Goal: Task Accomplishment & Management: Complete application form

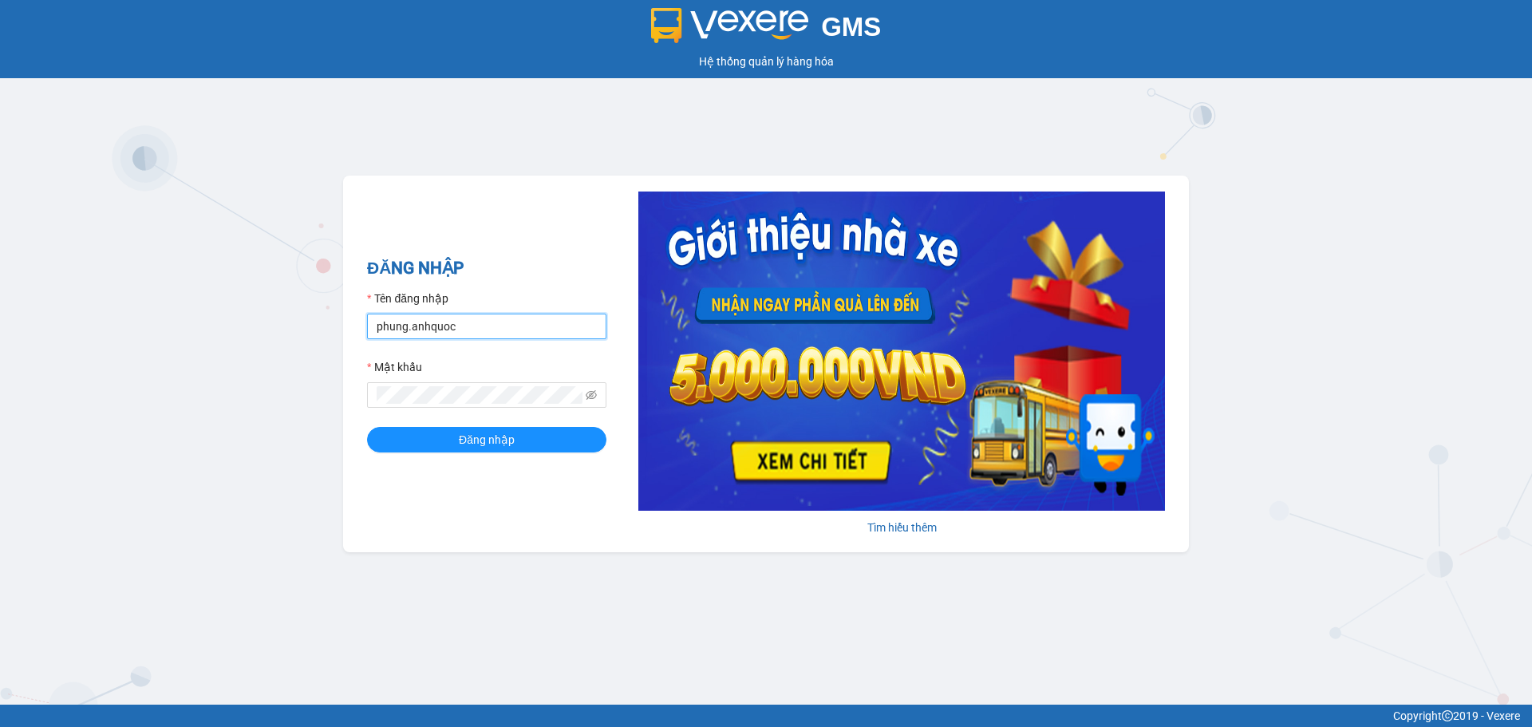
drag, startPoint x: 486, startPoint y: 332, endPoint x: 487, endPoint y: 347, distance: 15.2
click at [486, 332] on input "phung.anhquoc" at bounding box center [486, 327] width 239 height 26
type input "phuongthao.anhquoc"
click at [554, 440] on button "Đăng nhập" at bounding box center [486, 440] width 239 height 26
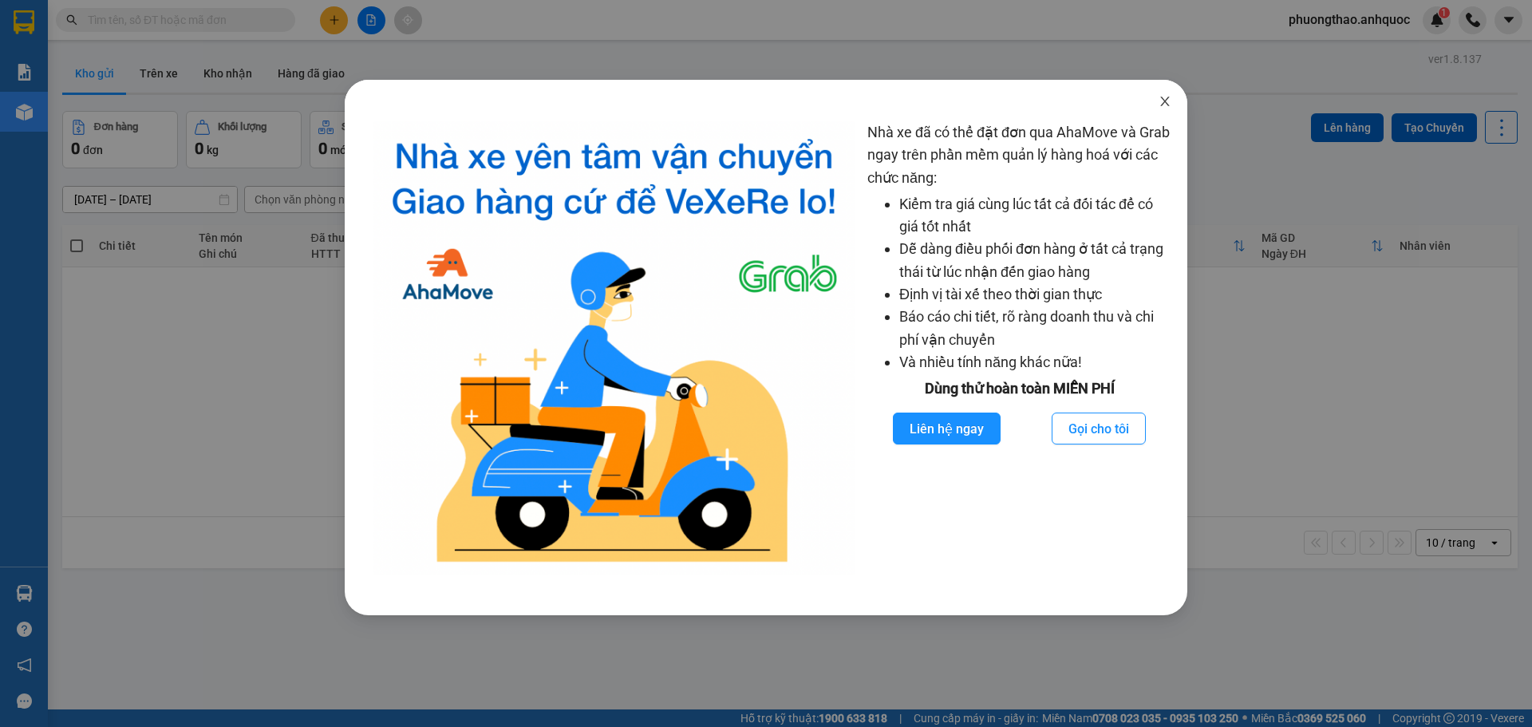
click at [1169, 98] on icon "close" at bounding box center [1164, 102] width 9 height 10
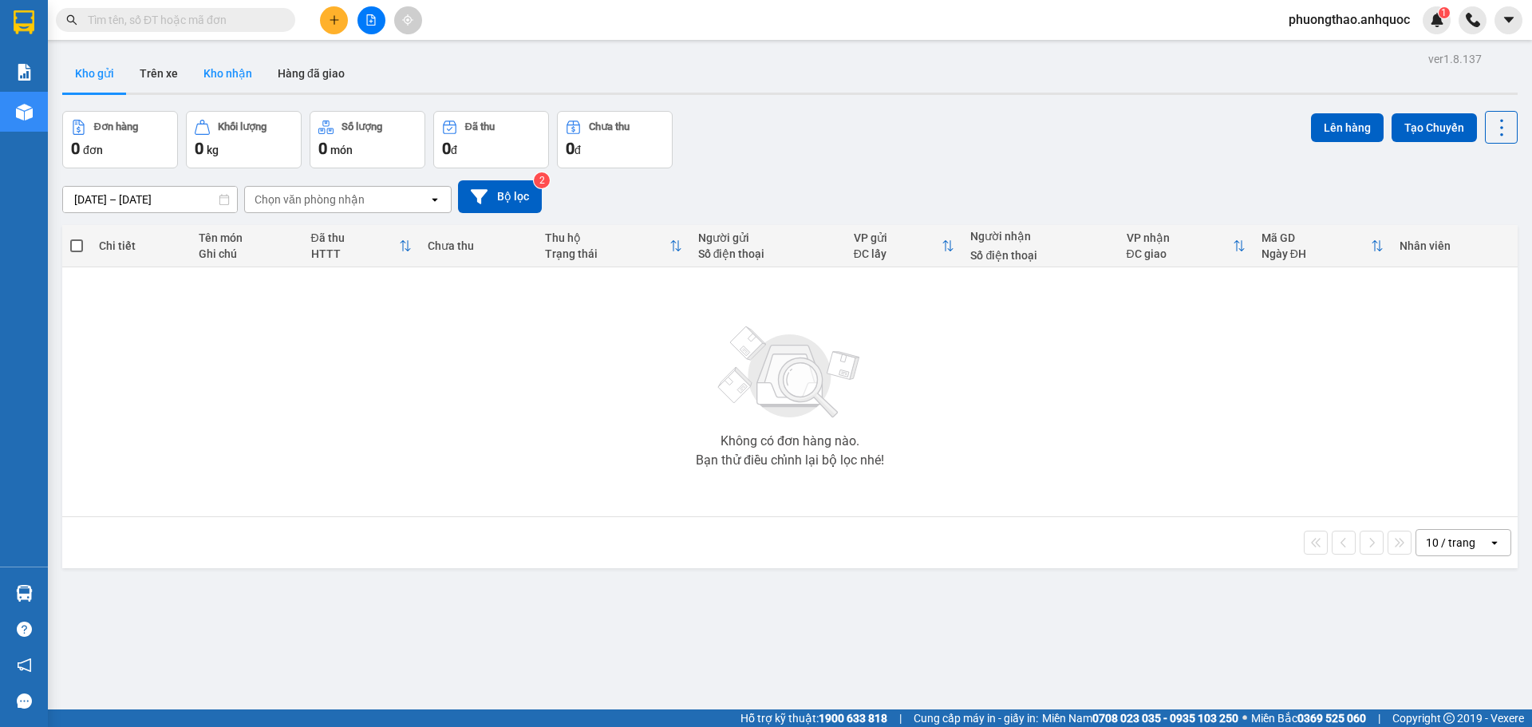
click at [214, 82] on button "Kho nhận" at bounding box center [228, 73] width 74 height 38
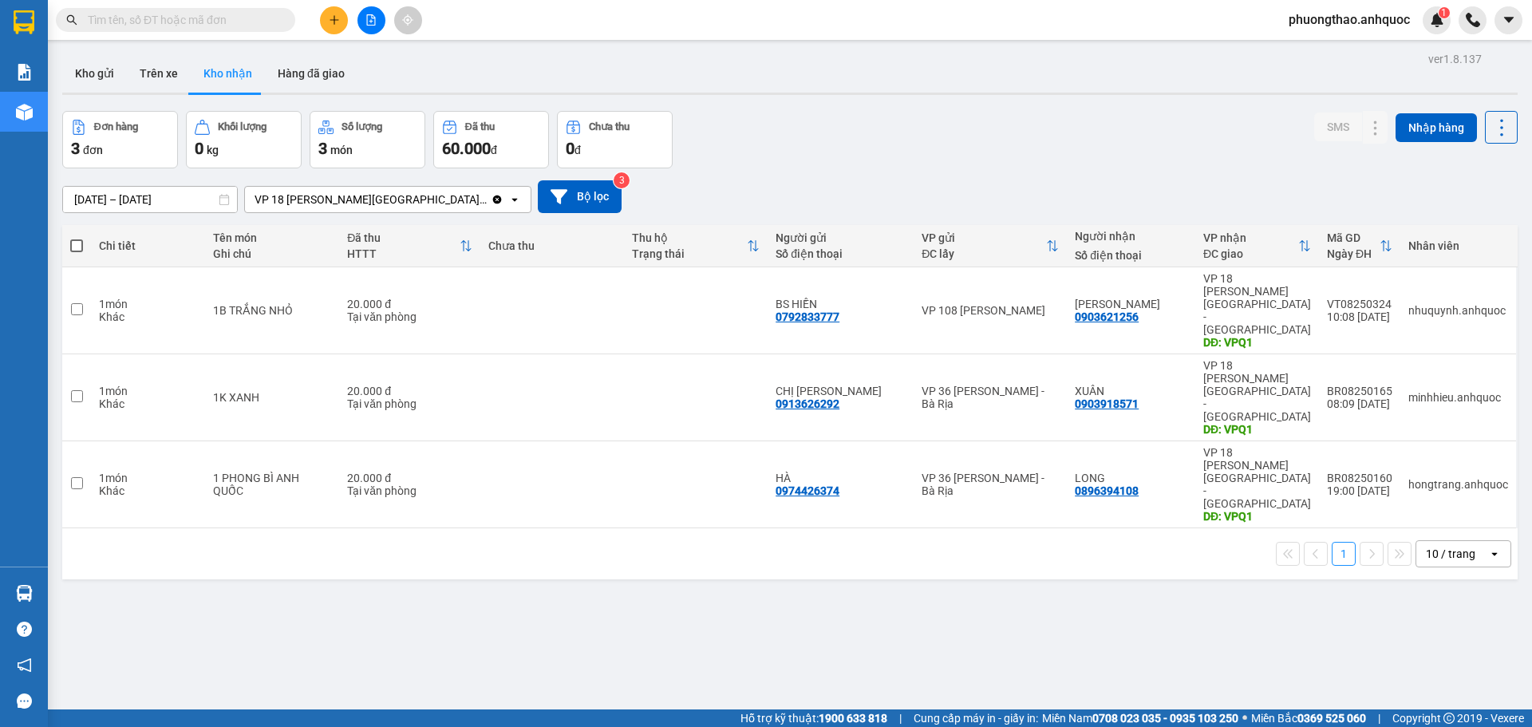
click at [369, 14] on icon "file-add" at bounding box center [371, 19] width 9 height 11
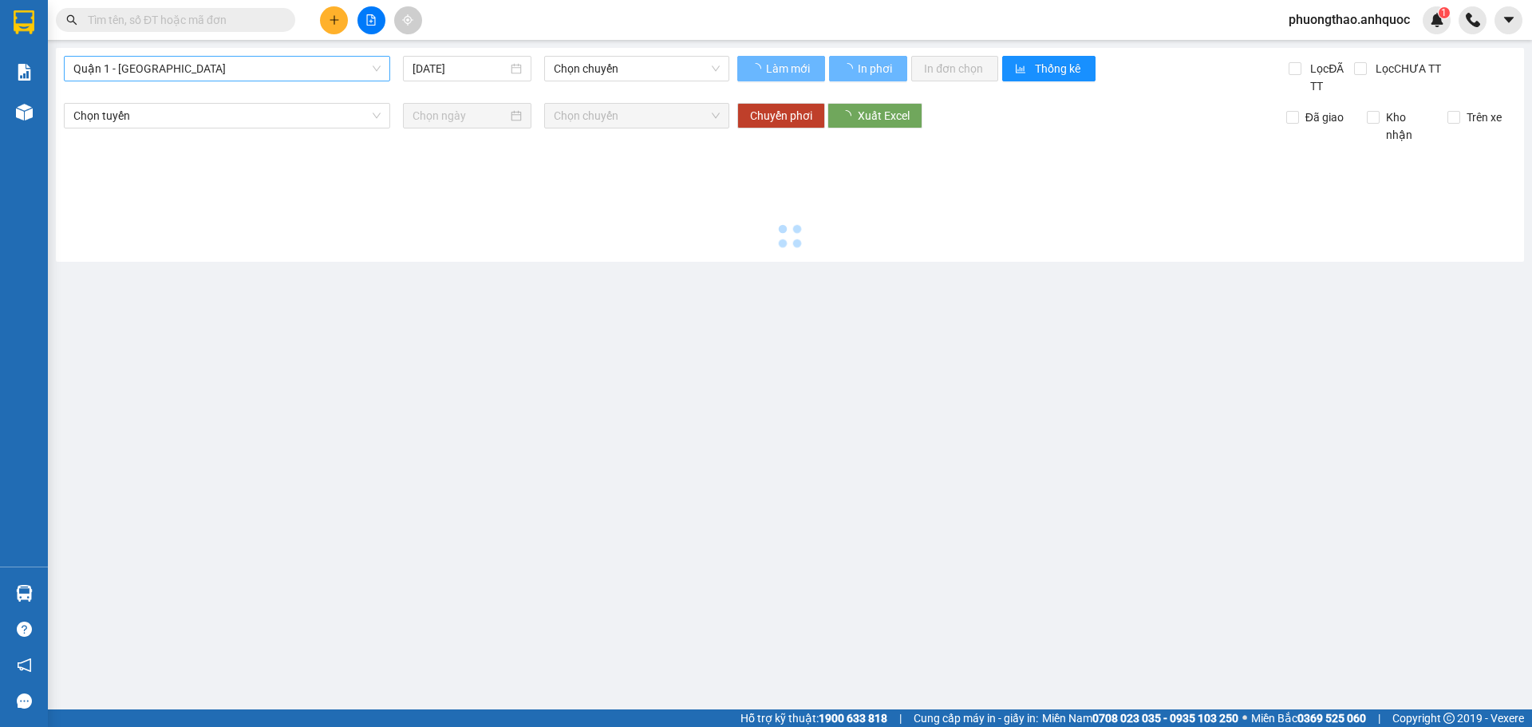
click at [238, 73] on span "Quận 1 - [GEOGRAPHIC_DATA]" at bounding box center [226, 69] width 307 height 24
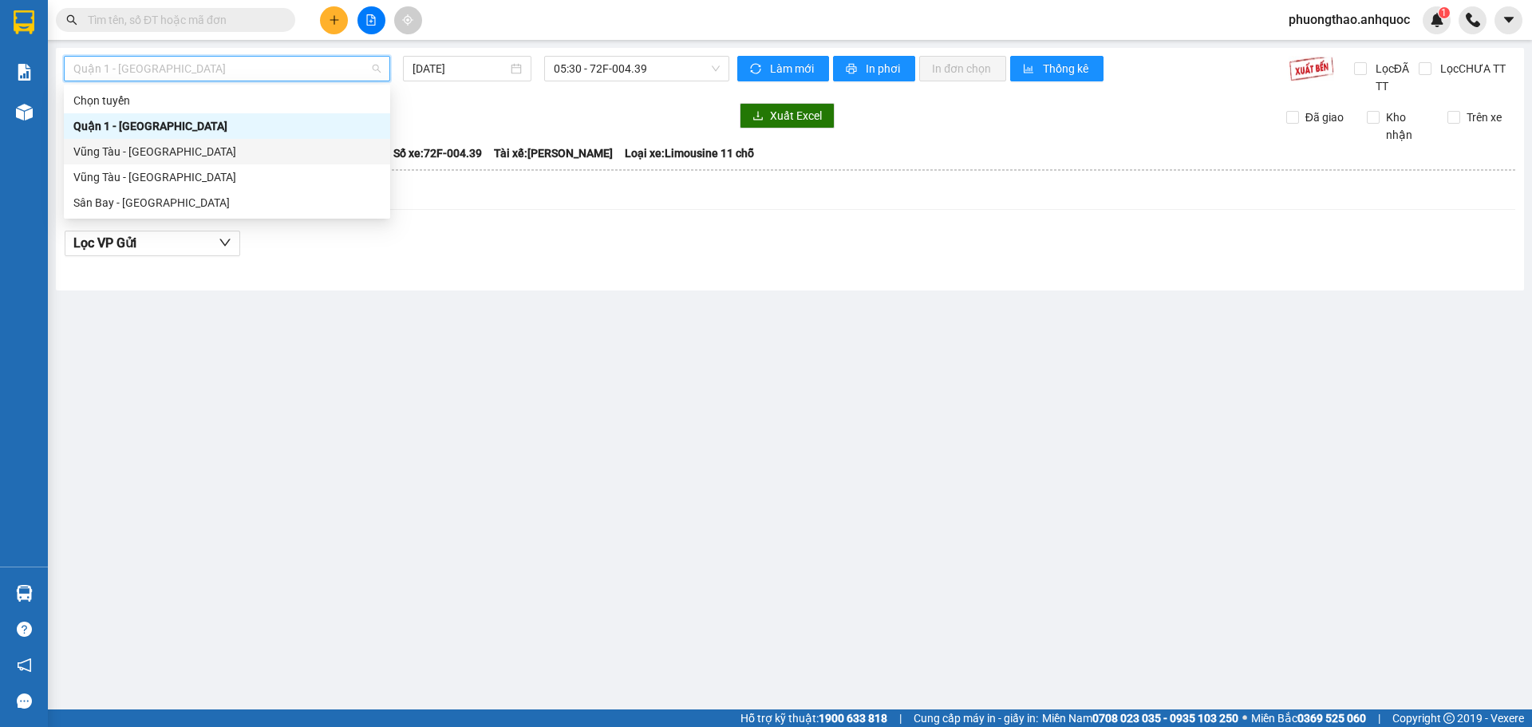
click at [211, 152] on div "Vũng Tàu - [GEOGRAPHIC_DATA]" at bounding box center [226, 152] width 307 height 18
type input "[DATE]"
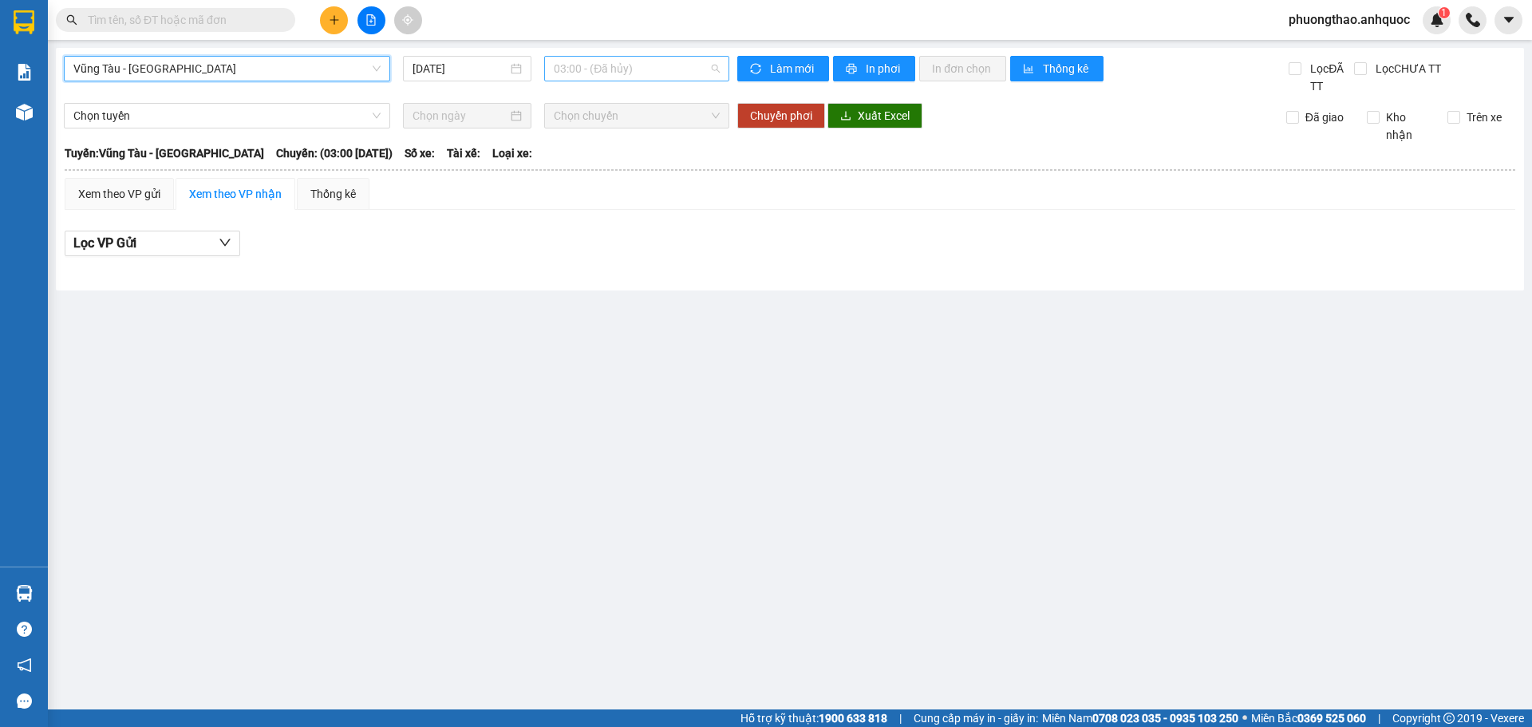
click at [602, 65] on span "03:00 - (Đã hủy)" at bounding box center [637, 69] width 166 height 24
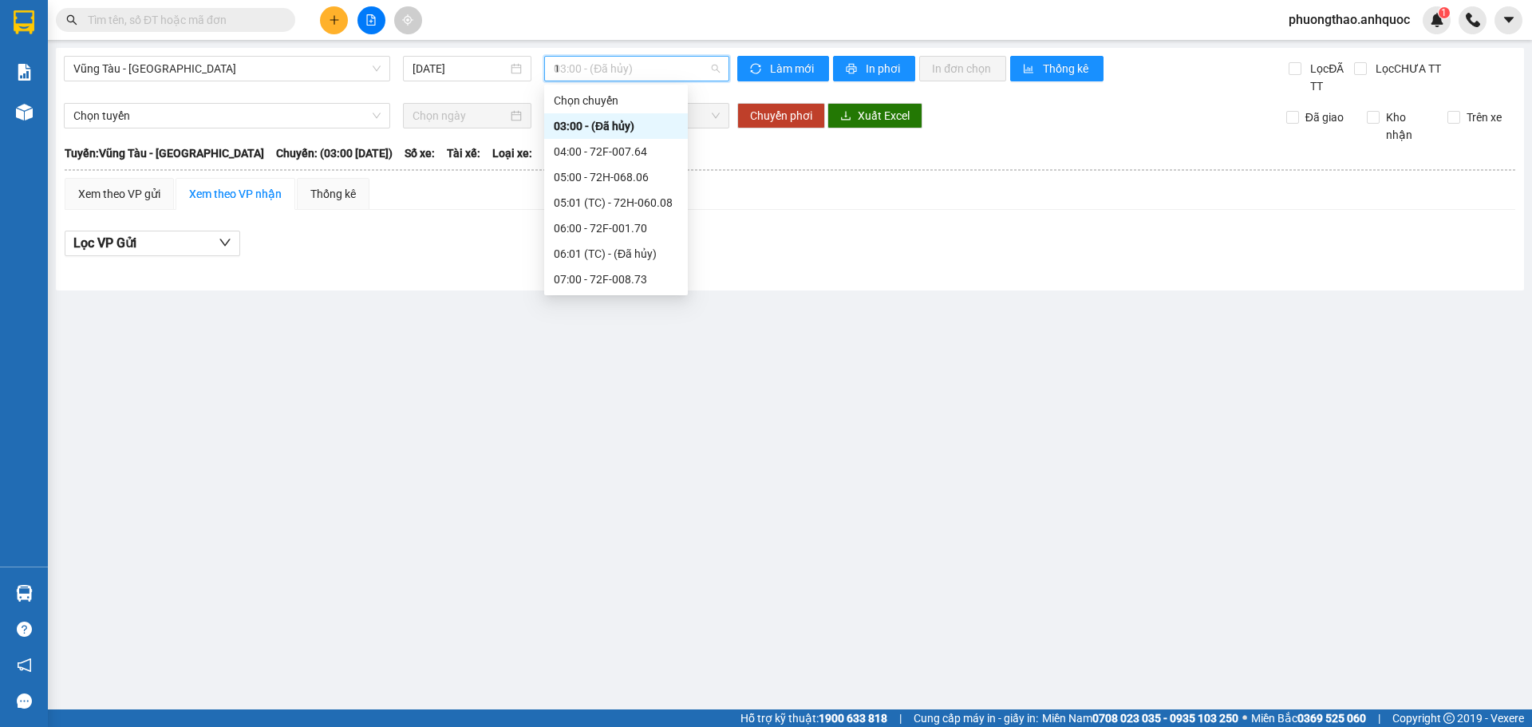
type input "11"
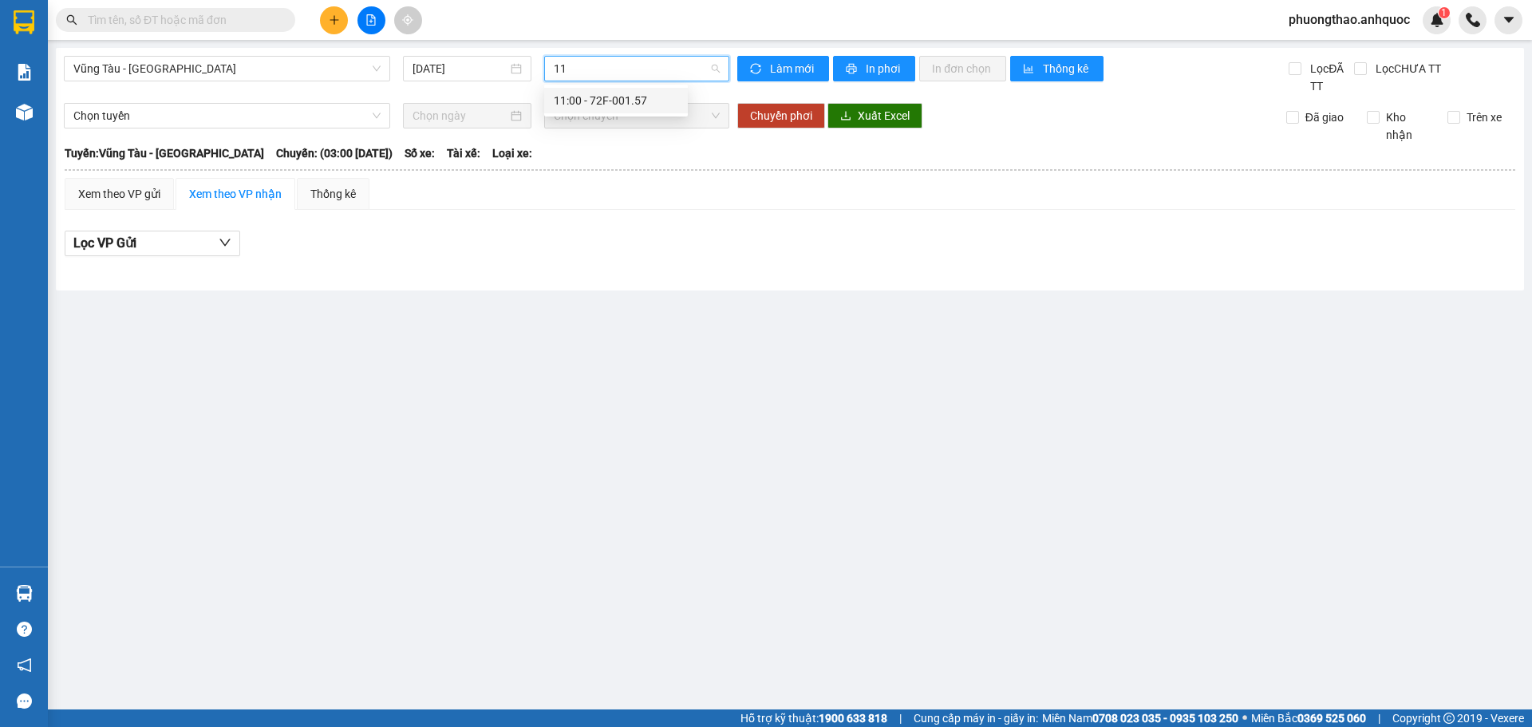
click at [633, 109] on div "11:00 - 72F-001.57" at bounding box center [616, 101] width 124 height 18
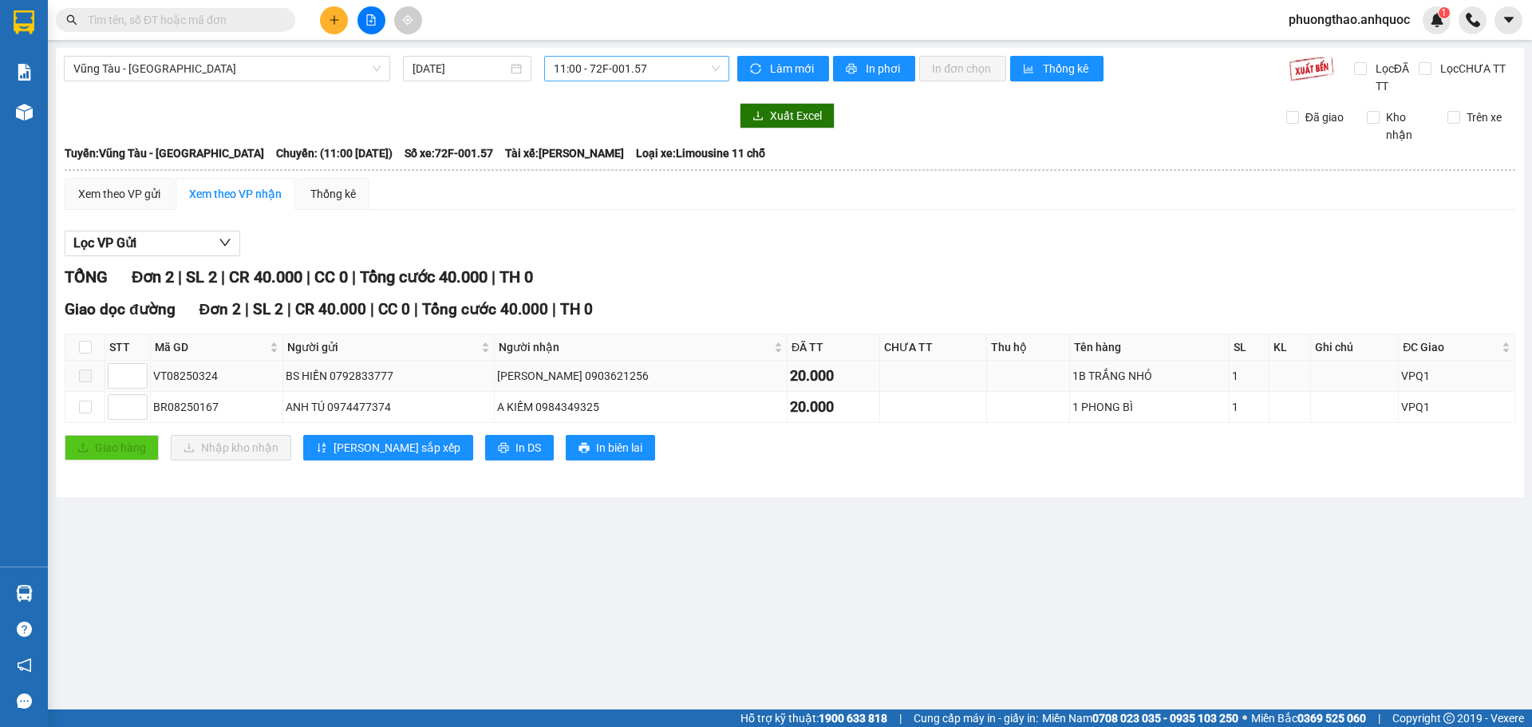
click at [88, 381] on span at bounding box center [85, 375] width 13 height 13
click at [88, 377] on span at bounding box center [85, 375] width 13 height 13
click at [80, 405] on input "checkbox" at bounding box center [85, 407] width 13 height 13
checkbox input "true"
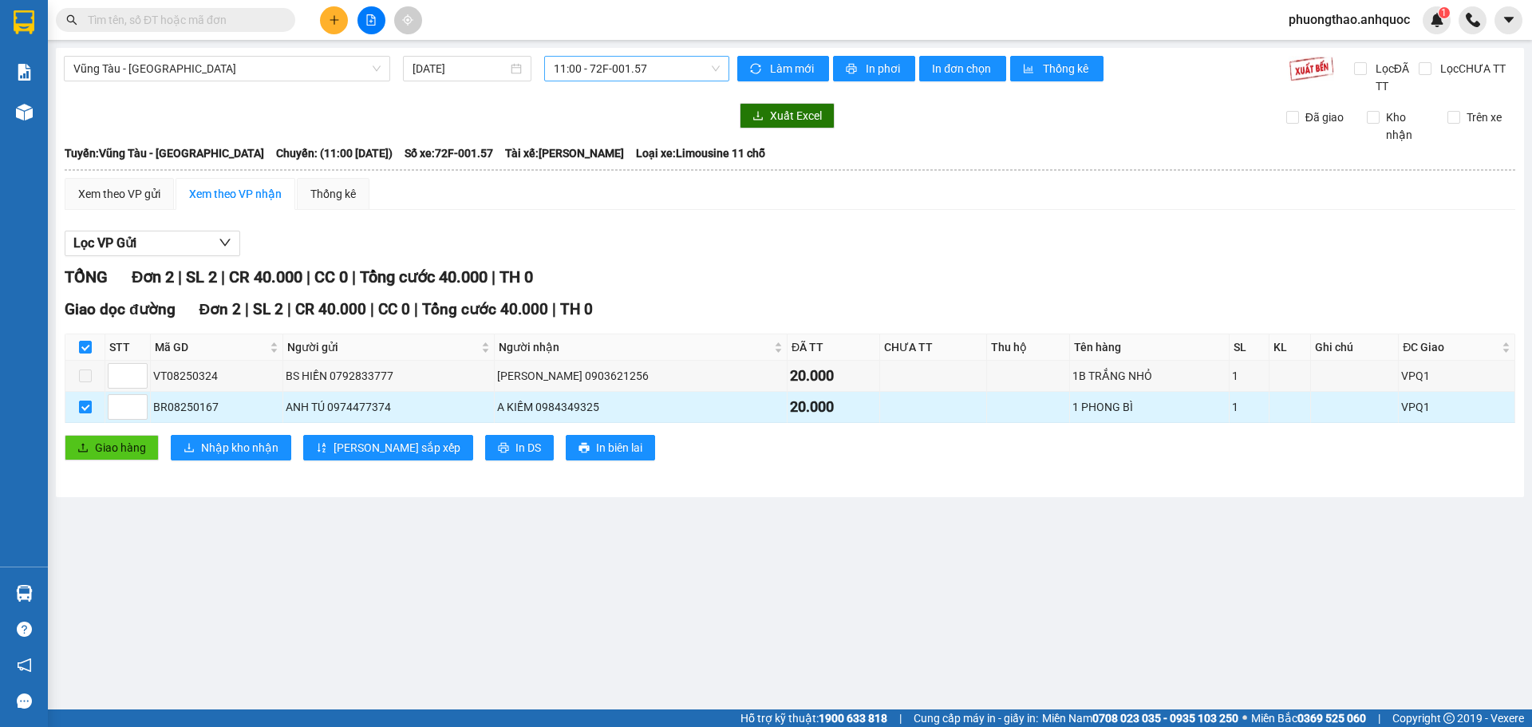
click at [80, 405] on input "checkbox" at bounding box center [85, 407] width 13 height 13
checkbox input "false"
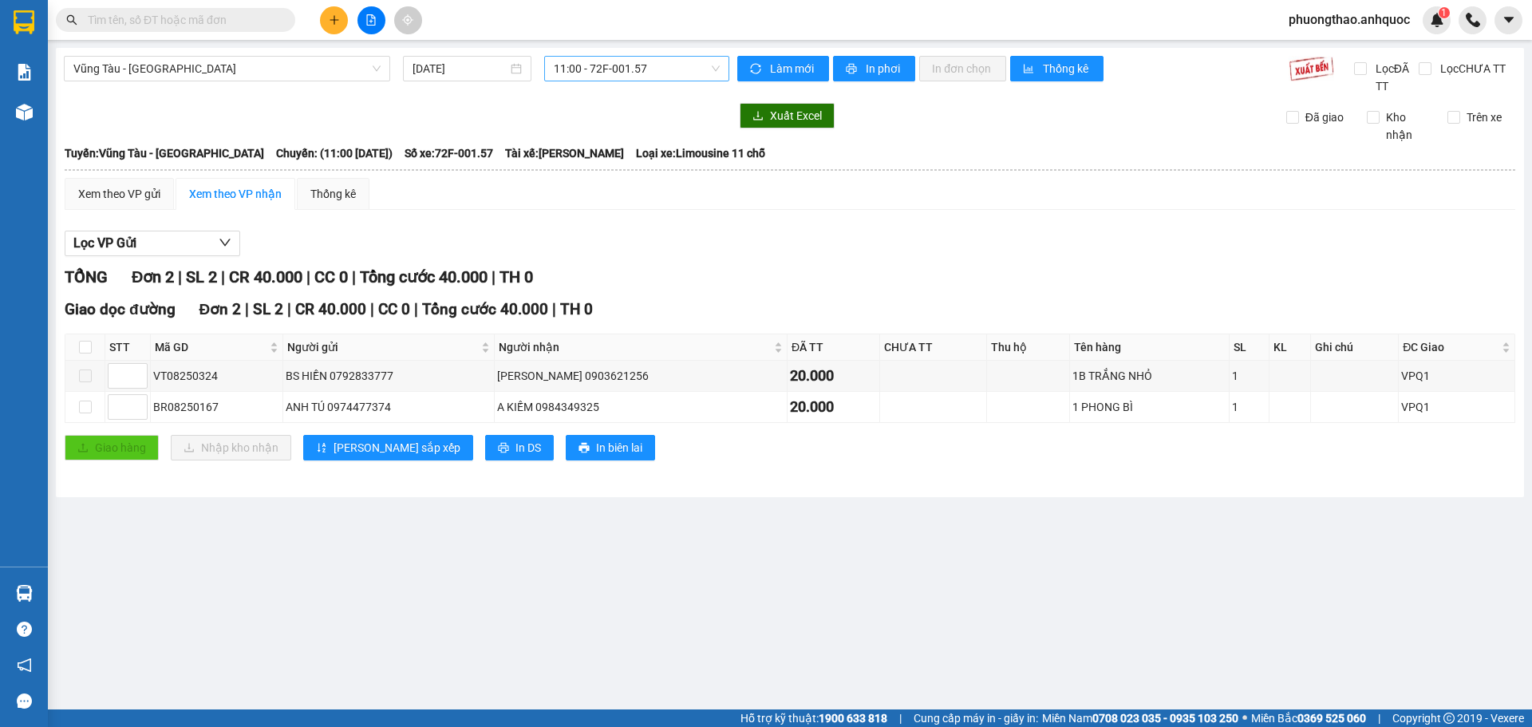
click at [439, 547] on main "Vũng Tàu - Quận 1 [DATE] 11:00 - 72F-001.57 Làm mới In phơi In đơn chọn Thống k…" at bounding box center [766, 354] width 1532 height 709
click at [866, 71] on span "In phơi" at bounding box center [884, 69] width 37 height 18
click at [331, 25] on icon "plus" at bounding box center [334, 19] width 11 height 11
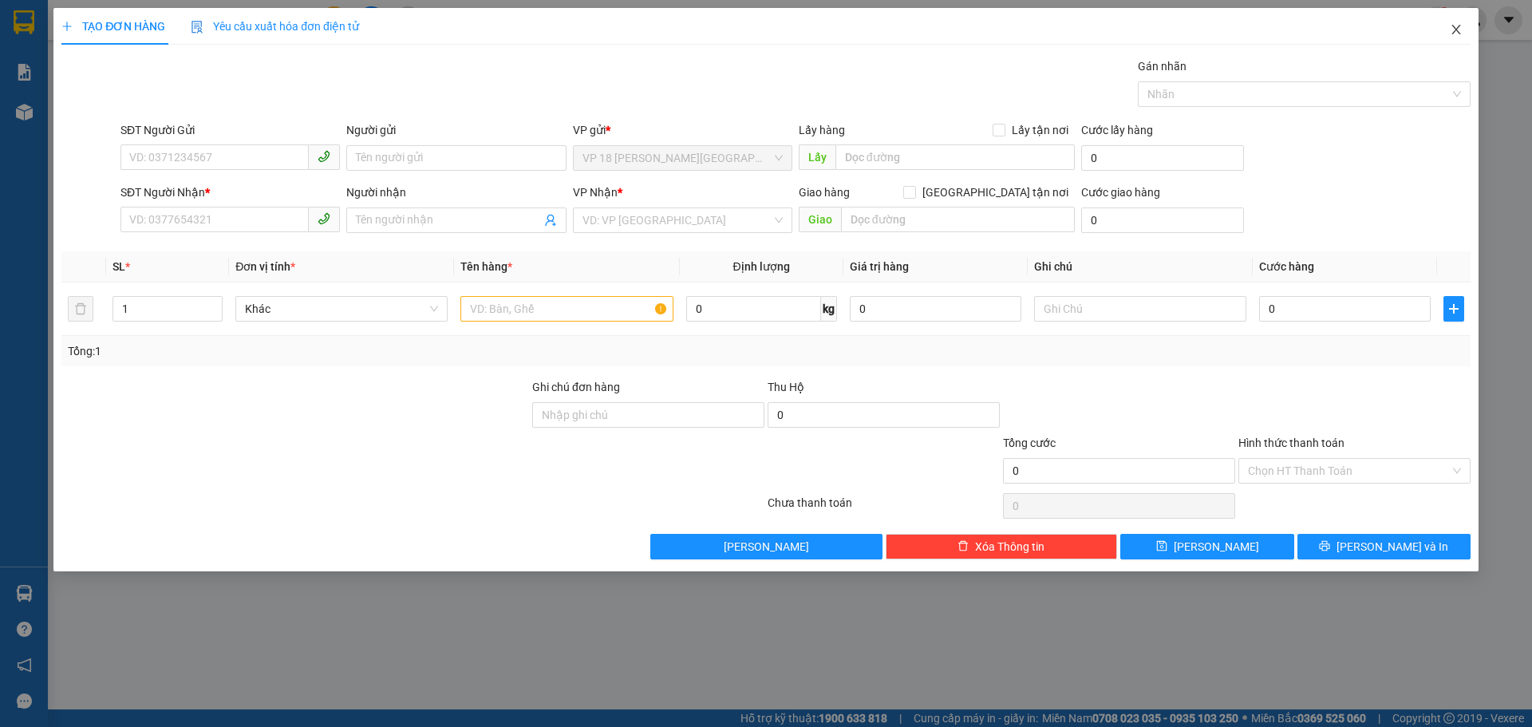
click at [1458, 38] on span "Close" at bounding box center [1456, 30] width 45 height 45
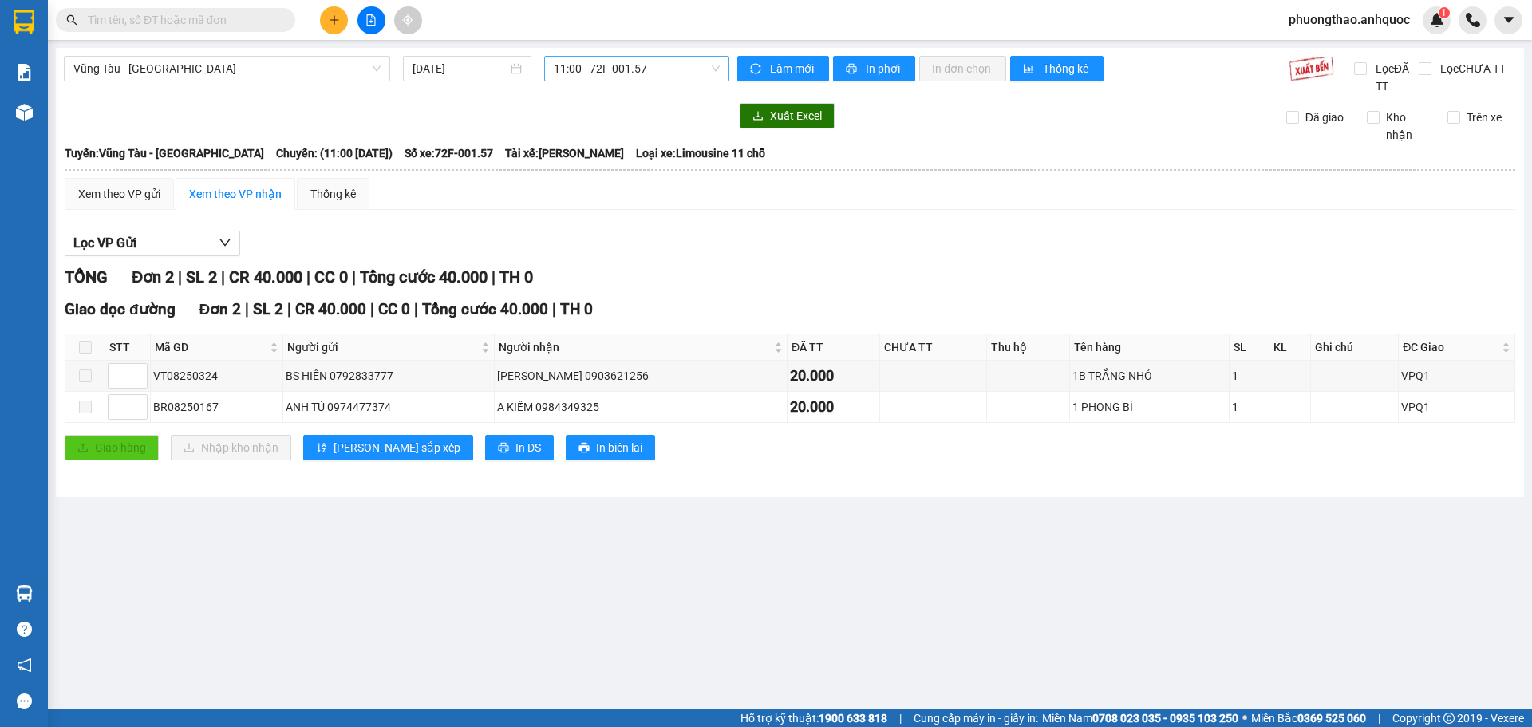
click at [633, 65] on span "11:00 - 72F-001.57" at bounding box center [637, 69] width 166 height 24
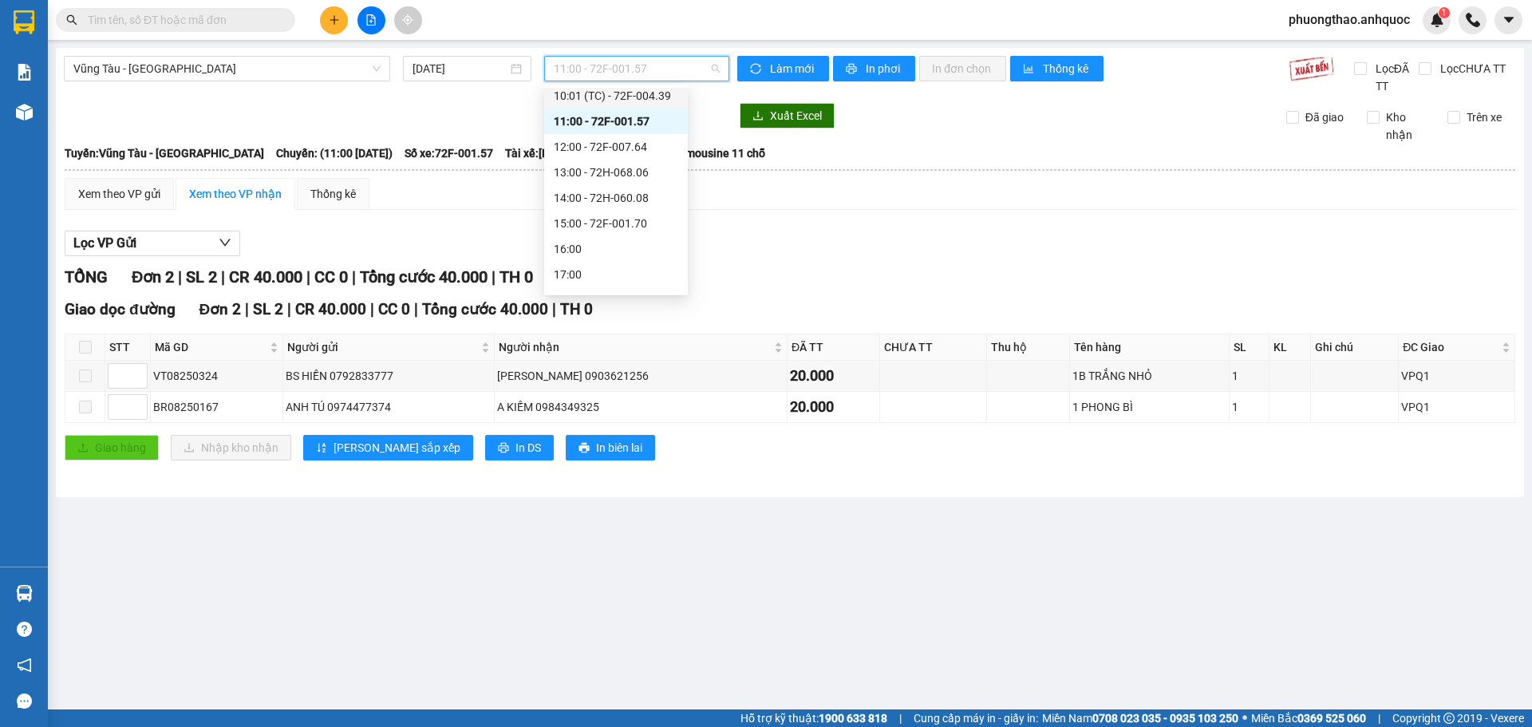
scroll to position [287, 0]
click at [638, 134] on div "12:00 - 72F-007.64" at bounding box center [616, 145] width 144 height 26
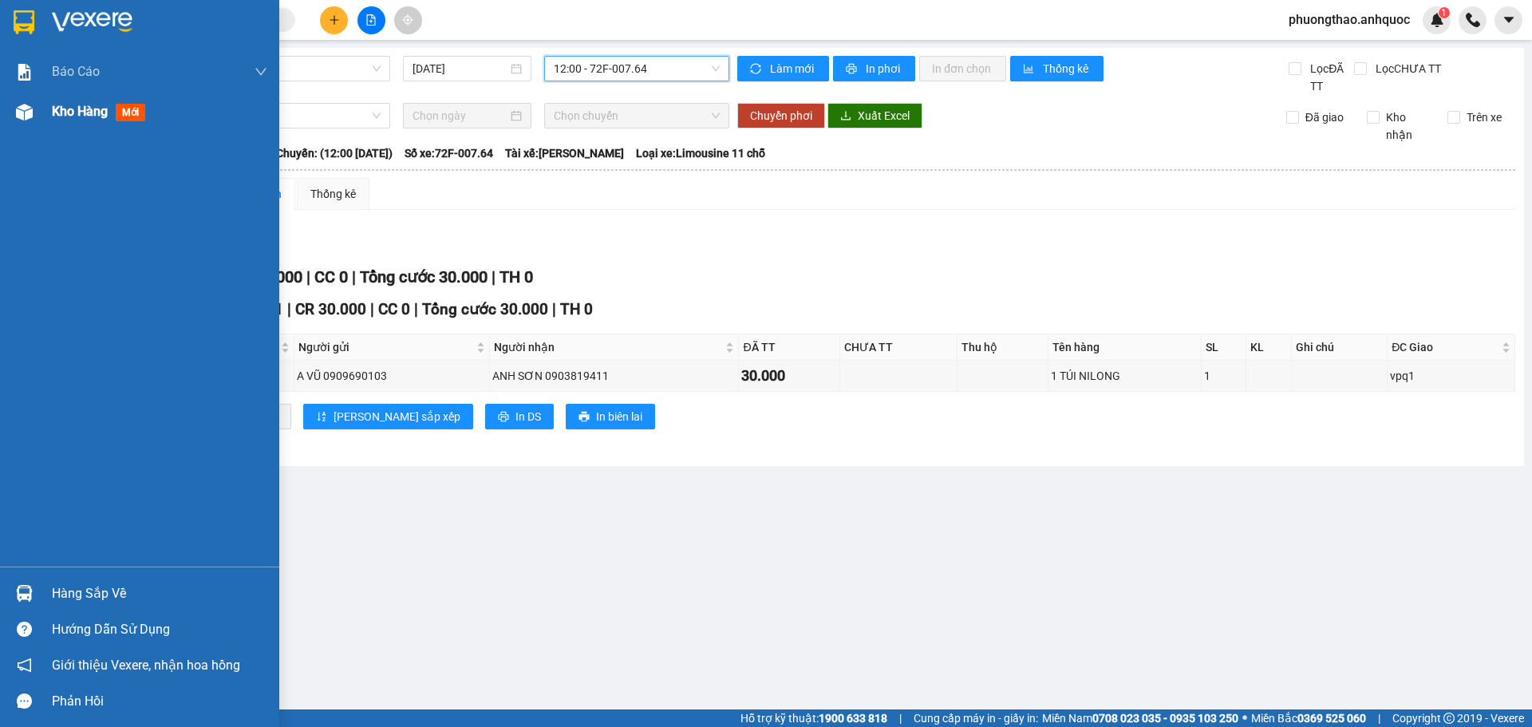
click at [37, 117] on div at bounding box center [24, 112] width 28 height 28
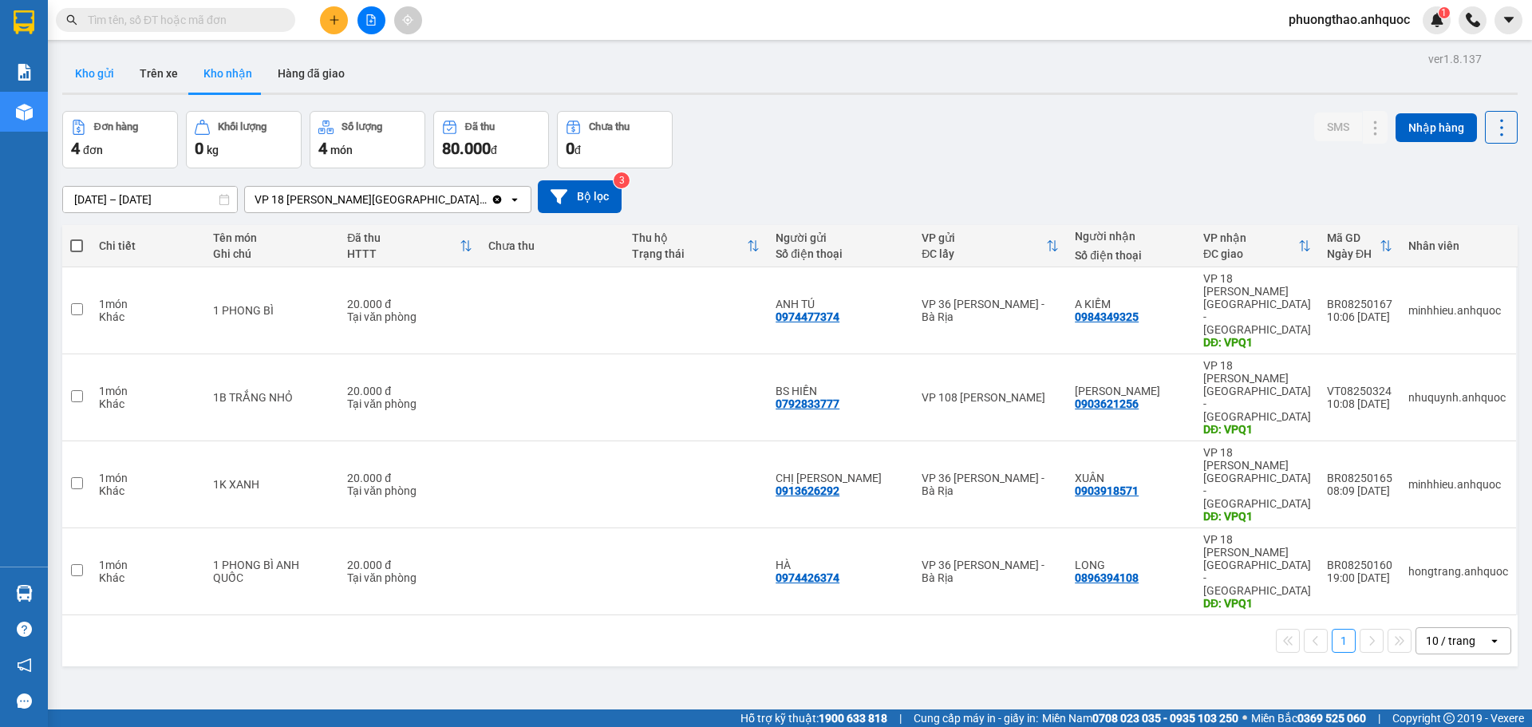
click at [88, 76] on button "Kho gửi" at bounding box center [94, 73] width 65 height 38
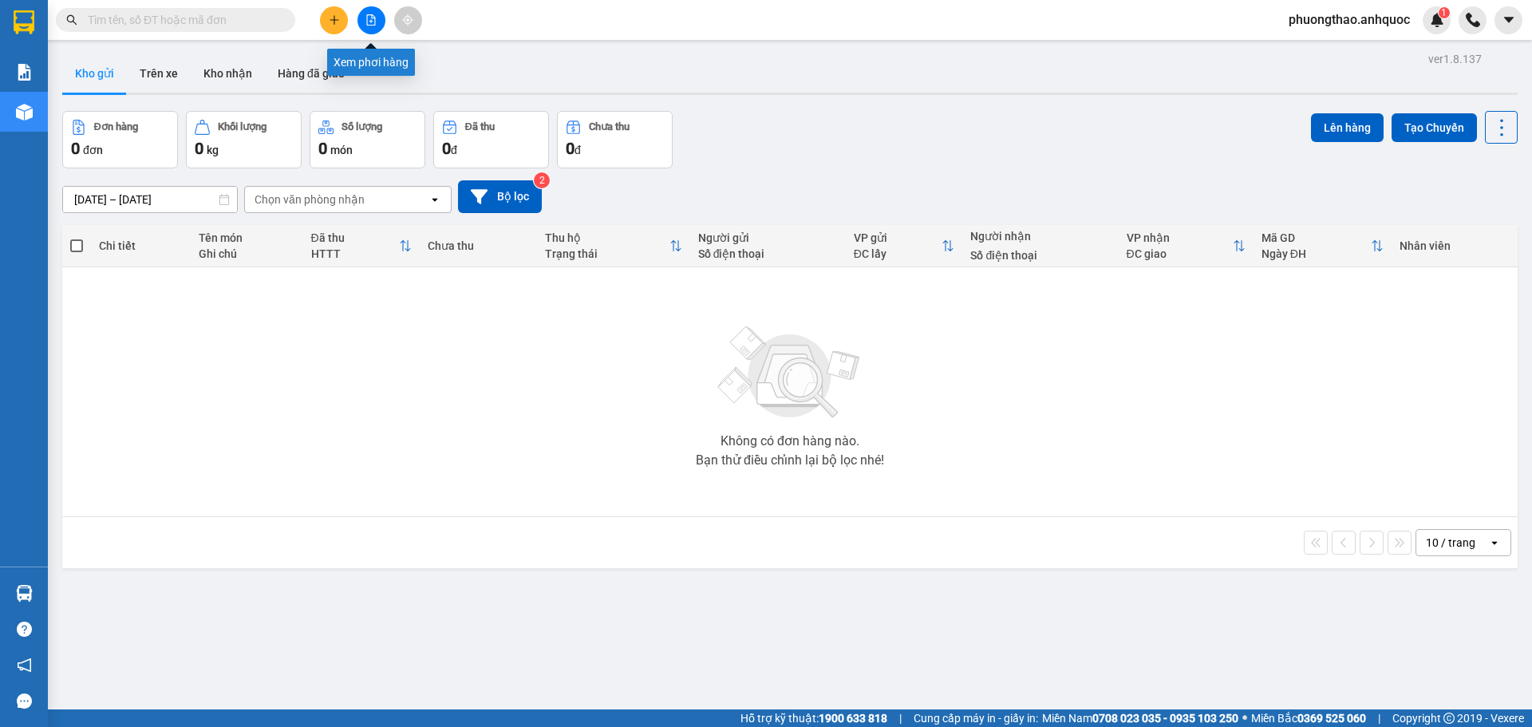
click at [367, 22] on icon "file-add" at bounding box center [371, 19] width 9 height 11
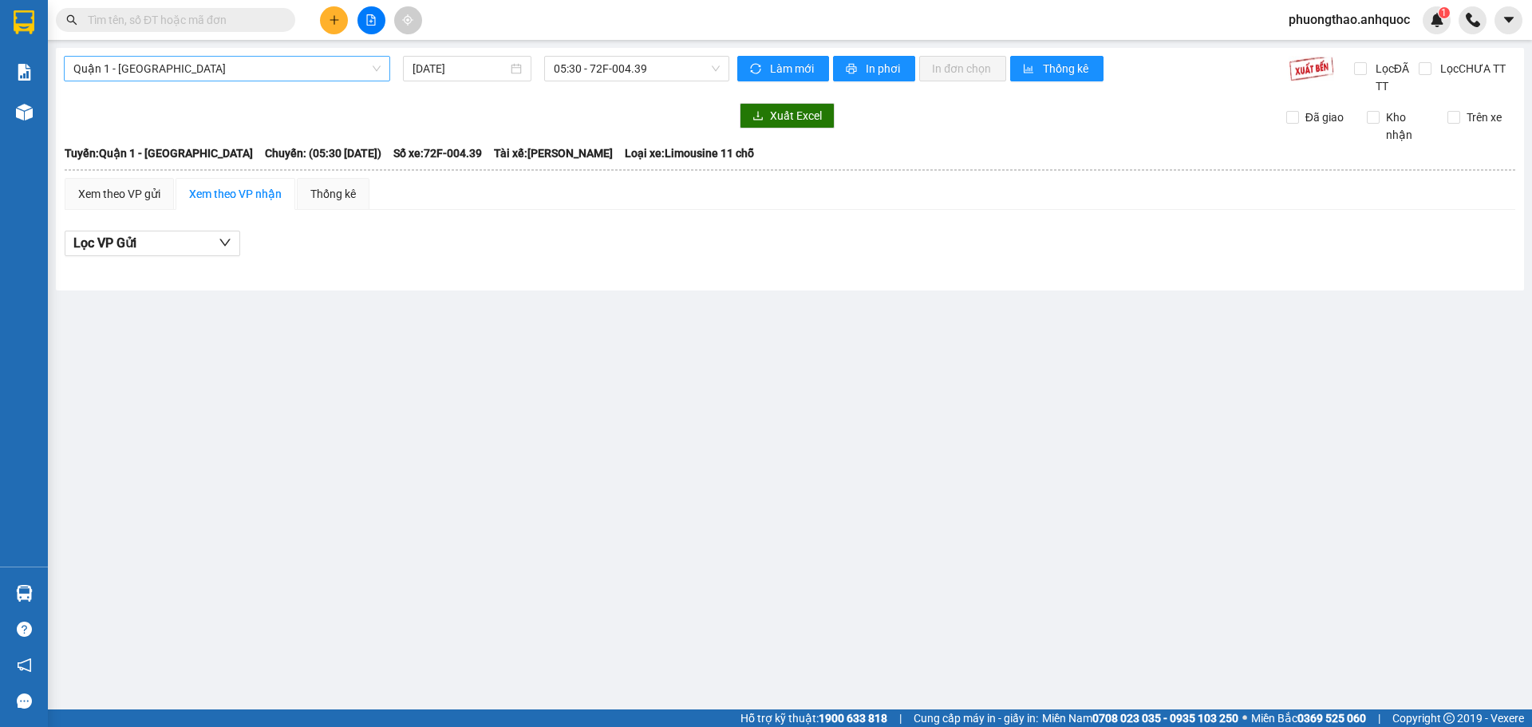
click at [368, 69] on span "Quận 1 - [GEOGRAPHIC_DATA]" at bounding box center [226, 69] width 307 height 24
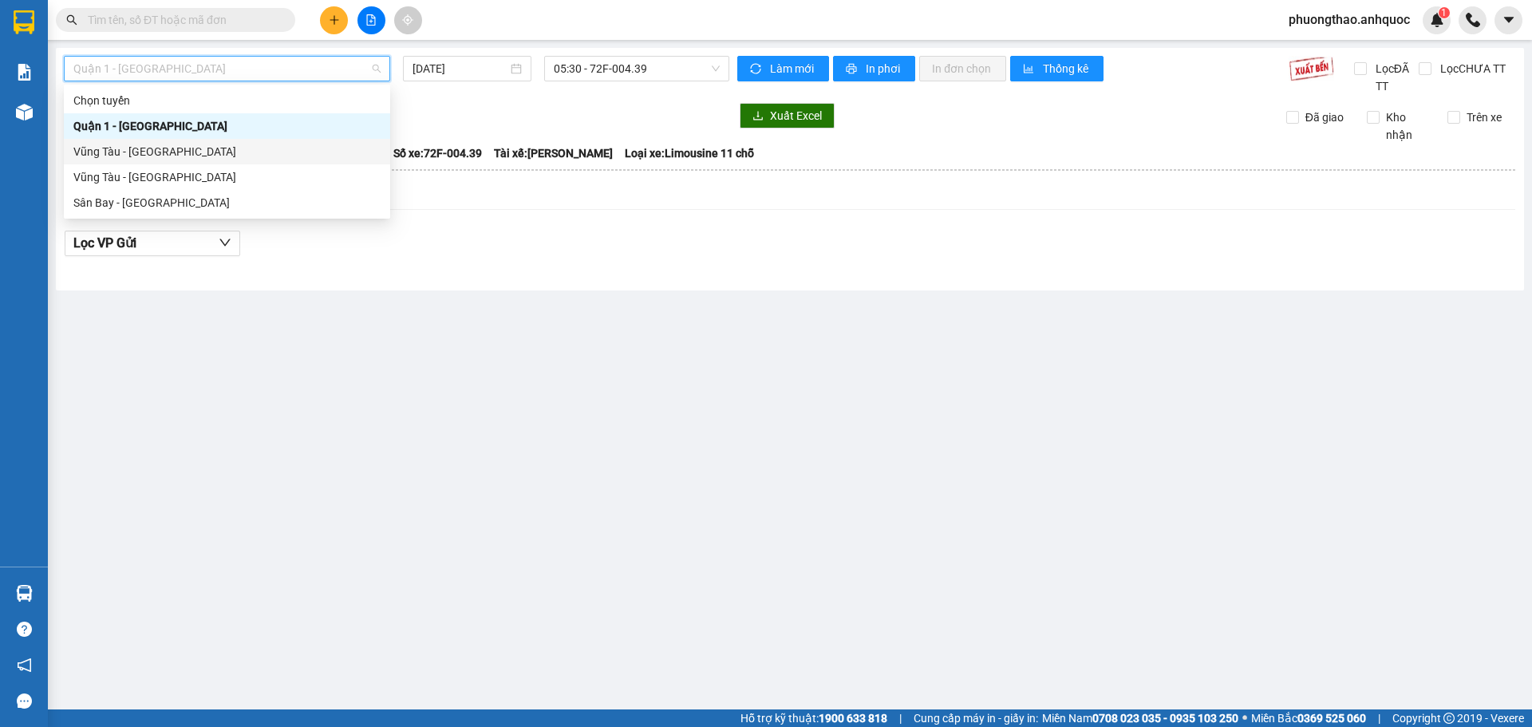
click at [305, 150] on div "Vũng Tàu - [GEOGRAPHIC_DATA]" at bounding box center [226, 152] width 307 height 18
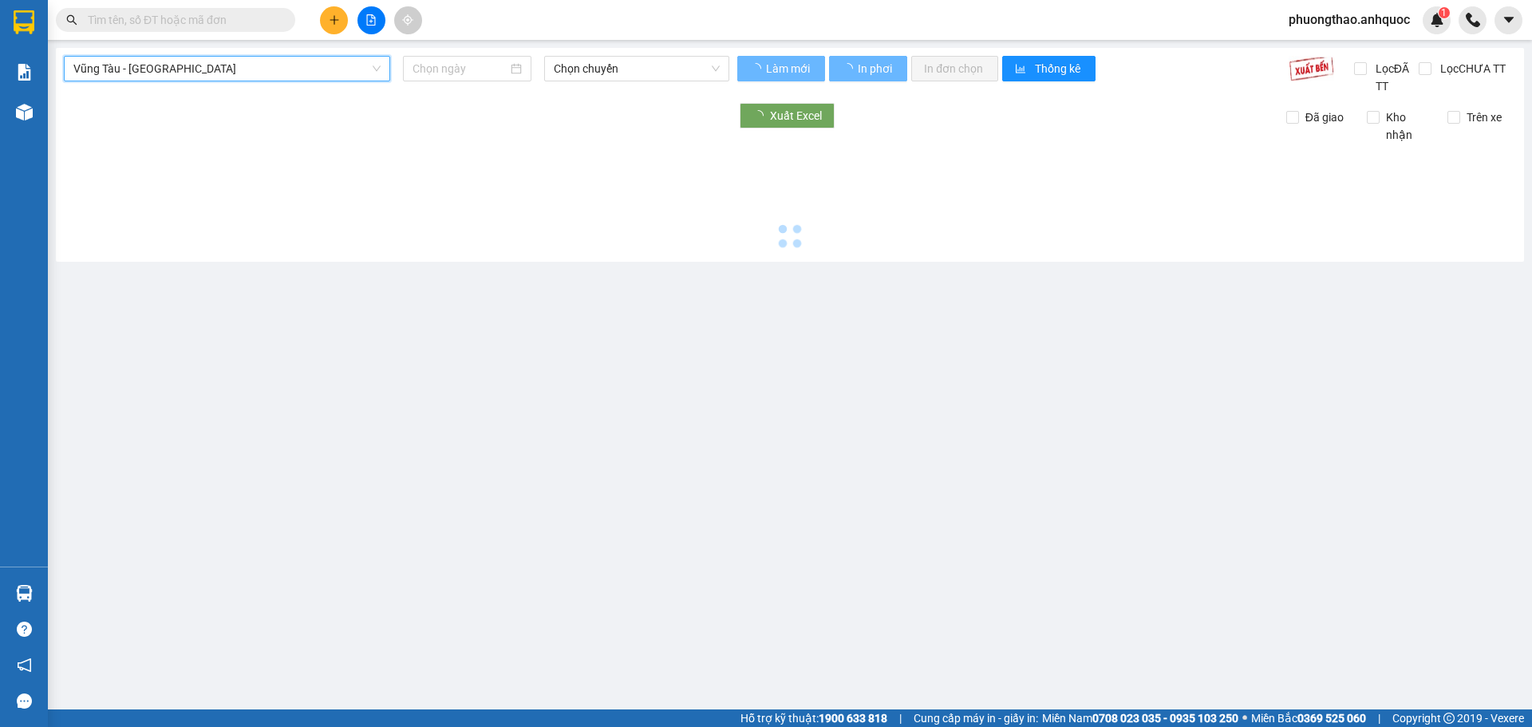
type input "[DATE]"
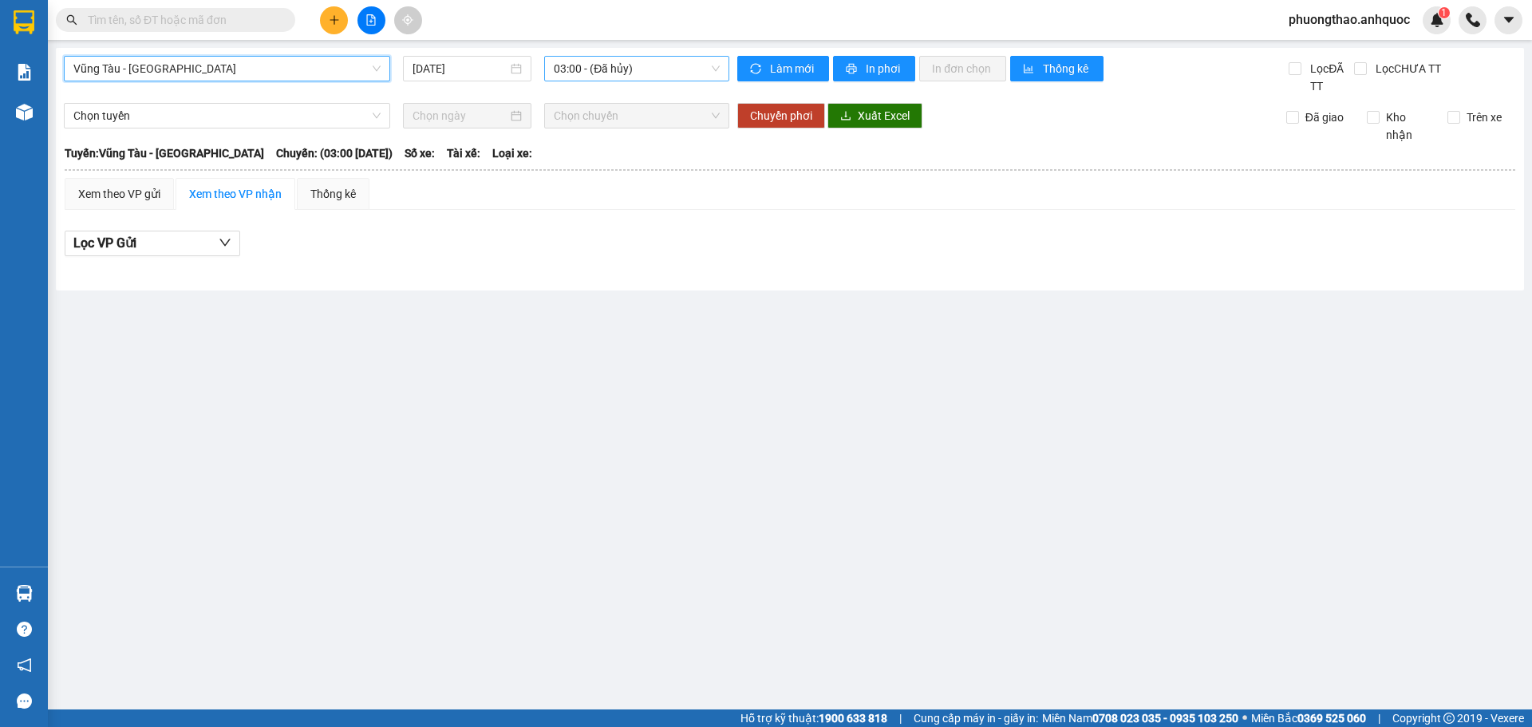
click at [638, 75] on span "03:00 - (Đã hủy)" at bounding box center [637, 69] width 166 height 24
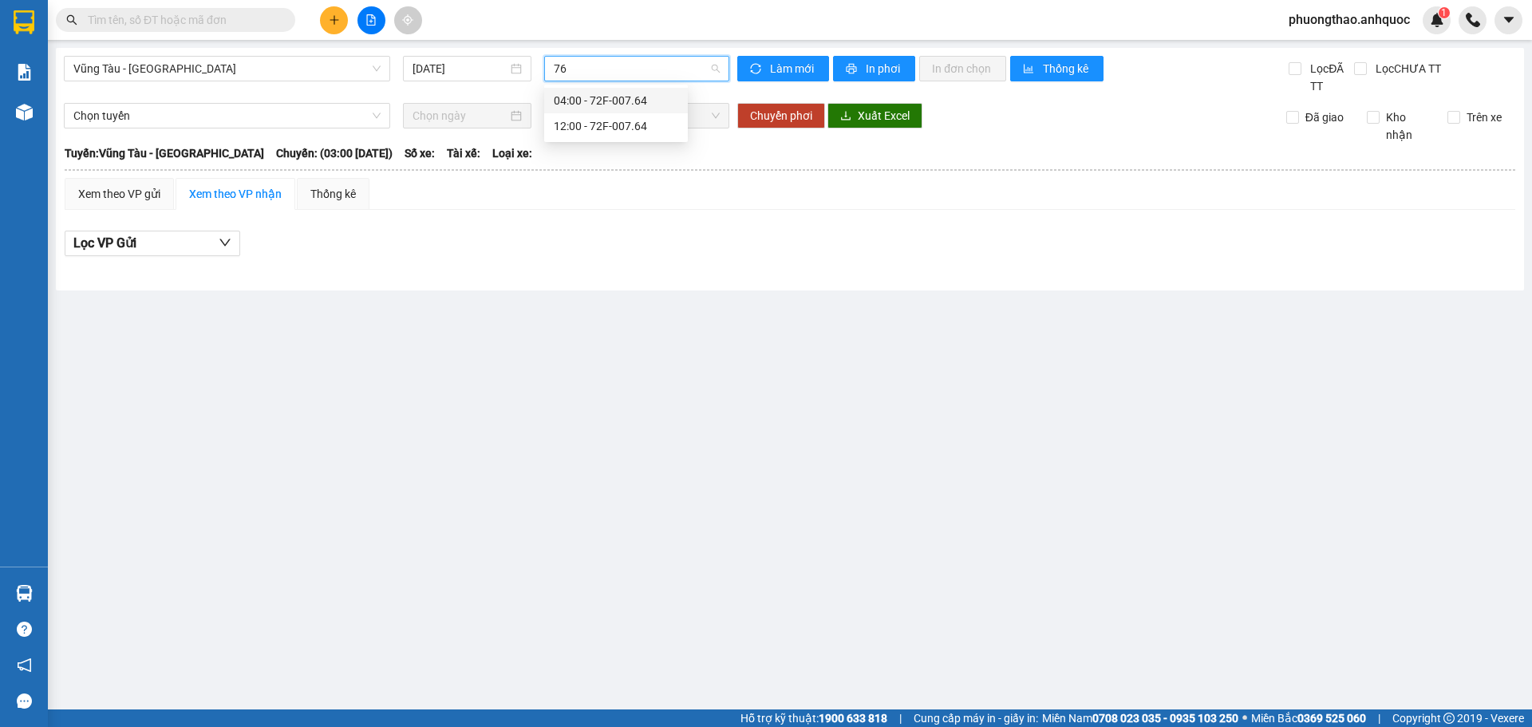
type input "764"
click at [633, 134] on div "12:00 - 72F-007.64" at bounding box center [616, 126] width 124 height 18
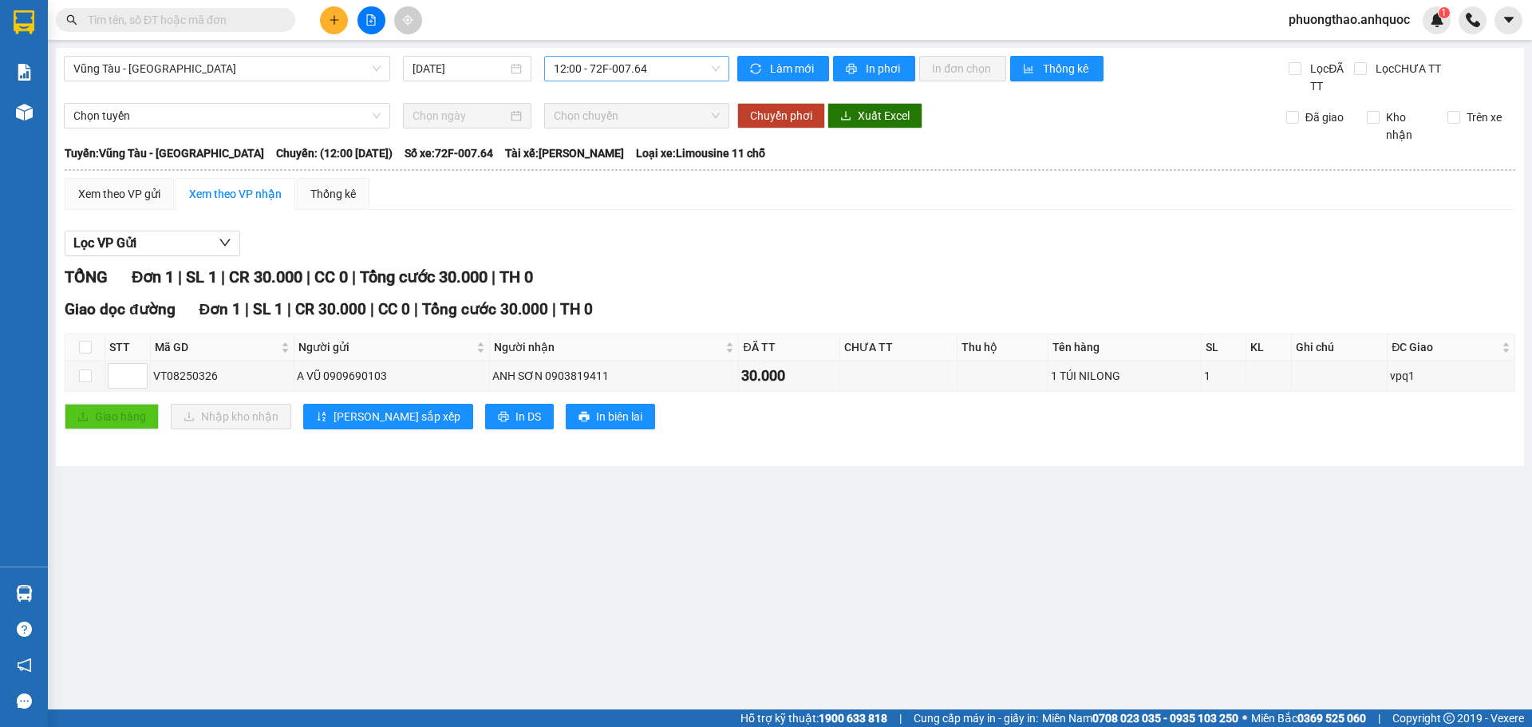
click at [354, 493] on main "[GEOGRAPHIC_DATA] - Quận 1 [DATE] 12:00 - 72F-007.64 Làm mới In phơi In đơn chọ…" at bounding box center [766, 354] width 1532 height 709
drag, startPoint x: 224, startPoint y: 377, endPoint x: 152, endPoint y: 377, distance: 71.8
click at [152, 377] on td "VT08250326" at bounding box center [223, 376] width 144 height 31
copy div "VT08250326"
click at [148, 15] on input "text" at bounding box center [182, 20] width 188 height 18
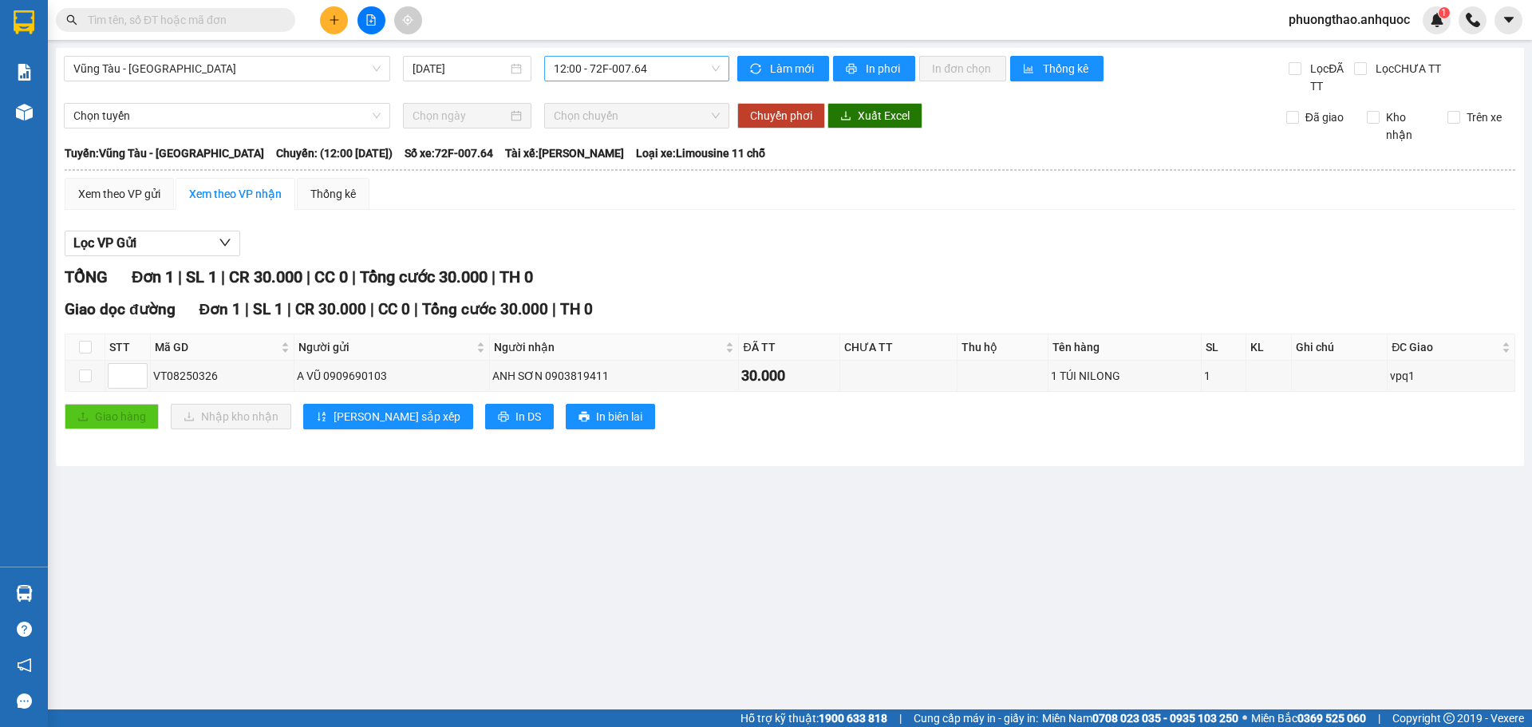
paste input "VT08250326"
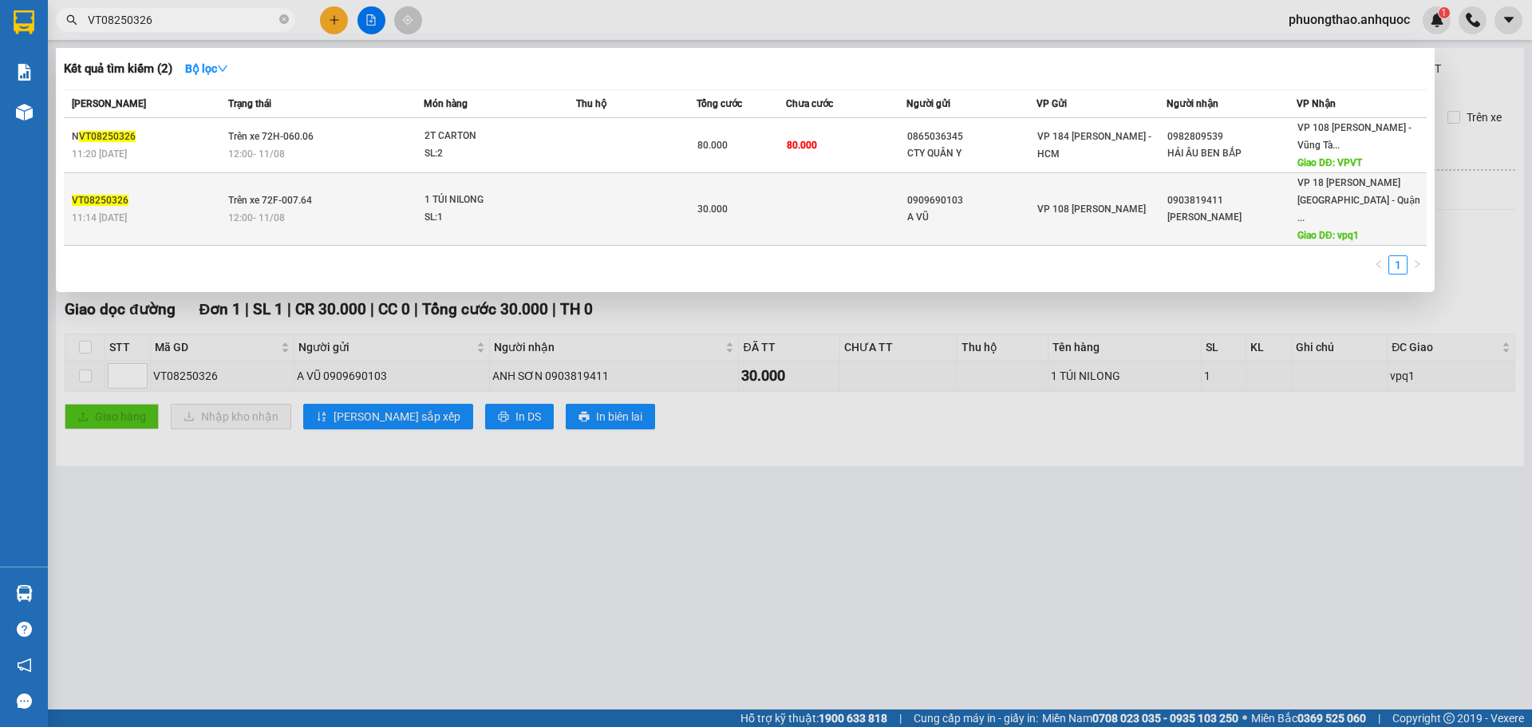
type input "VT08250326"
click at [369, 212] on div "12:00 [DATE]" at bounding box center [326, 218] width 196 height 18
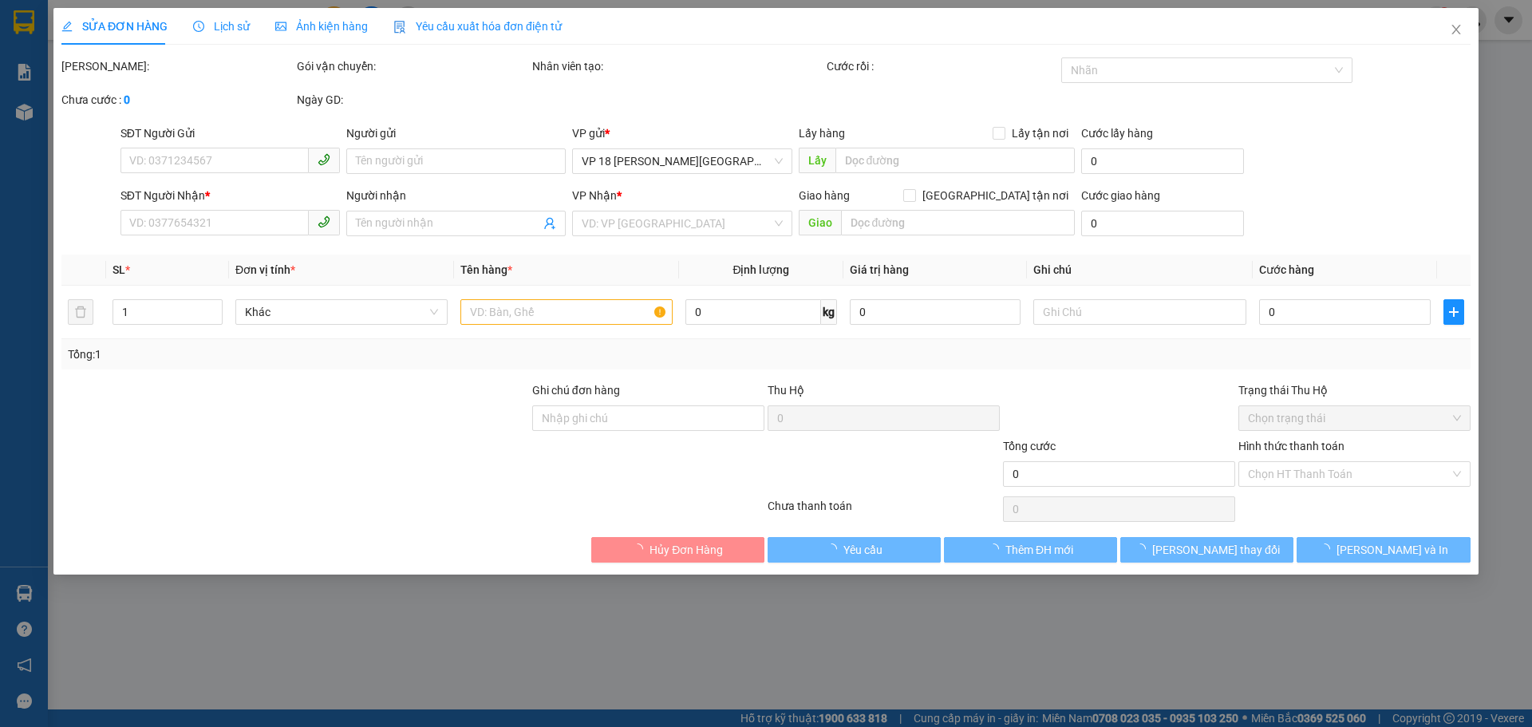
type input "0909690103"
type input "A VŨ"
type input "0903819411"
type input "[PERSON_NAME]"
type input "vpq1"
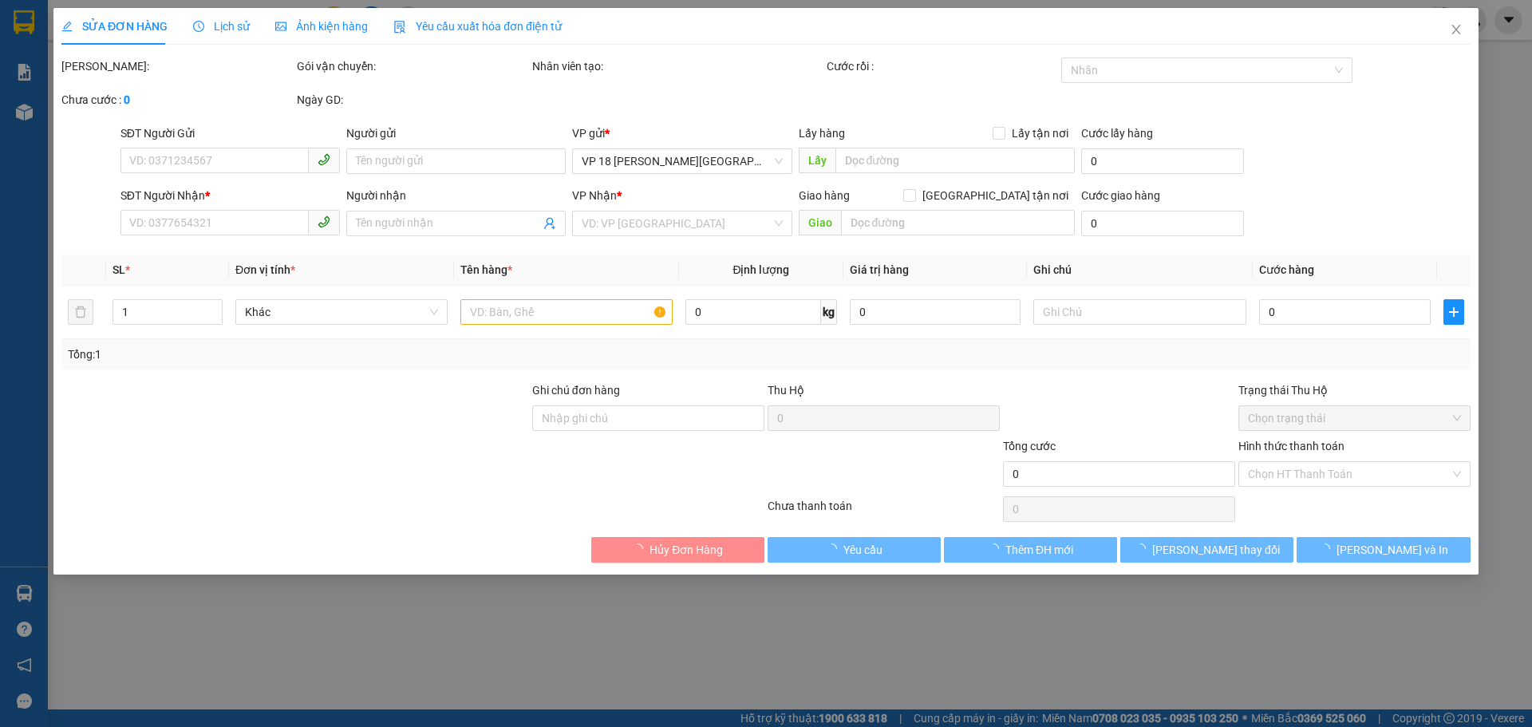
type input "30.000"
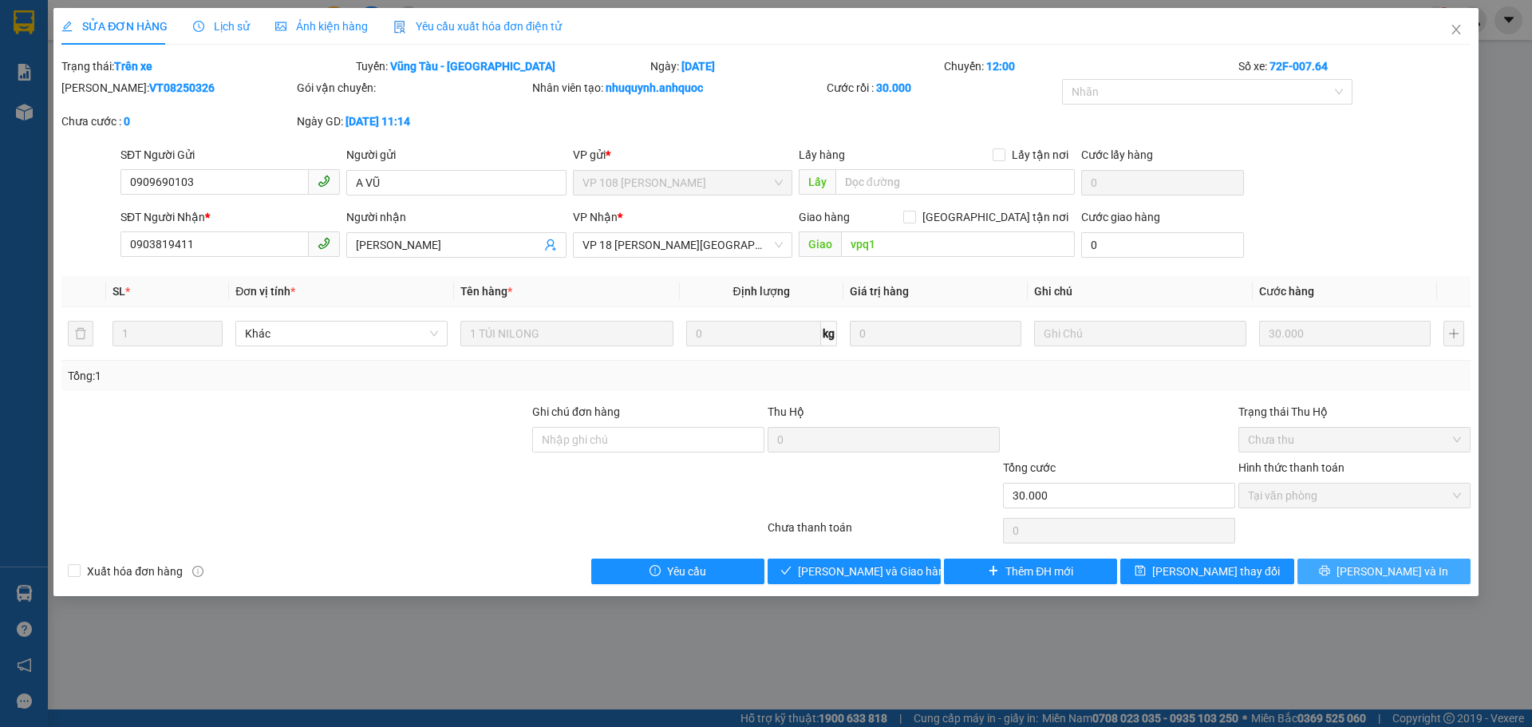
click at [1351, 564] on button "[PERSON_NAME] và In" at bounding box center [1384, 572] width 173 height 26
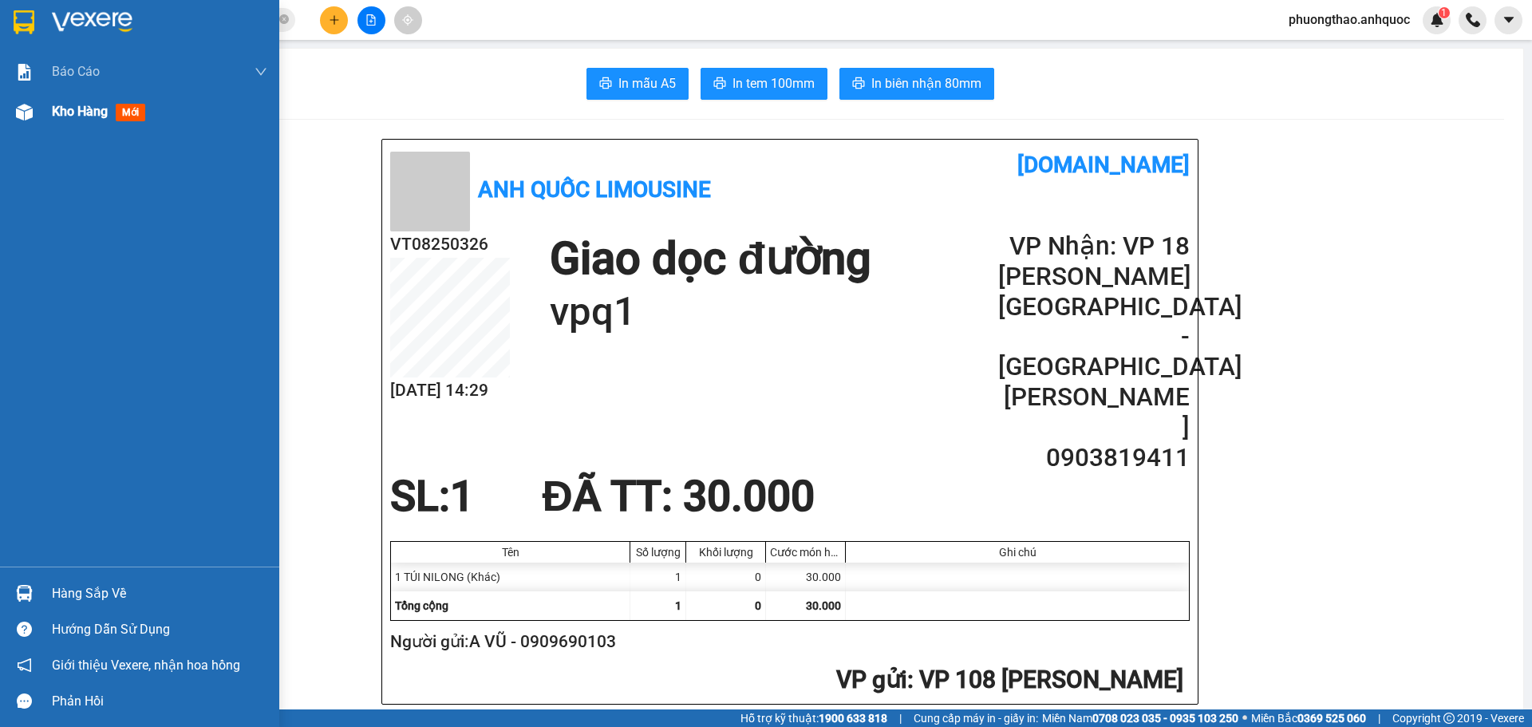
click at [18, 118] on img at bounding box center [24, 112] width 17 height 17
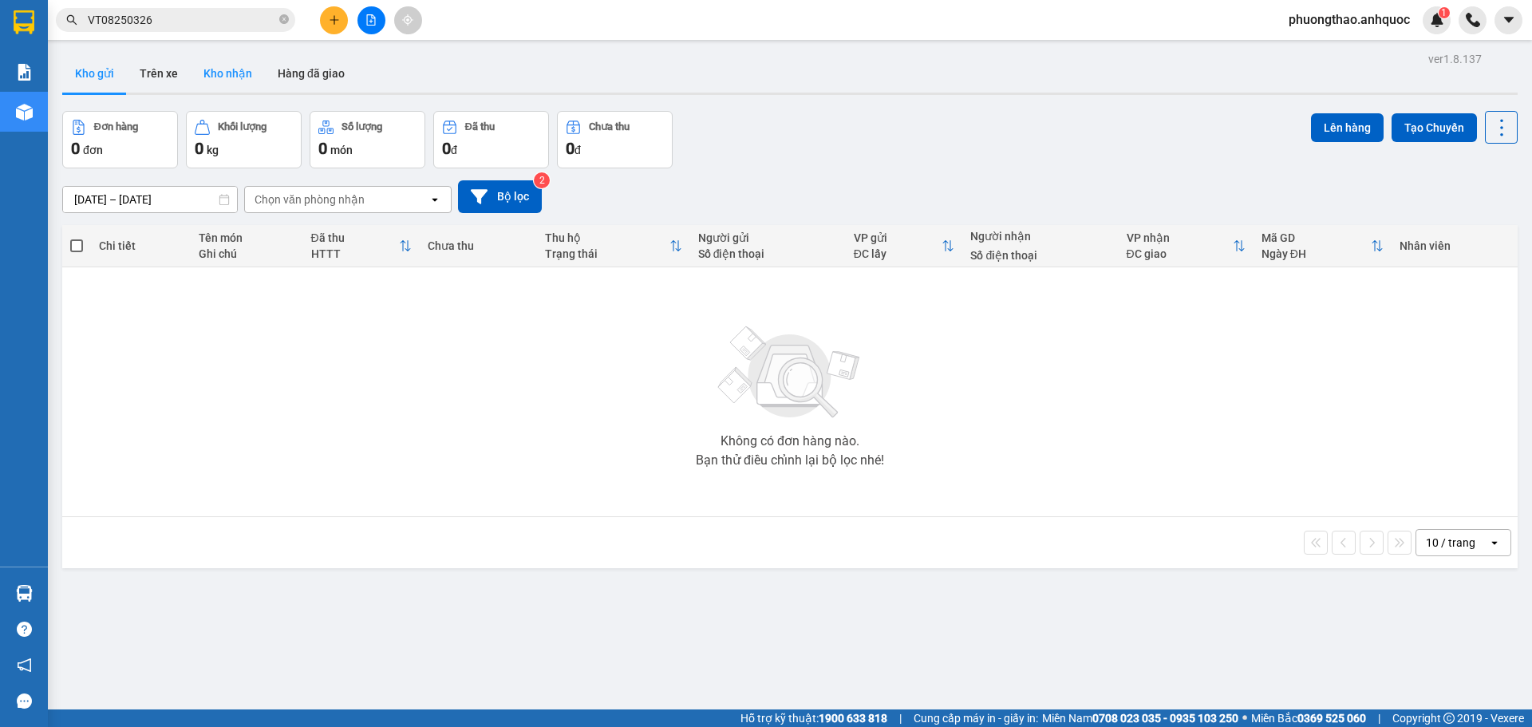
click at [229, 73] on button "Kho nhận" at bounding box center [228, 73] width 74 height 38
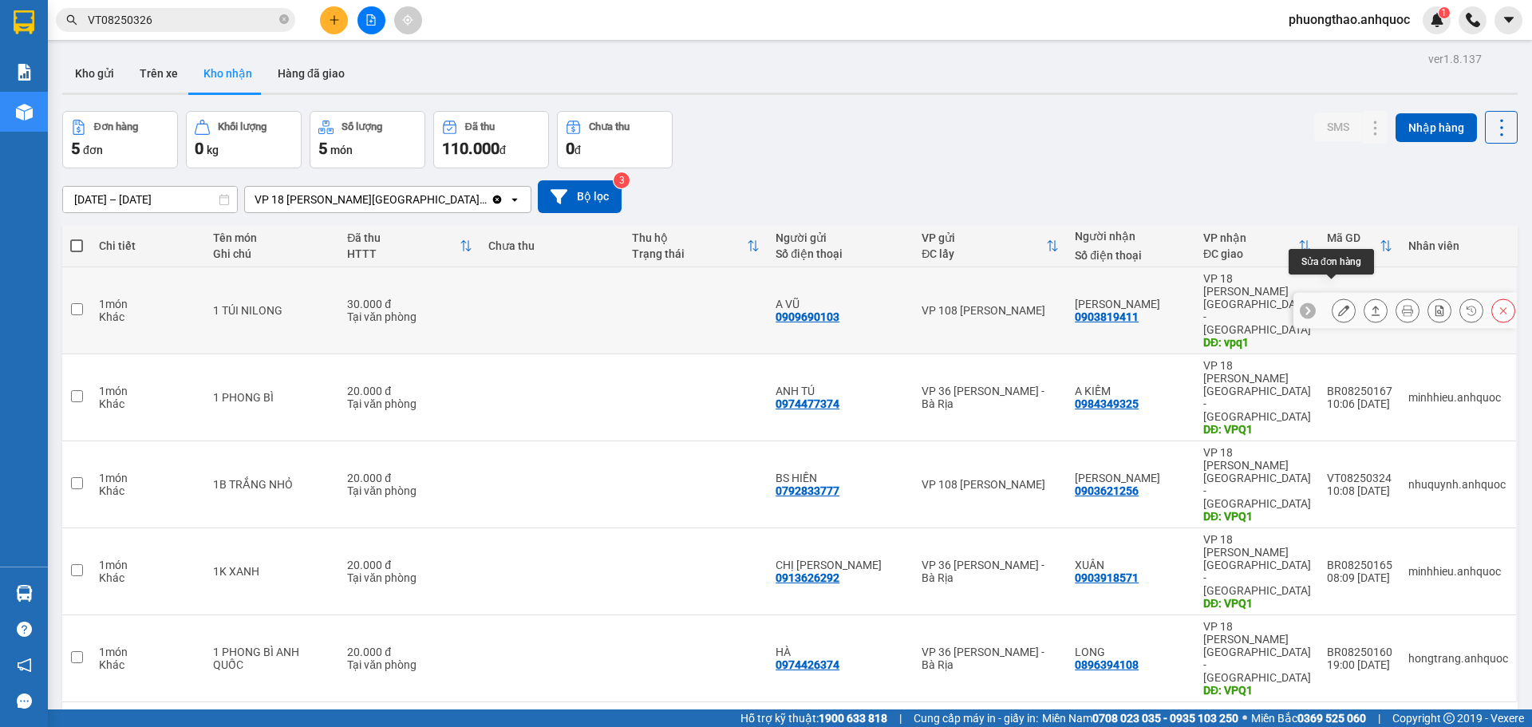
click at [1338, 305] on icon at bounding box center [1343, 310] width 11 height 11
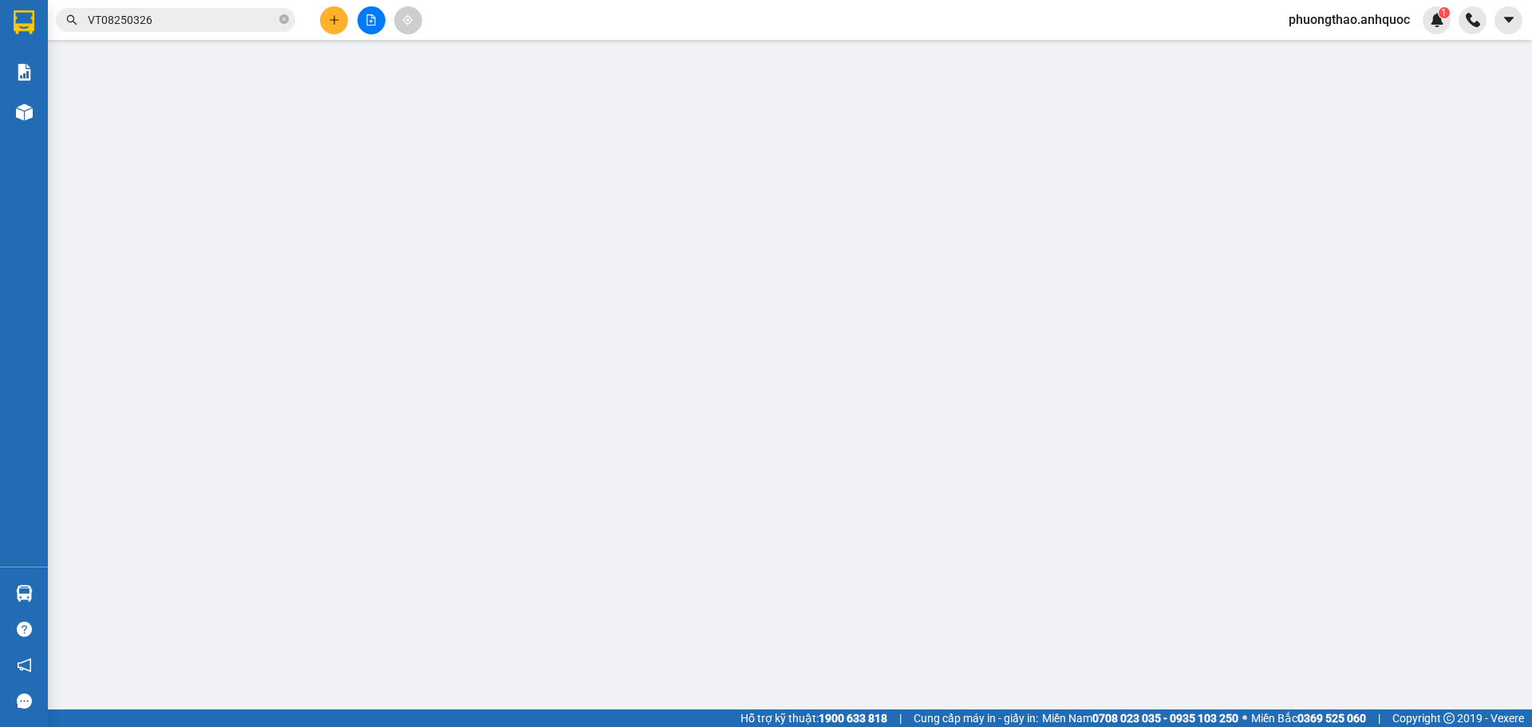
type input "0909690103"
type input "A VŨ"
type input "0903819411"
type input "[PERSON_NAME]"
type input "vpq1"
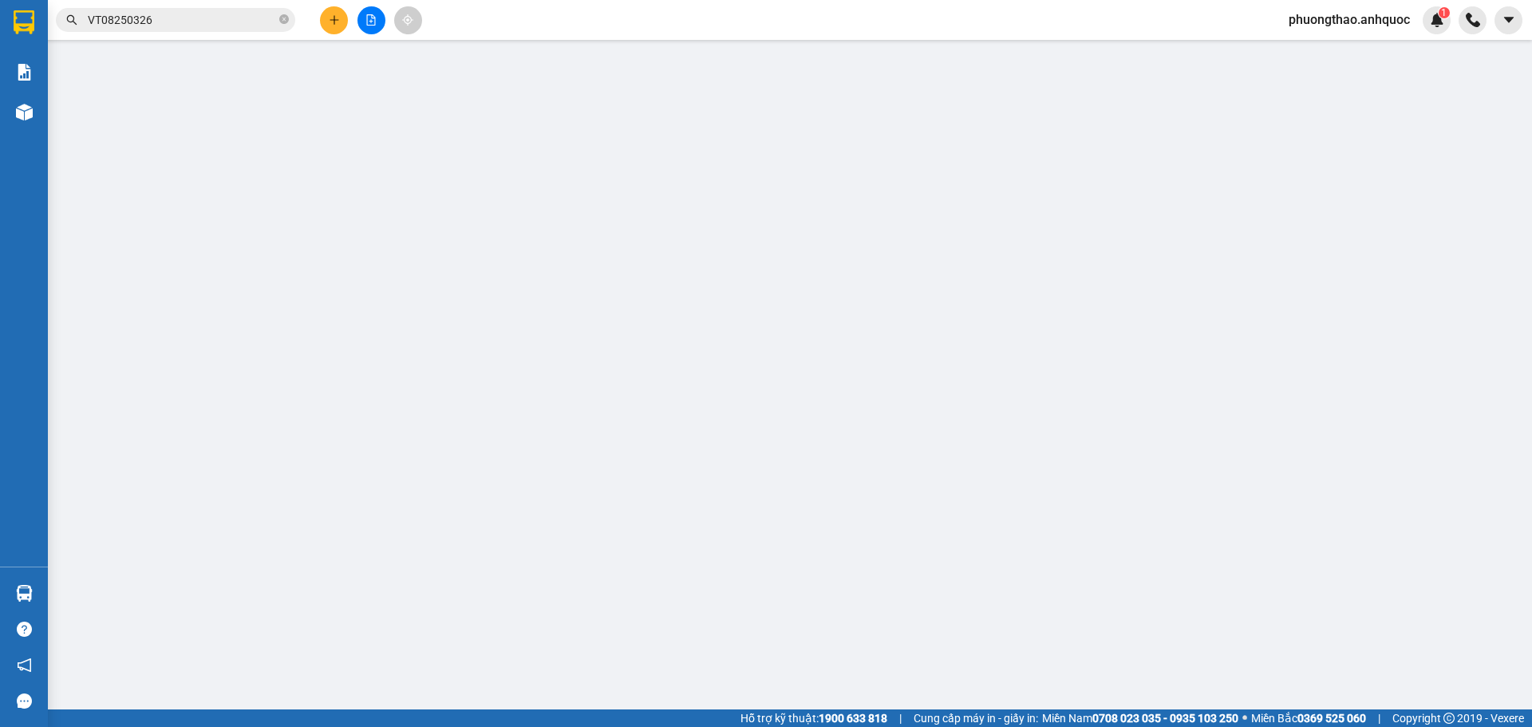
type input "30.000"
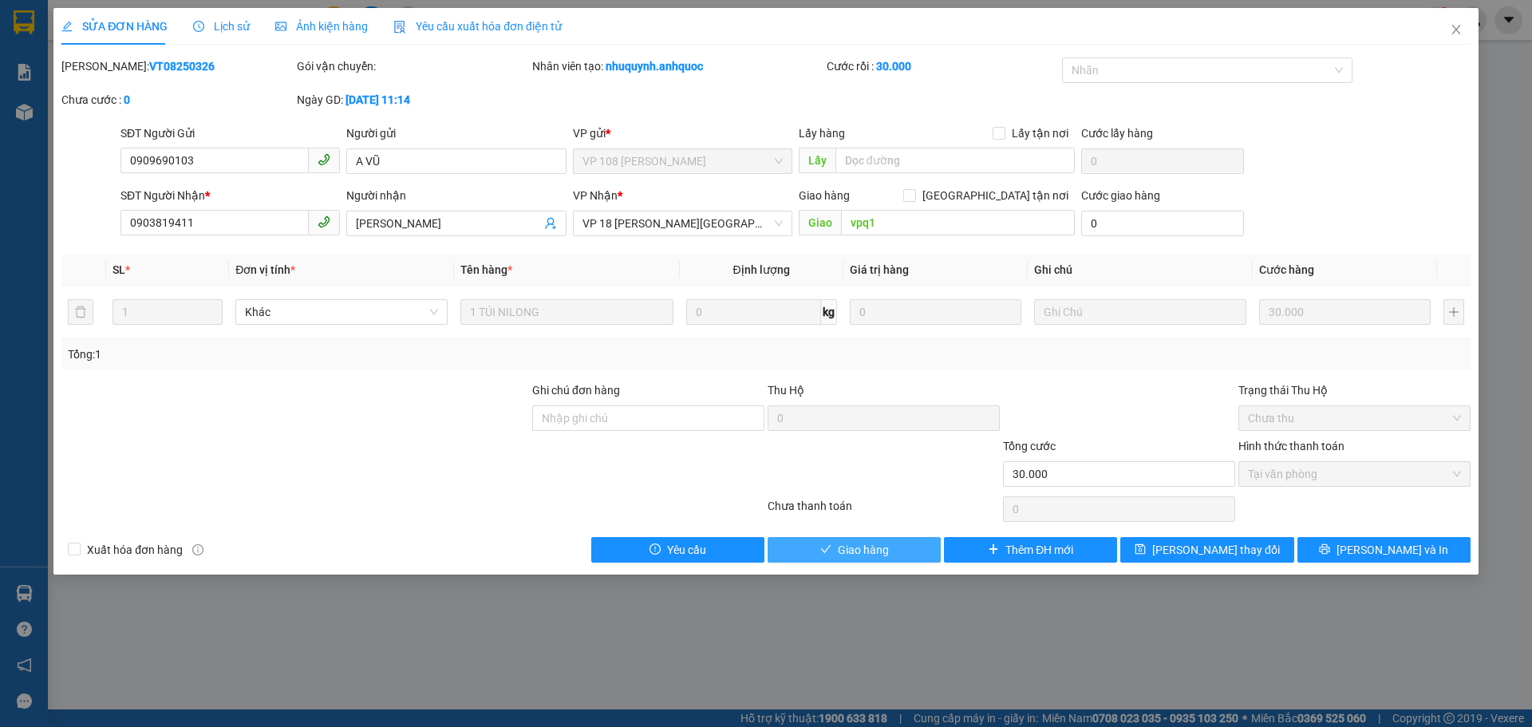
click at [856, 554] on span "Giao hàng" at bounding box center [863, 550] width 51 height 18
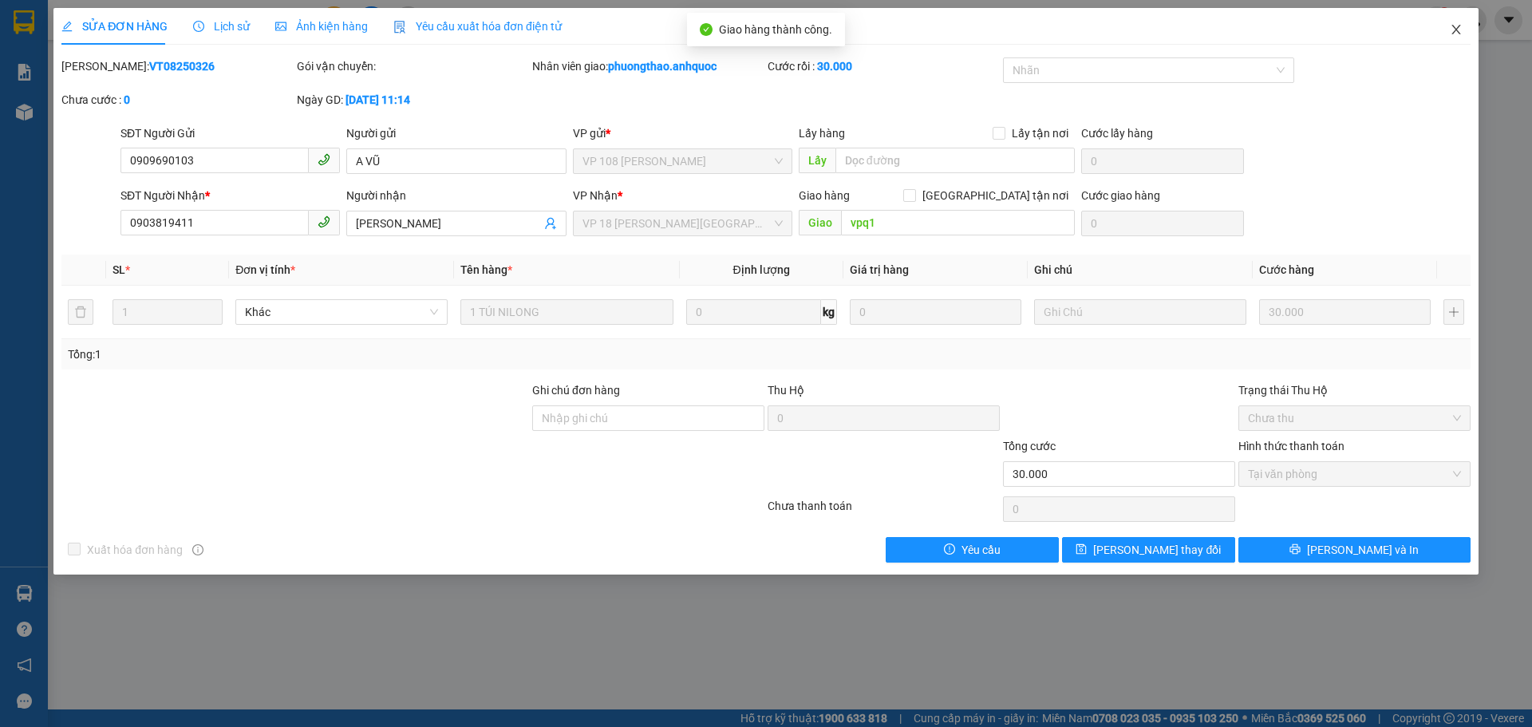
click at [1452, 27] on icon "close" at bounding box center [1456, 29] width 13 height 13
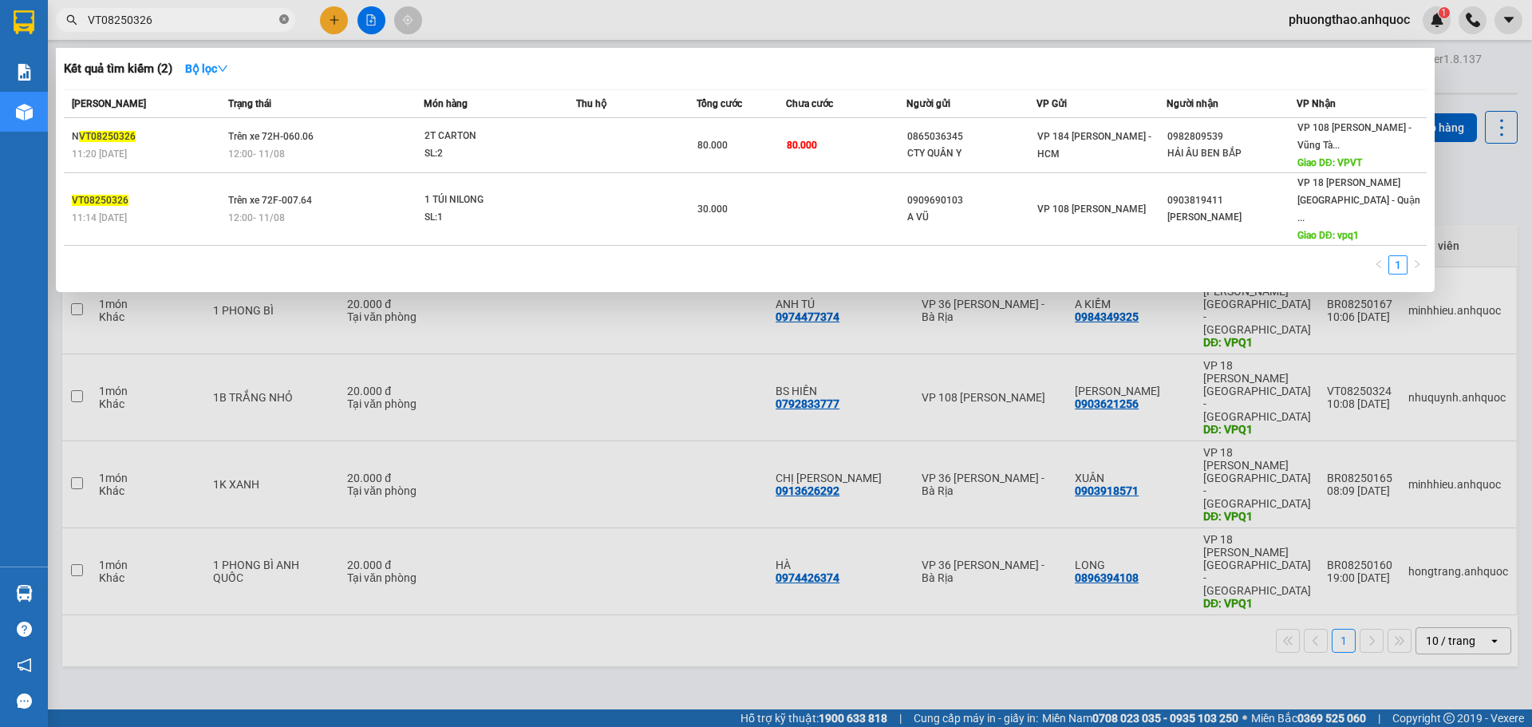
click at [279, 21] on icon "close-circle" at bounding box center [284, 19] width 10 height 10
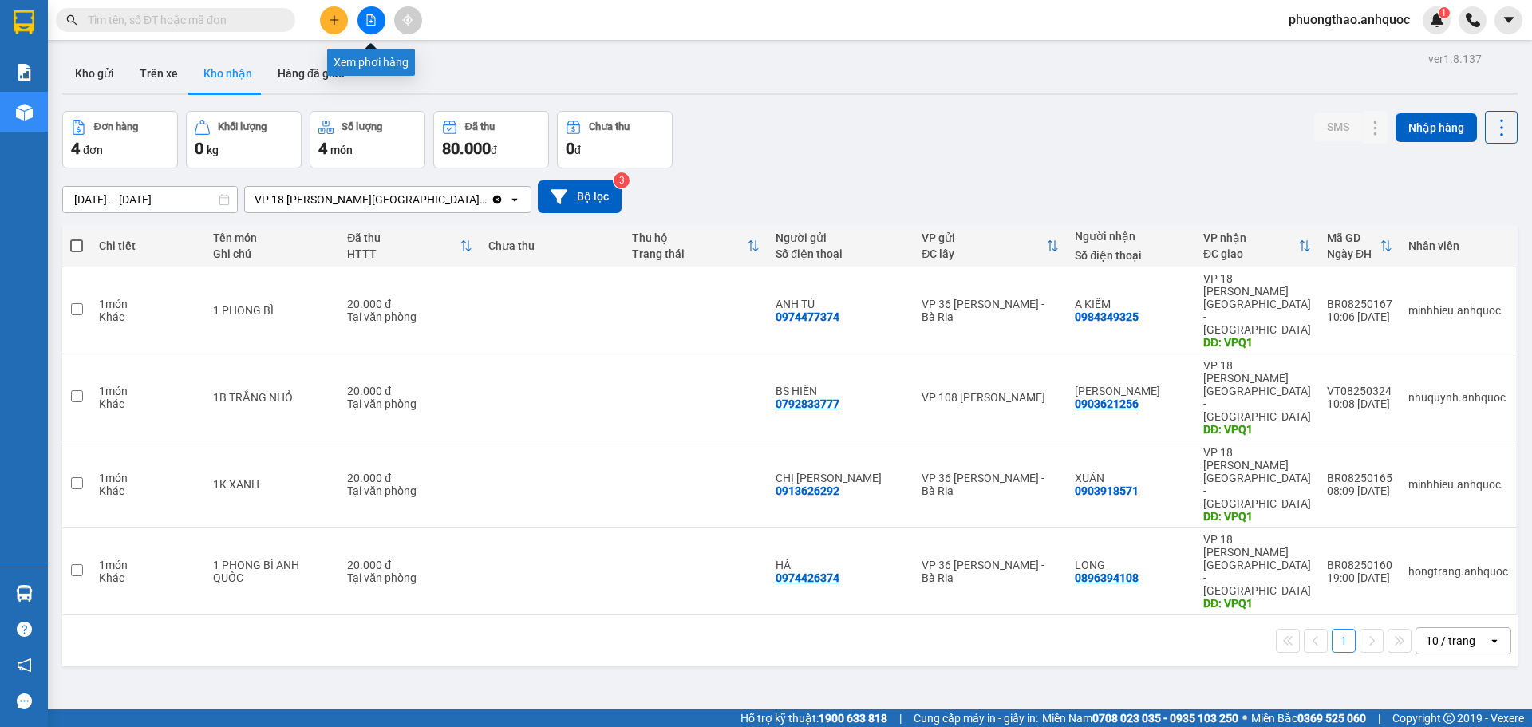
click at [371, 25] on icon "file-add" at bounding box center [371, 19] width 9 height 11
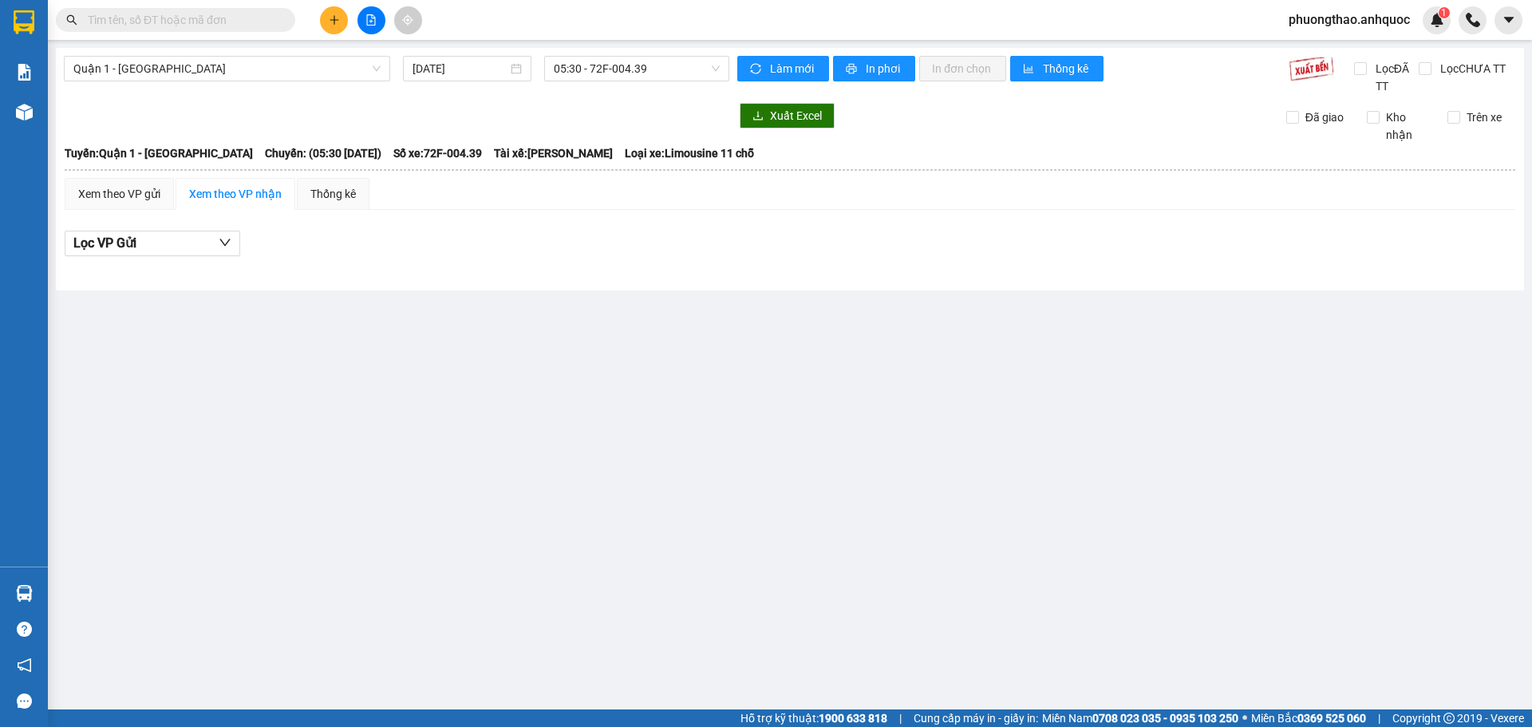
click at [379, 19] on button at bounding box center [372, 20] width 28 height 28
click at [272, 69] on span "Quận 1 - [GEOGRAPHIC_DATA]" at bounding box center [226, 69] width 307 height 24
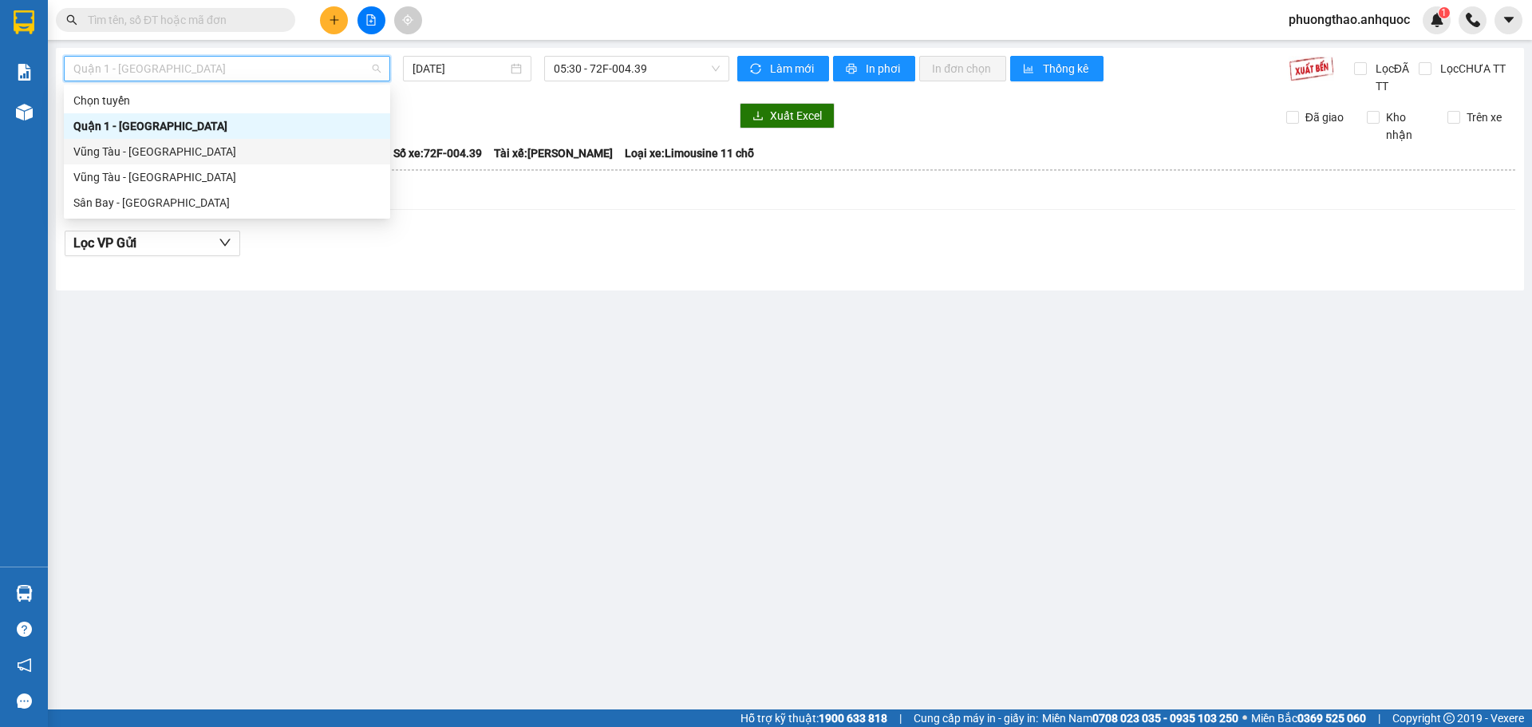
click at [207, 149] on div "Vũng Tàu - [GEOGRAPHIC_DATA]" at bounding box center [226, 152] width 307 height 18
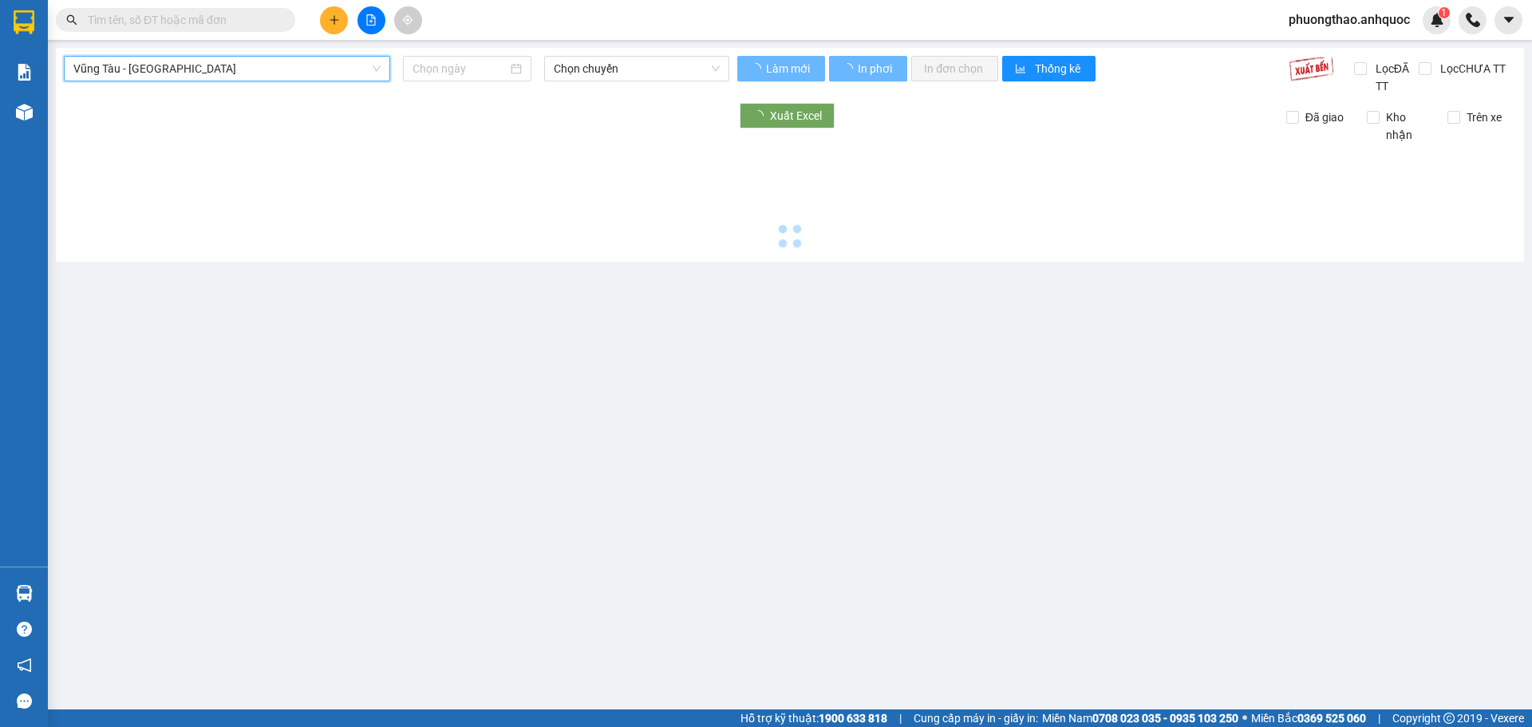
type input "[DATE]"
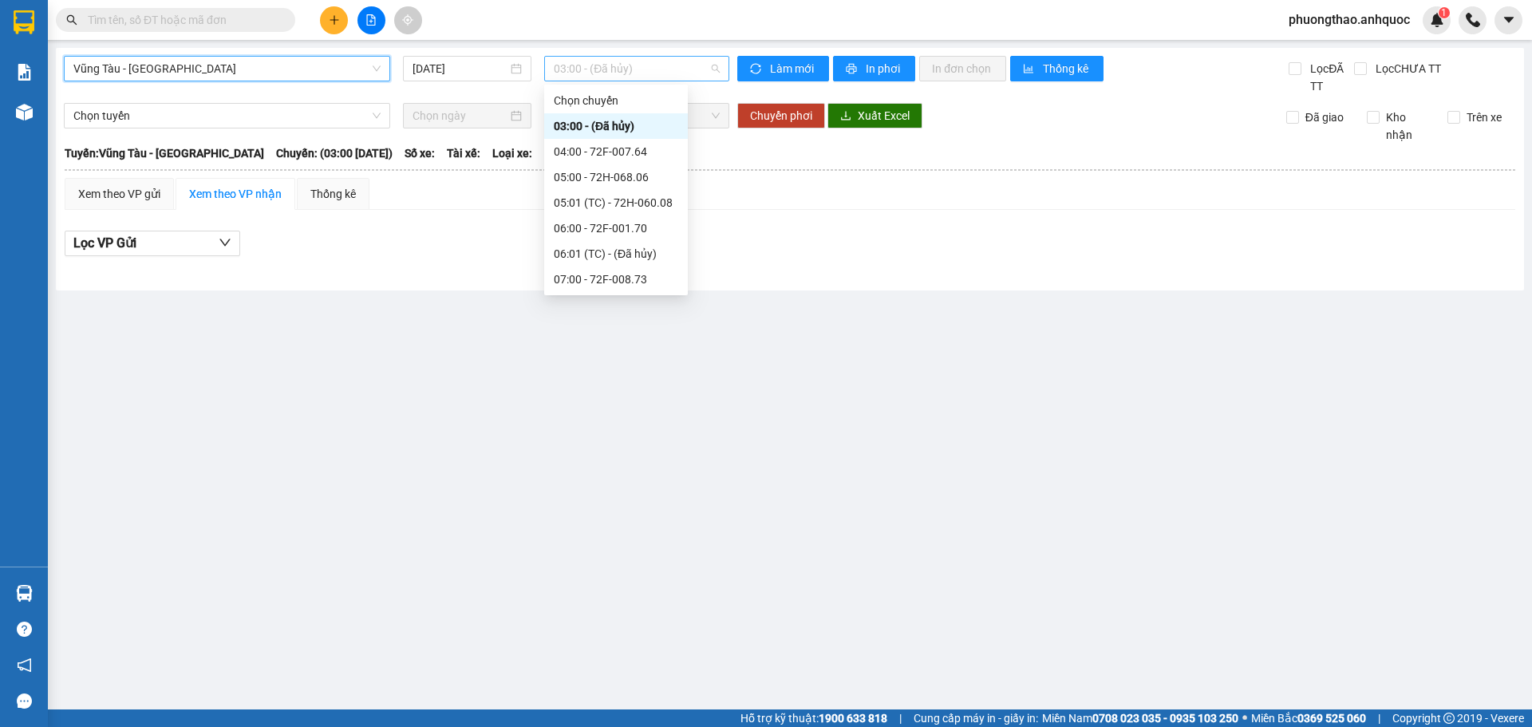
click at [583, 71] on span "03:00 - (Đã hủy)" at bounding box center [637, 69] width 166 height 24
type input "1"
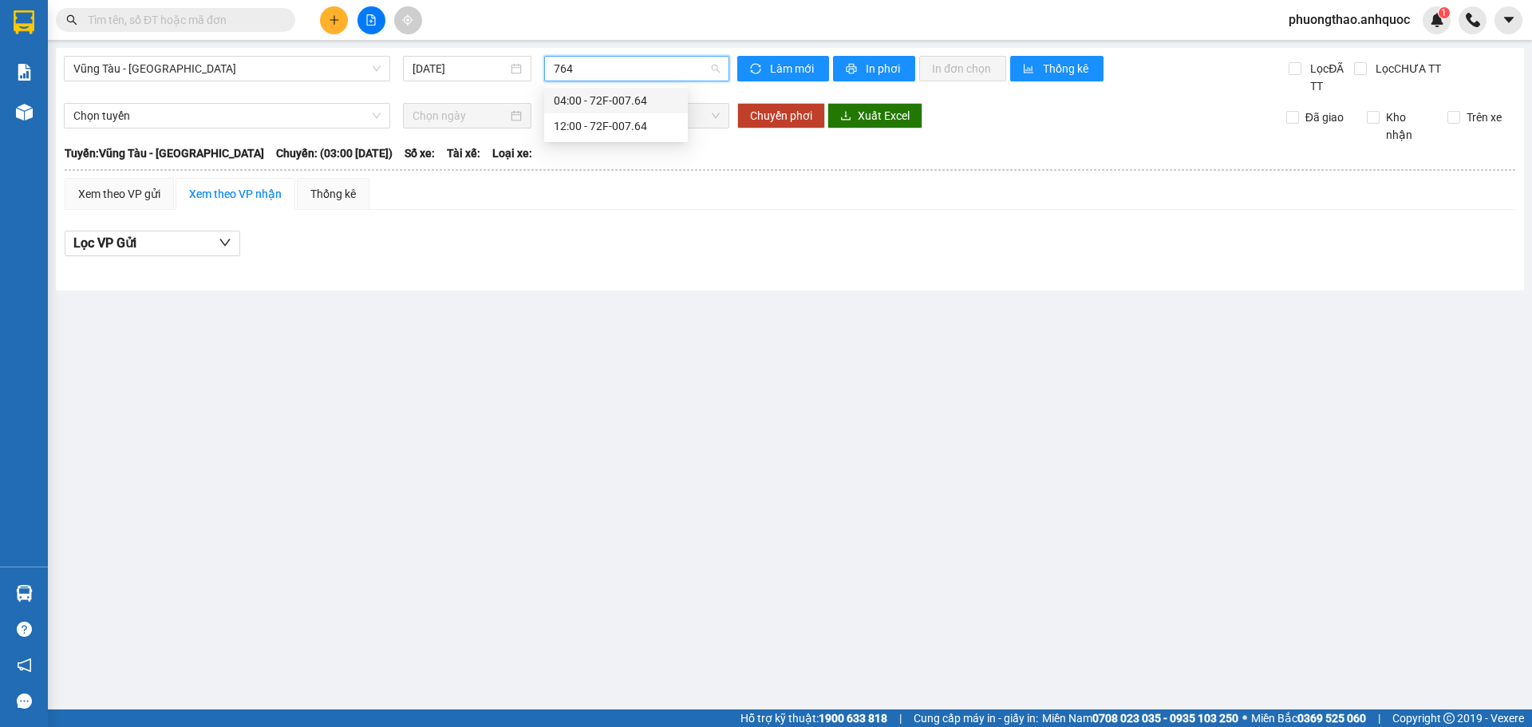
drag, startPoint x: 583, startPoint y: 66, endPoint x: 546, endPoint y: 68, distance: 36.7
click at [546, 68] on div "764" at bounding box center [636, 69] width 185 height 26
type input "157"
click at [569, 100] on div "11:00 - 72F-001.57" at bounding box center [616, 101] width 124 height 18
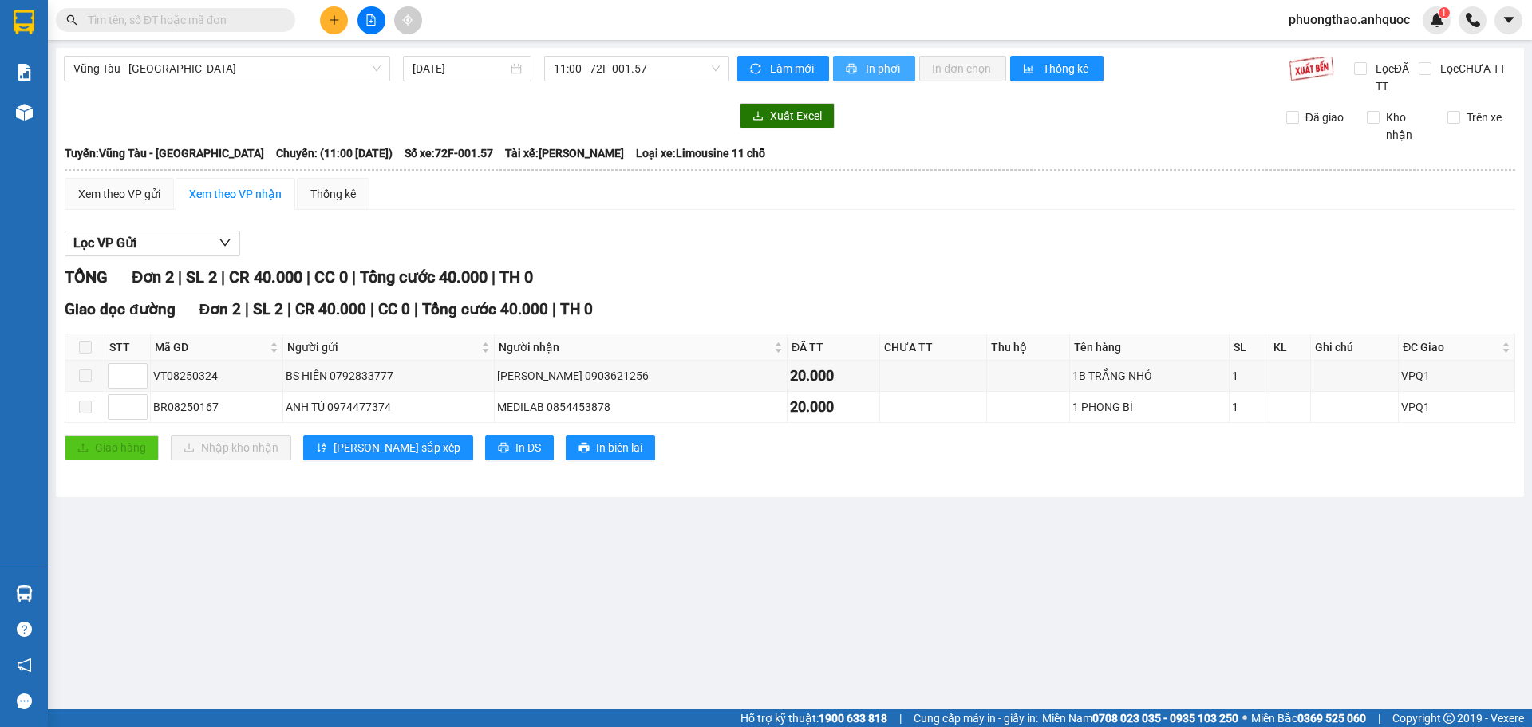
click at [878, 70] on span "In phơi" at bounding box center [884, 69] width 37 height 18
drag, startPoint x: 214, startPoint y: 406, endPoint x: 152, endPoint y: 413, distance: 61.8
click at [152, 413] on td "BR08250167" at bounding box center [217, 407] width 132 height 31
copy div "BR08250167"
click at [179, 20] on input "text" at bounding box center [182, 20] width 188 height 18
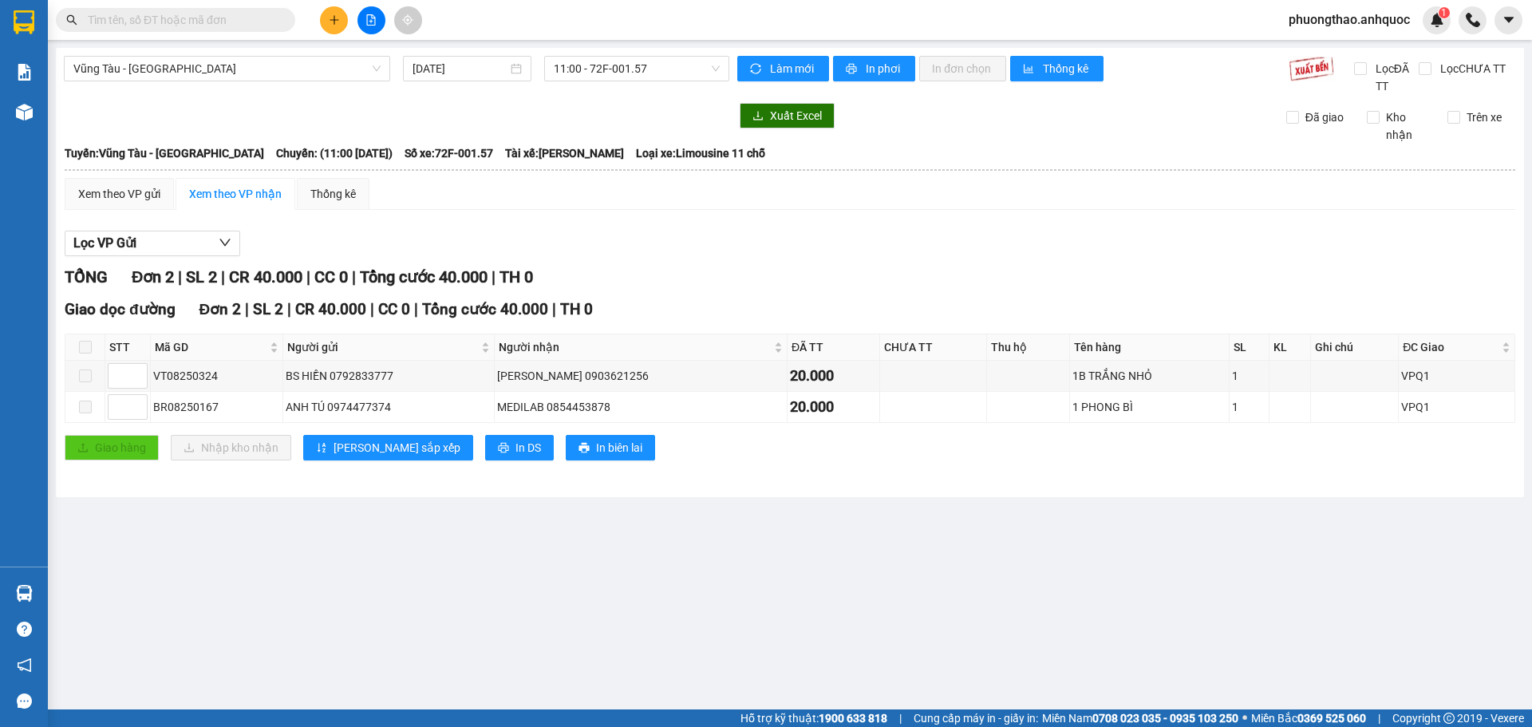
paste input "BR08250167"
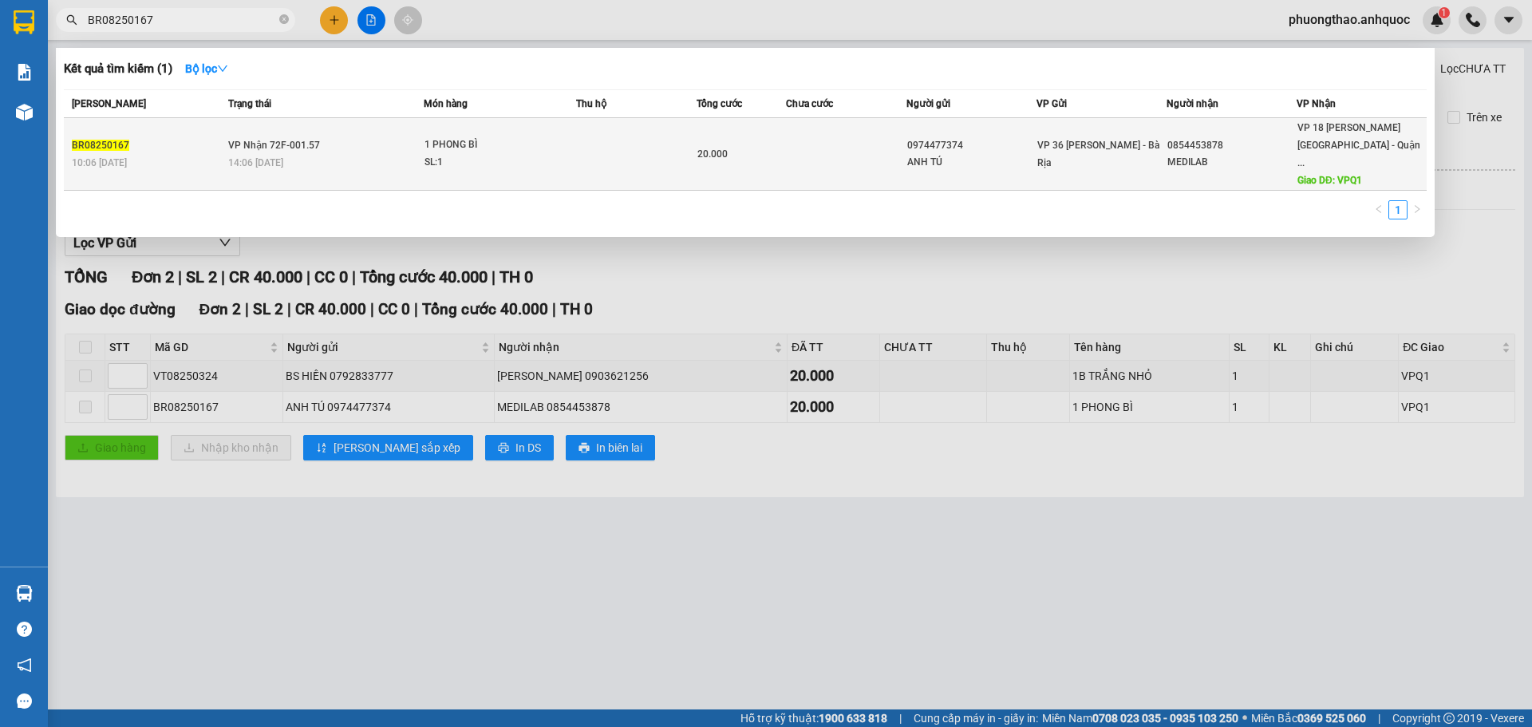
type input "BR08250167"
click at [301, 156] on div "14:06 [DATE]" at bounding box center [326, 163] width 196 height 18
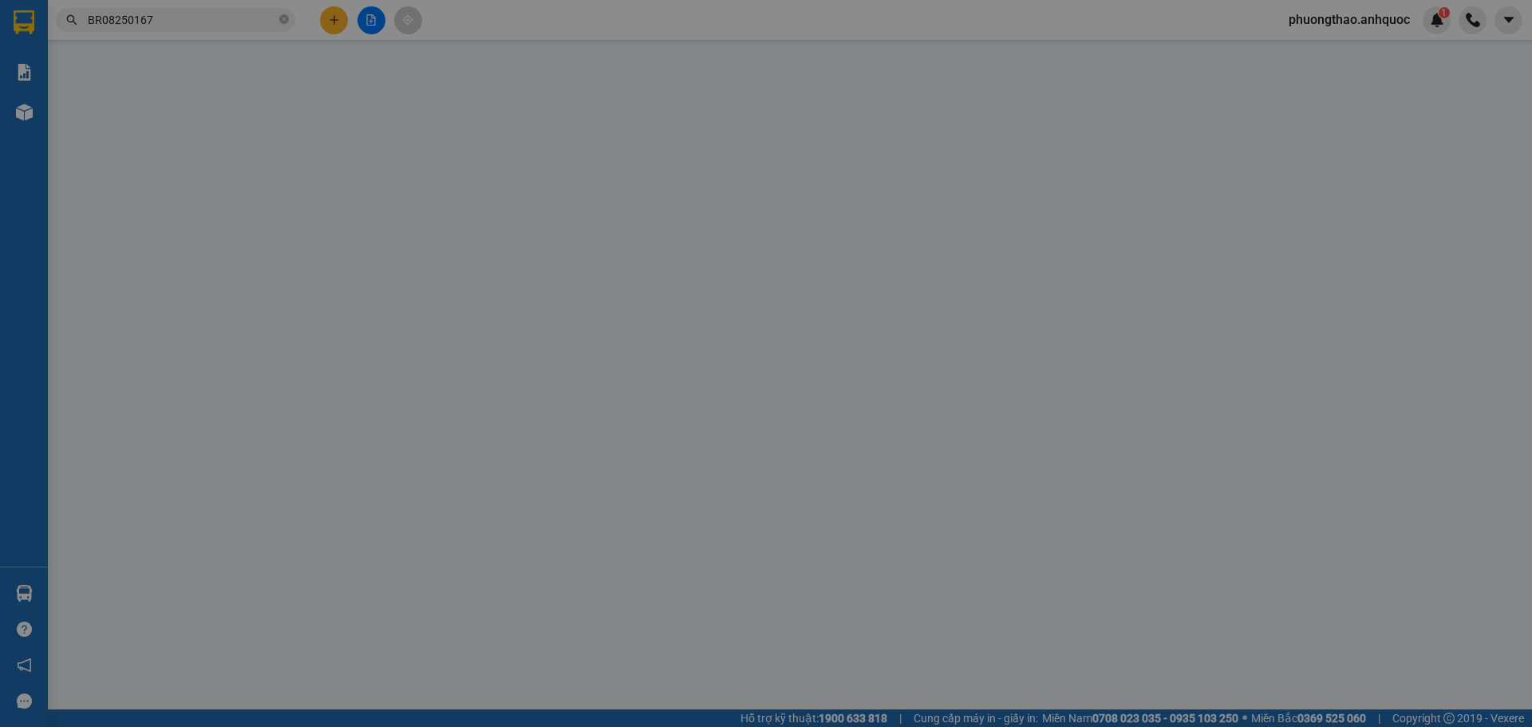
type input "0974477374"
type input "ANH TÚ"
type input "0854453878"
type input "MEDILAB"
type input "VPQ1"
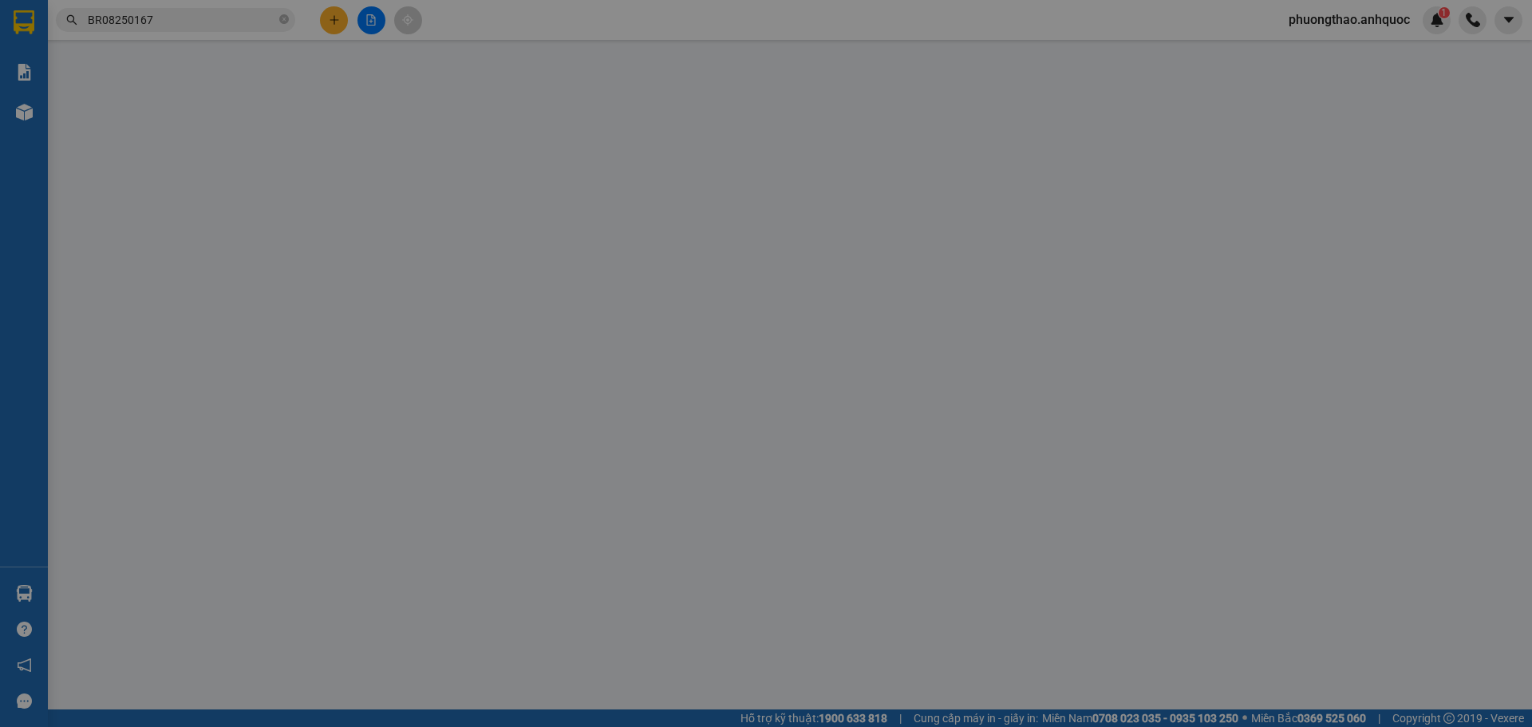
type input "20.000"
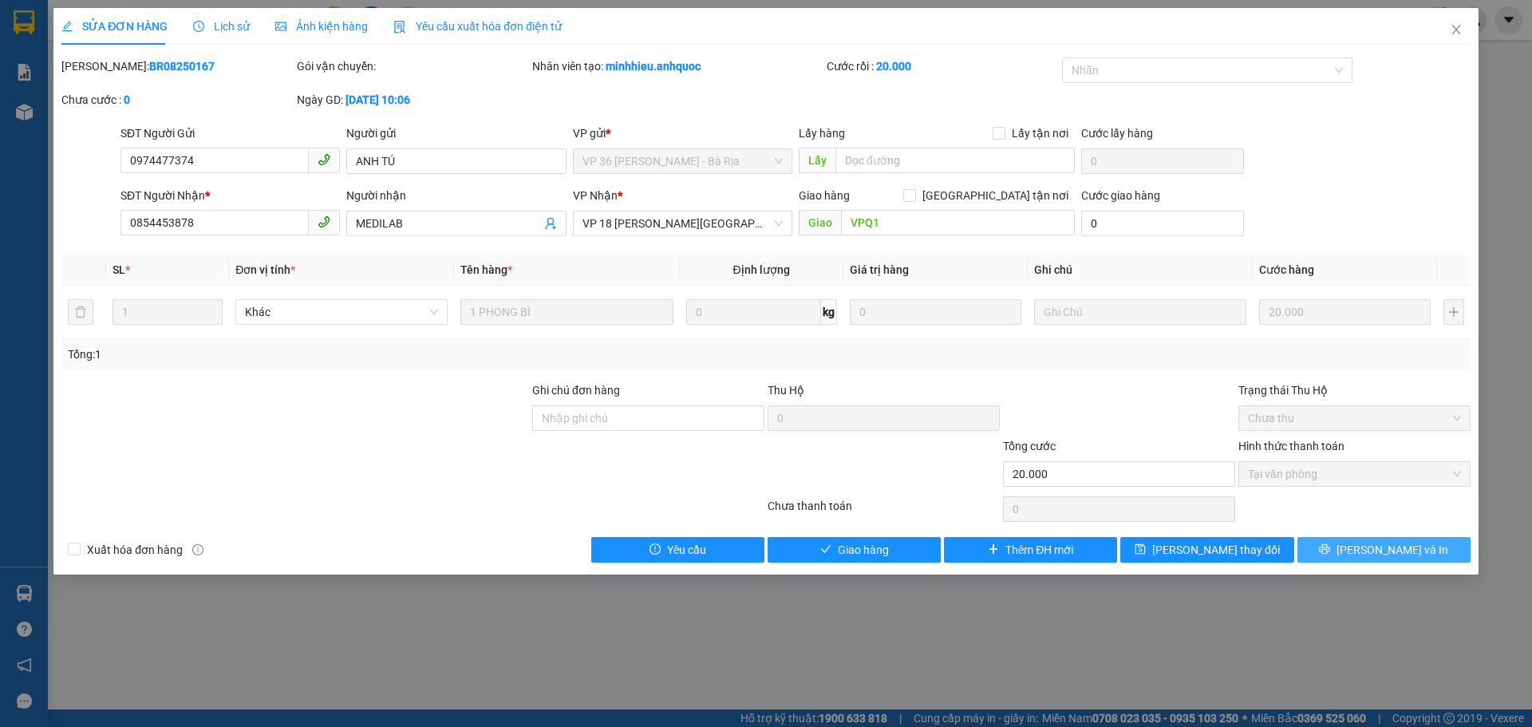
click at [1319, 548] on button "[PERSON_NAME] và In" at bounding box center [1384, 550] width 173 height 26
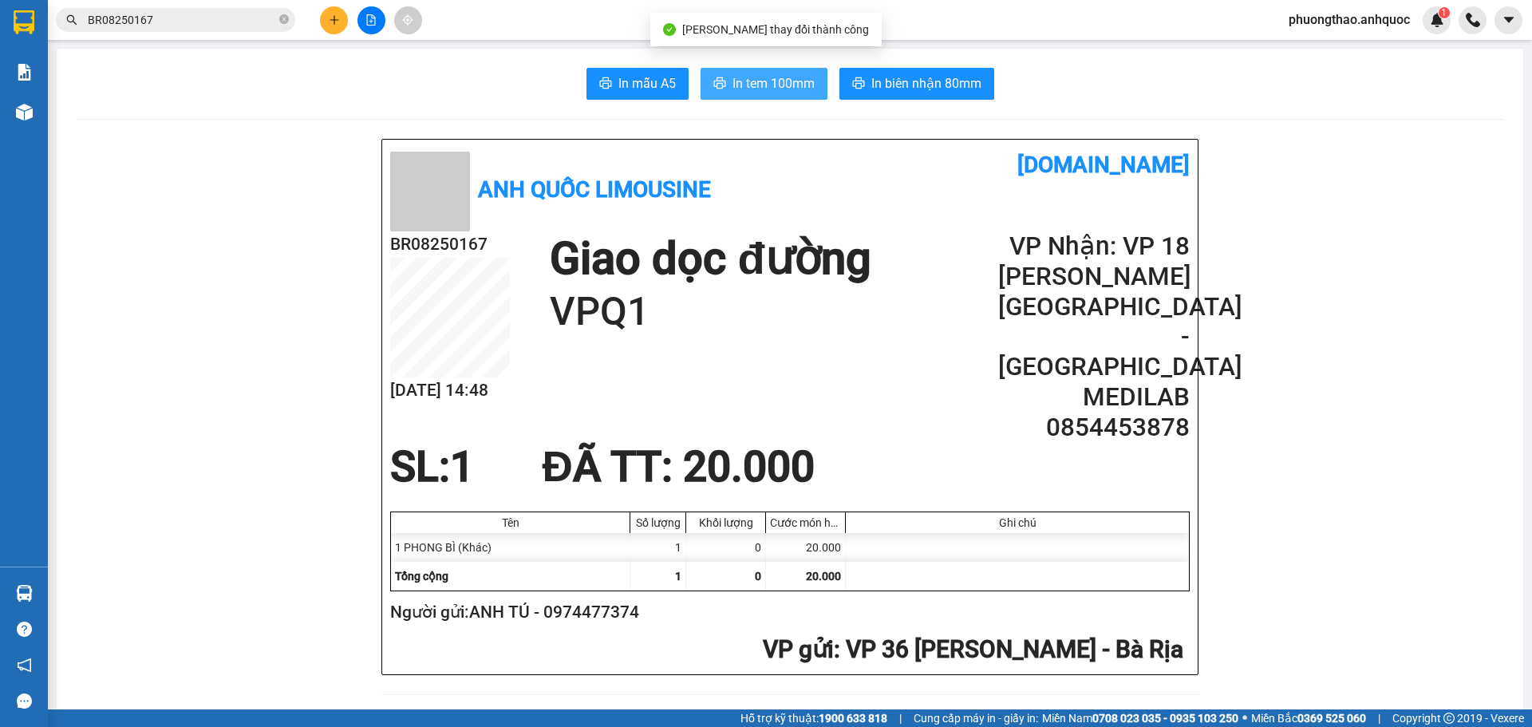
click at [767, 78] on span "In tem 100mm" at bounding box center [774, 83] width 82 height 20
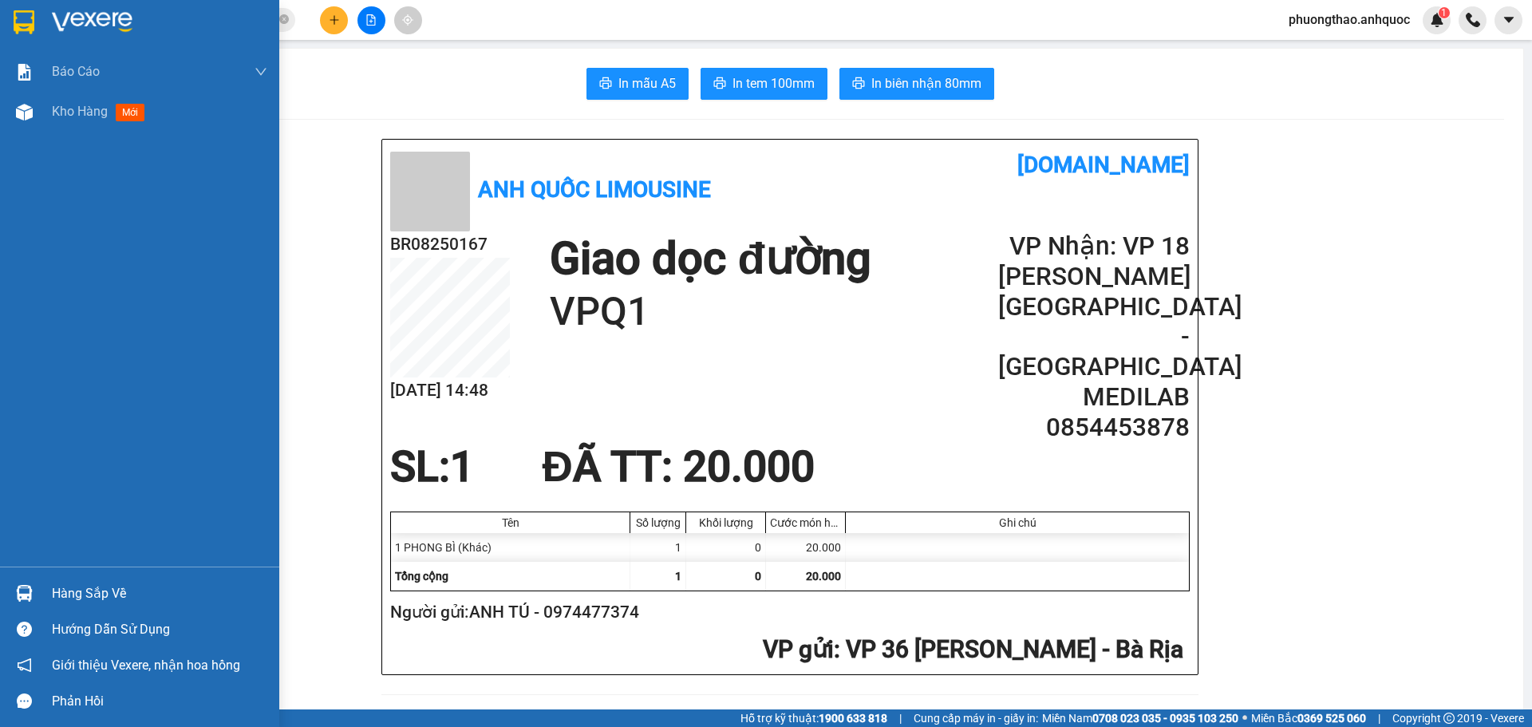
click at [35, 132] on div "Báo cáo Báo cáo dòng tiền (nhân viên) Doanh số tạo đơn theo VP gửi (nhân viên) …" at bounding box center [139, 309] width 279 height 515
click at [53, 114] on span "Kho hàng" at bounding box center [80, 111] width 56 height 15
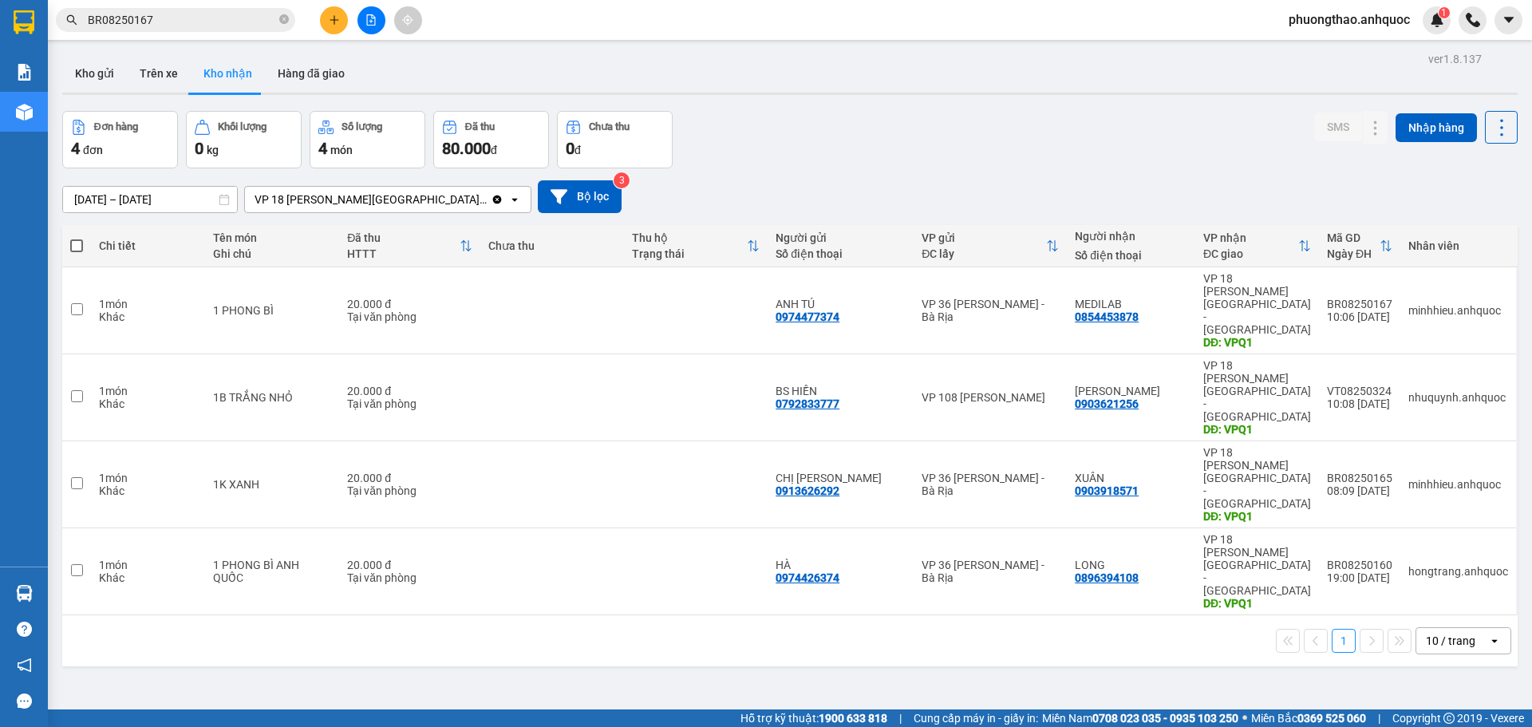
click at [287, 567] on div "ver 1.8.137 Kho gửi Trên xe Kho nhận Hàng đã giao Đơn hàng 4 đơn Khối lượng 0 k…" at bounding box center [790, 411] width 1468 height 727
click at [340, 26] on button at bounding box center [334, 20] width 28 height 28
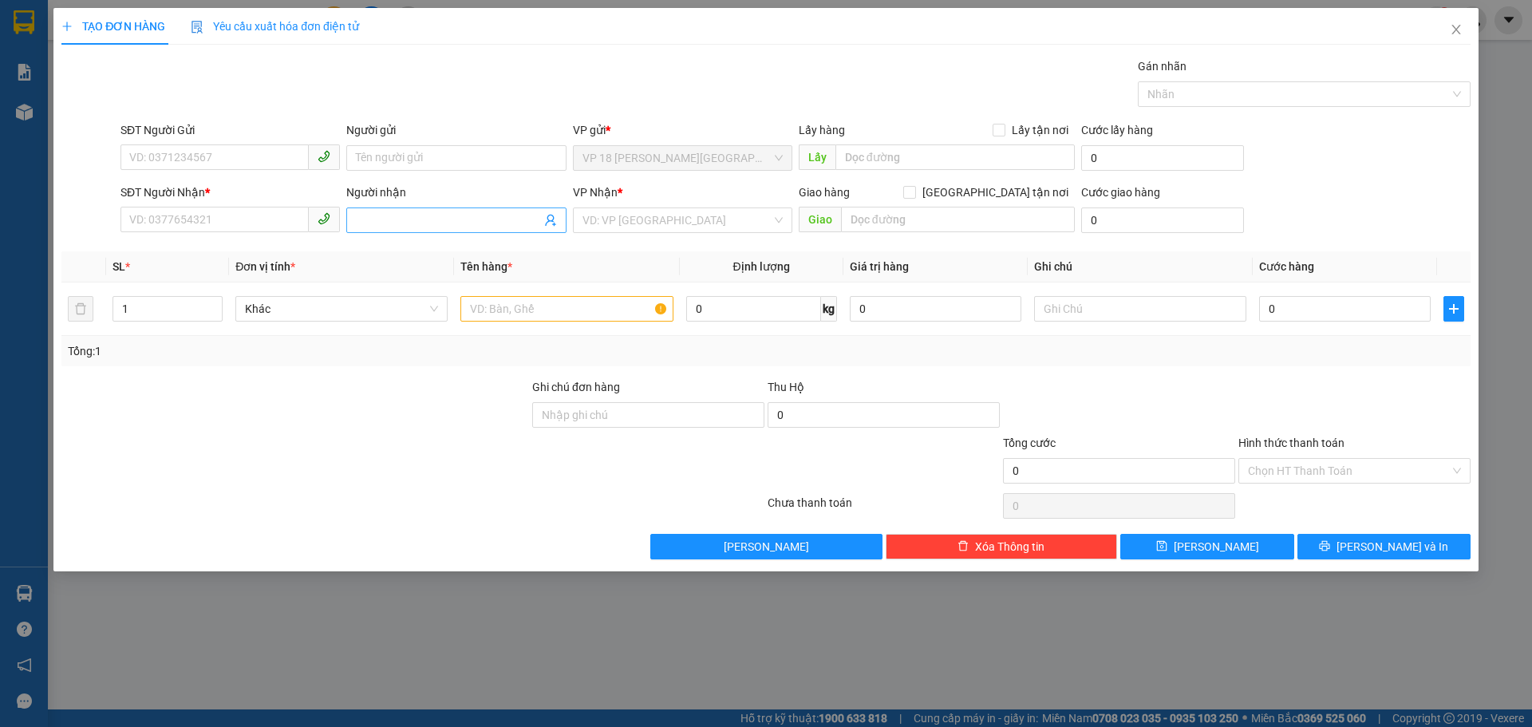
click at [372, 215] on input "Người nhận" at bounding box center [448, 220] width 184 height 18
type input "TÂM BIỂN"
click at [431, 250] on div "OTÔ TÂM BIỂN - 0908922553" at bounding box center [456, 252] width 200 height 18
type input "0908922553"
type input "OTÔ TÂM BIỂN"
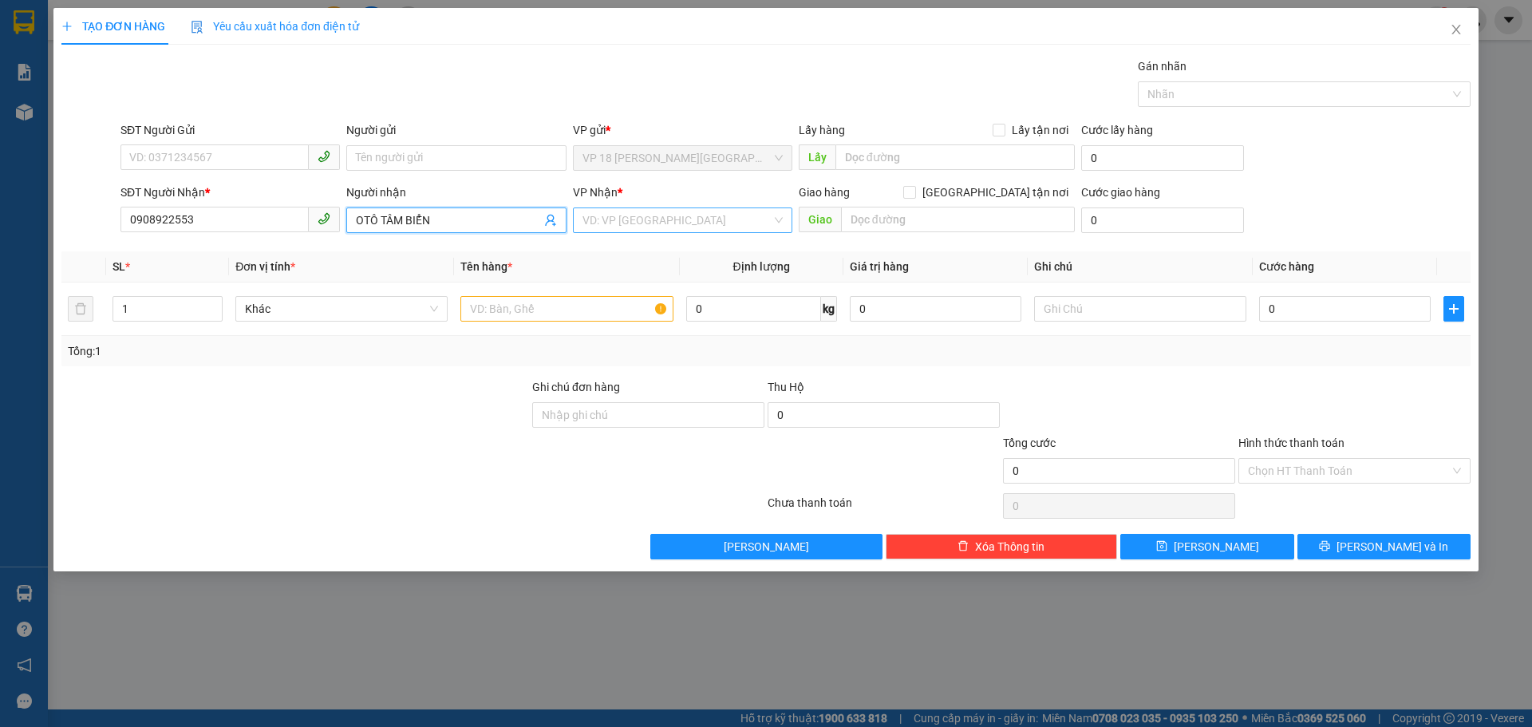
click at [634, 230] on input "search" at bounding box center [677, 220] width 189 height 24
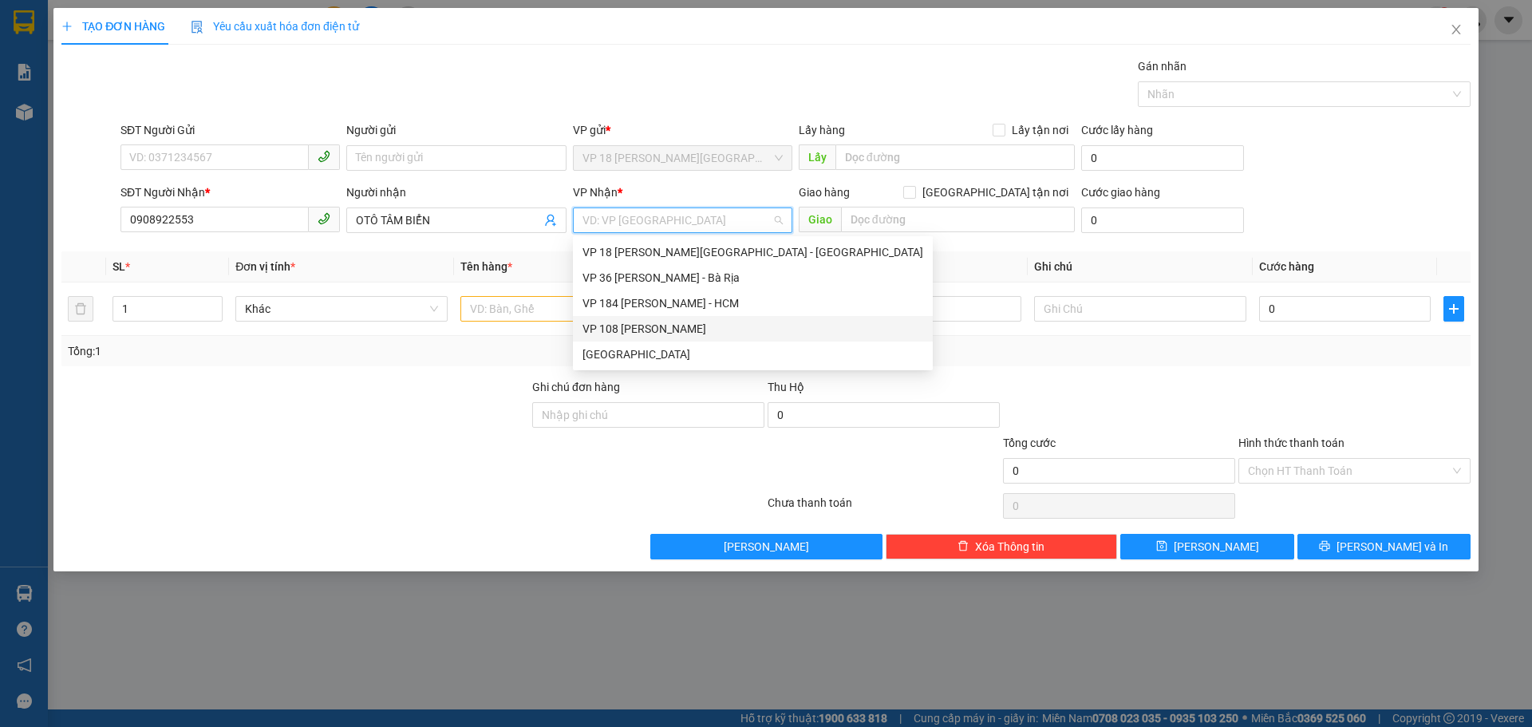
click at [670, 331] on div "VP 108 [PERSON_NAME]" at bounding box center [753, 329] width 341 height 18
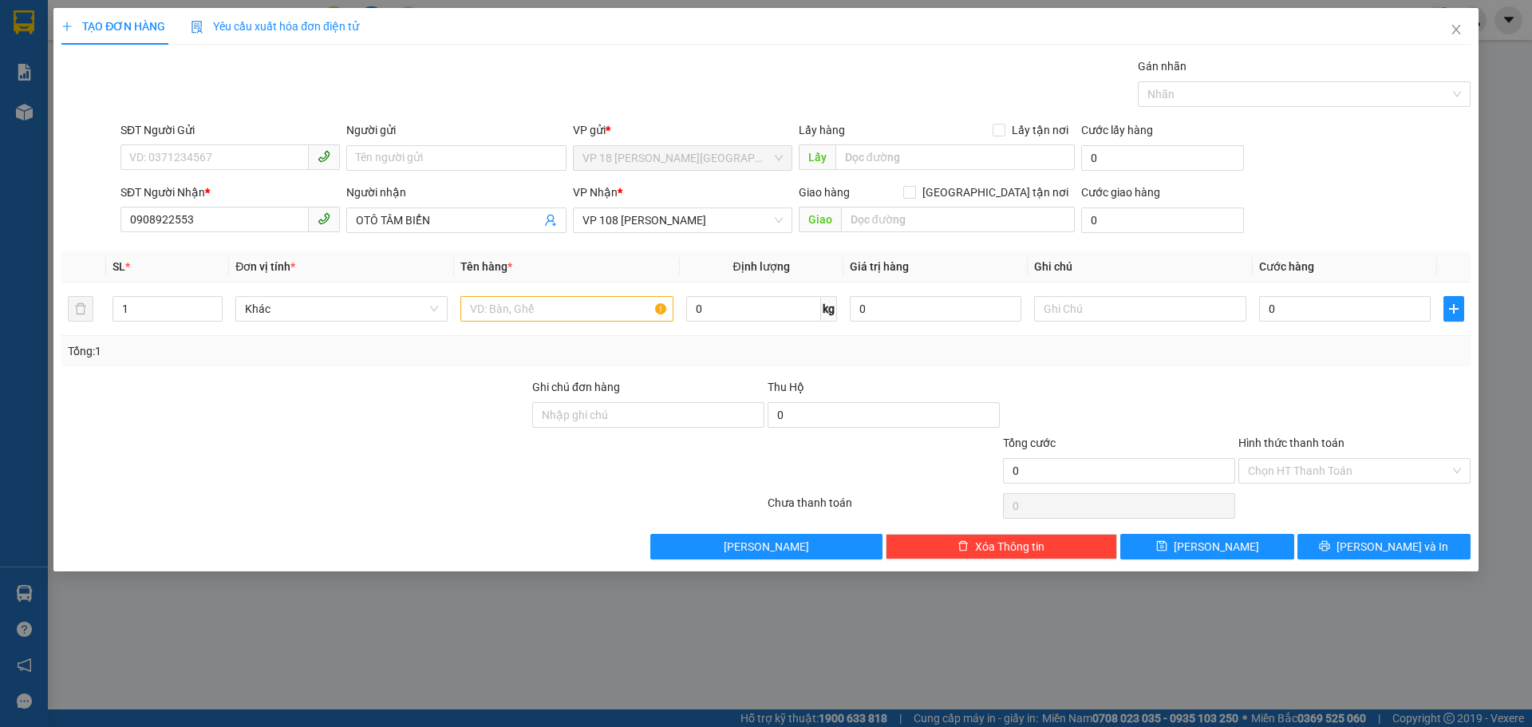
click at [893, 206] on div "Giao hàng [GEOGRAPHIC_DATA] tận nơi" at bounding box center [937, 196] width 276 height 24
click at [895, 213] on input "text" at bounding box center [958, 220] width 234 height 26
type input "VPVT"
click at [579, 307] on input "text" at bounding box center [566, 309] width 212 height 26
type input "1K CARTON"
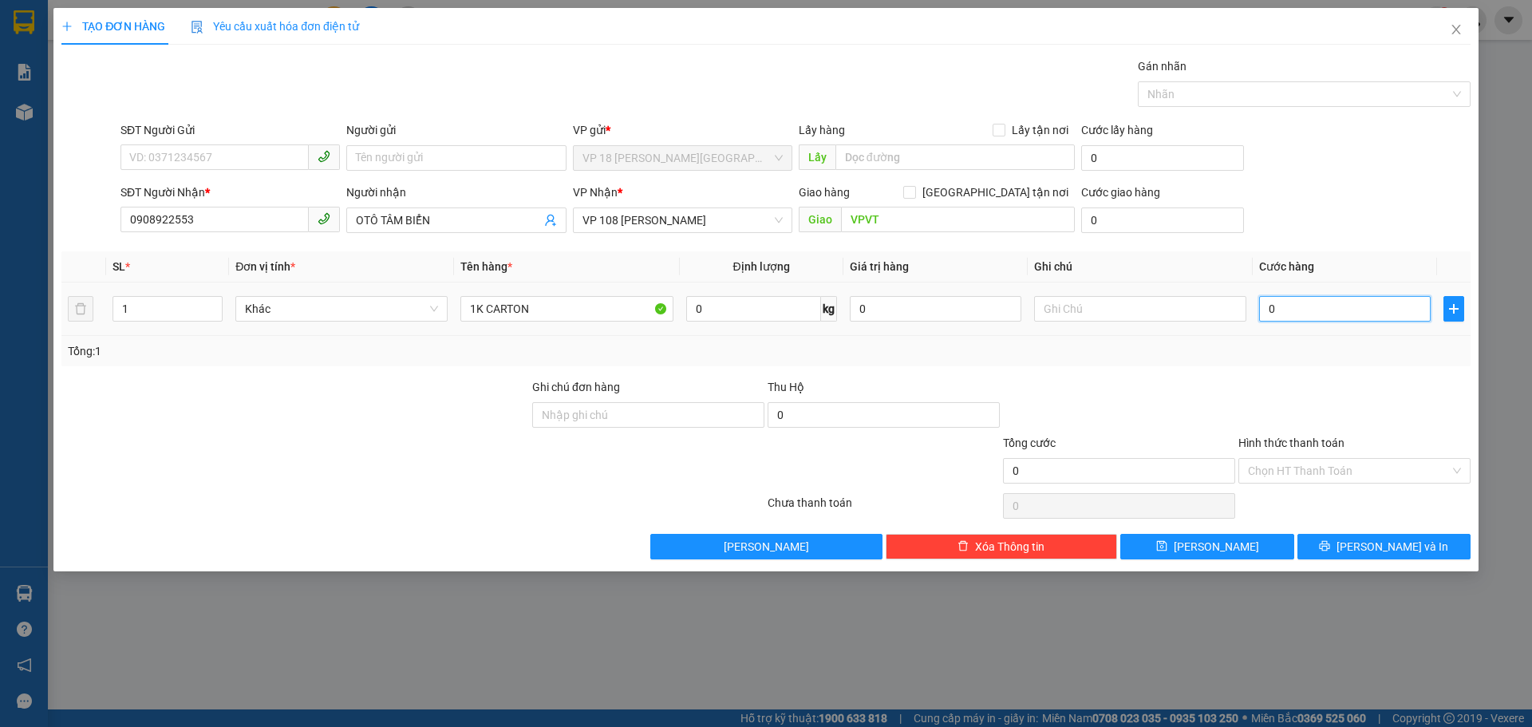
click at [1283, 311] on input "0" at bounding box center [1345, 309] width 172 height 26
type input "5"
type input "50"
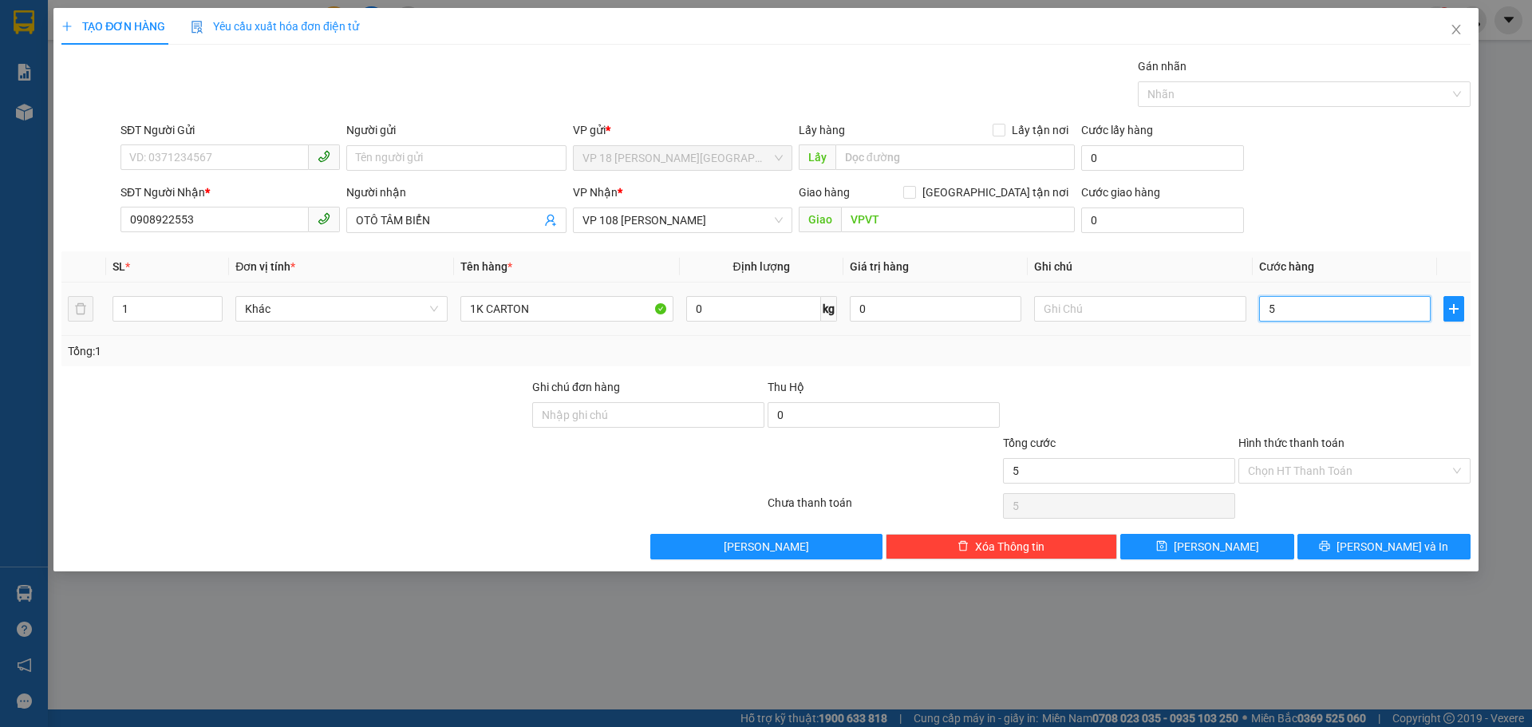
type input "50"
type input "500"
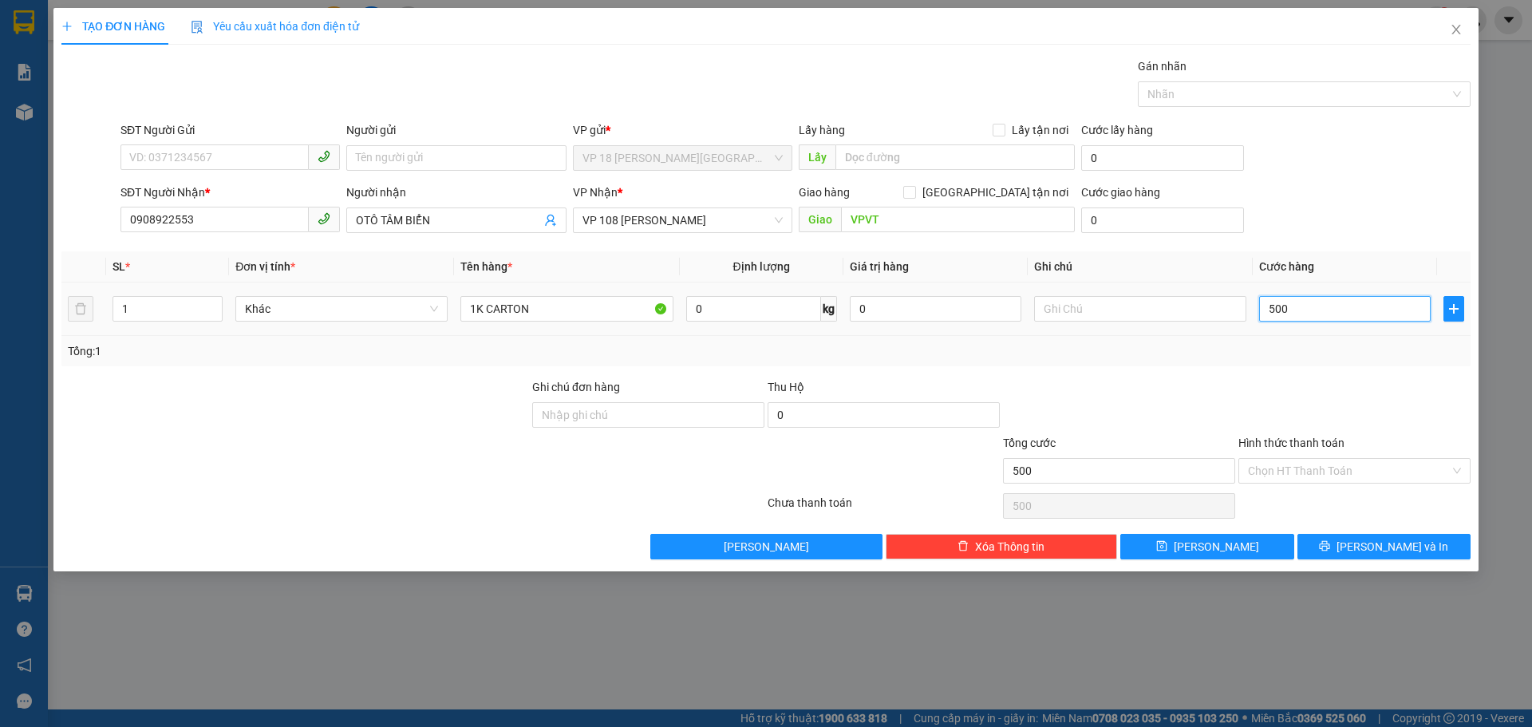
type input "5.000"
type input "50.000"
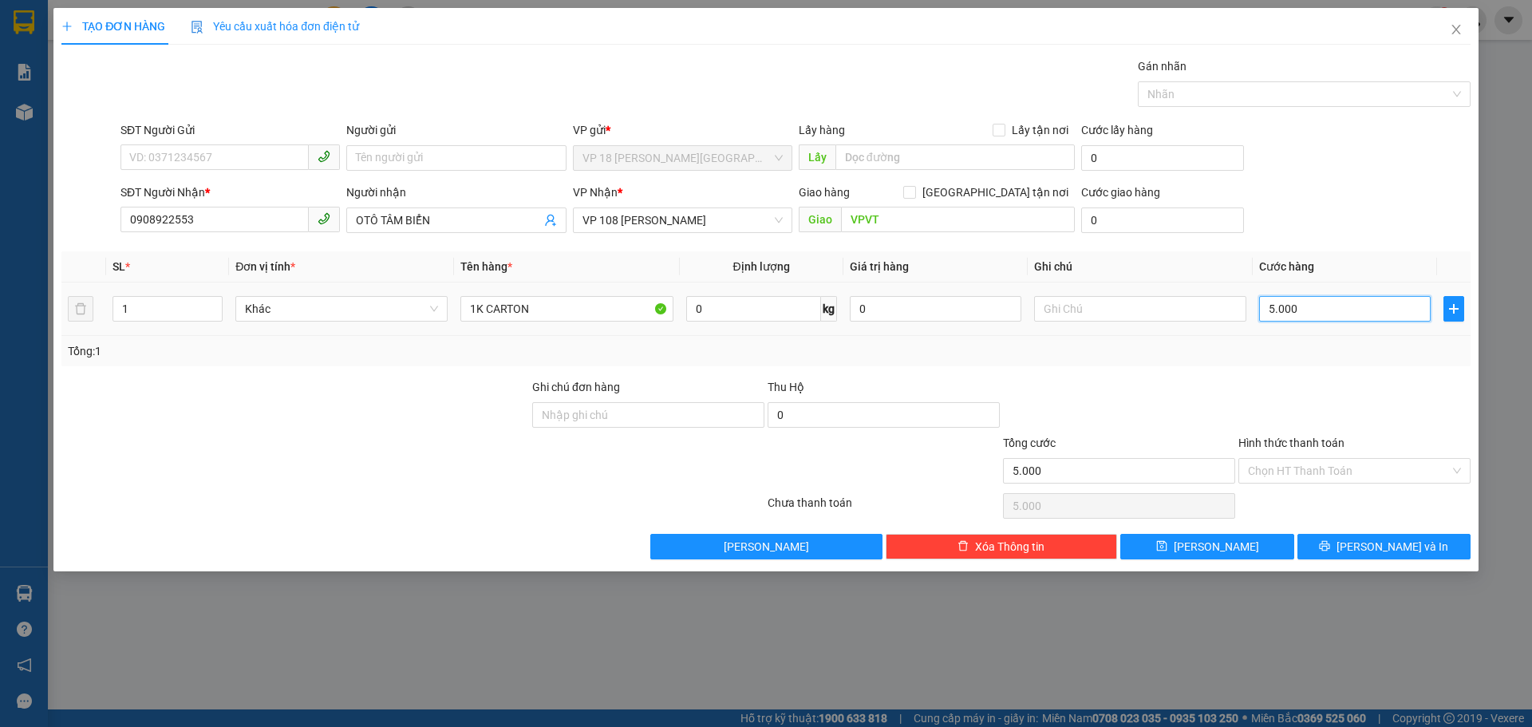
type input "50.000"
click at [1368, 545] on button "[PERSON_NAME] và In" at bounding box center [1384, 547] width 173 height 26
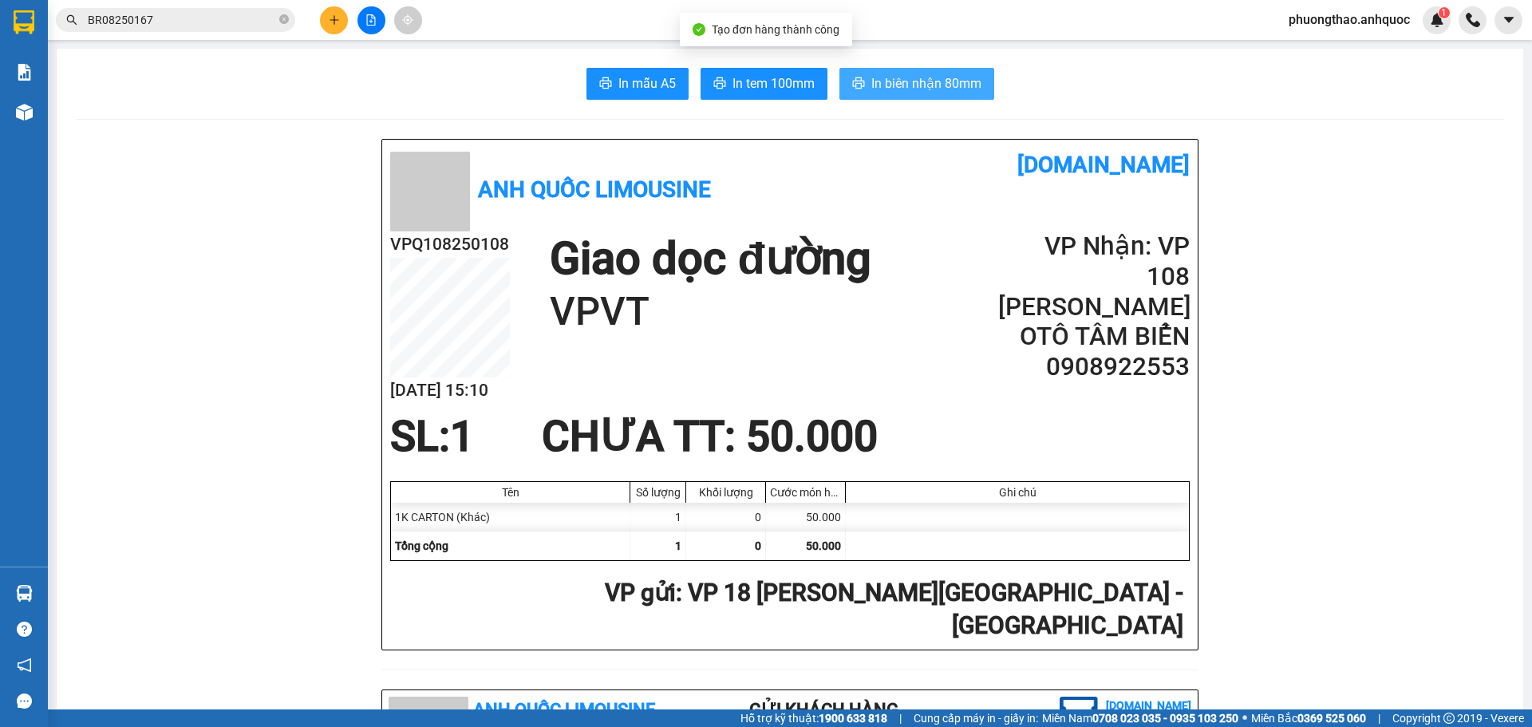
click at [880, 75] on span "In biên nhận 80mm" at bounding box center [926, 83] width 110 height 20
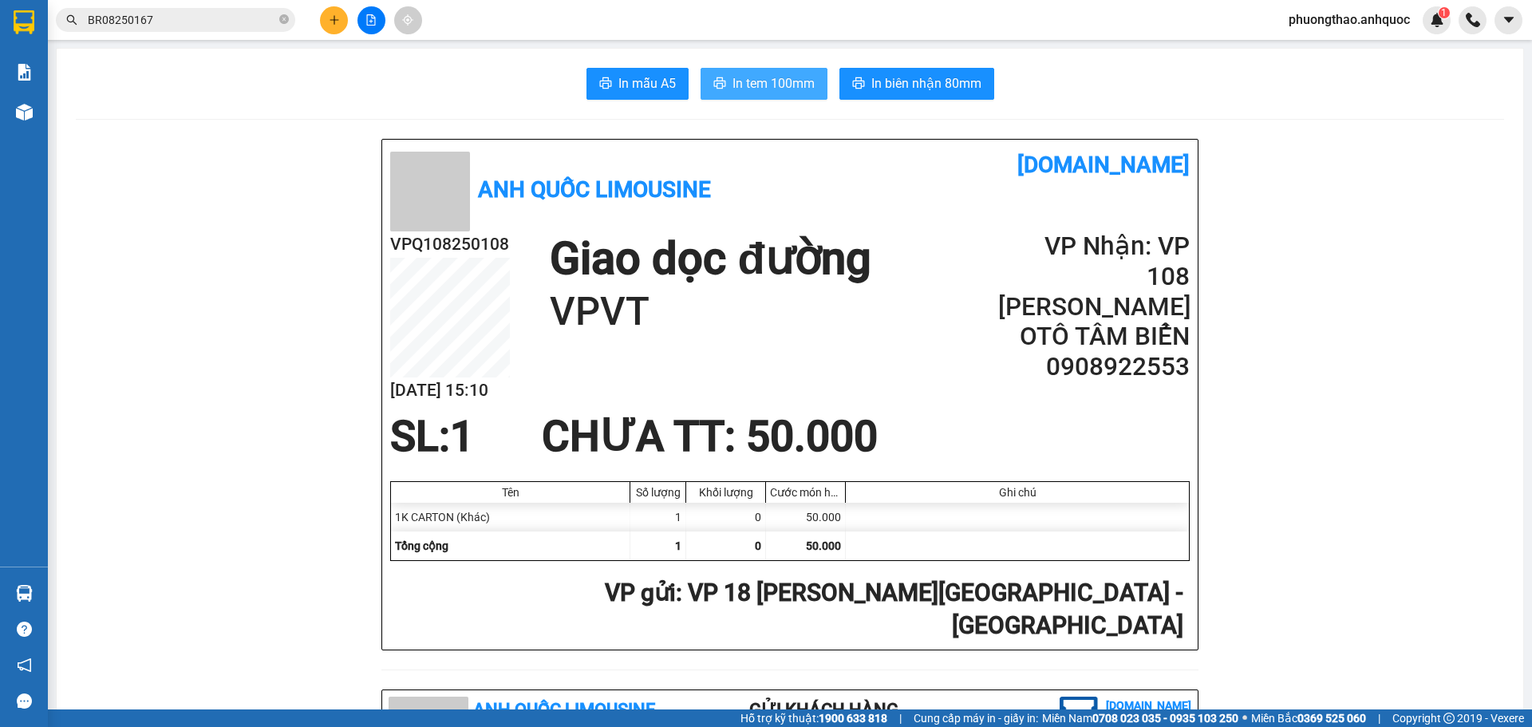
click at [764, 85] on span "In tem 100mm" at bounding box center [774, 83] width 82 height 20
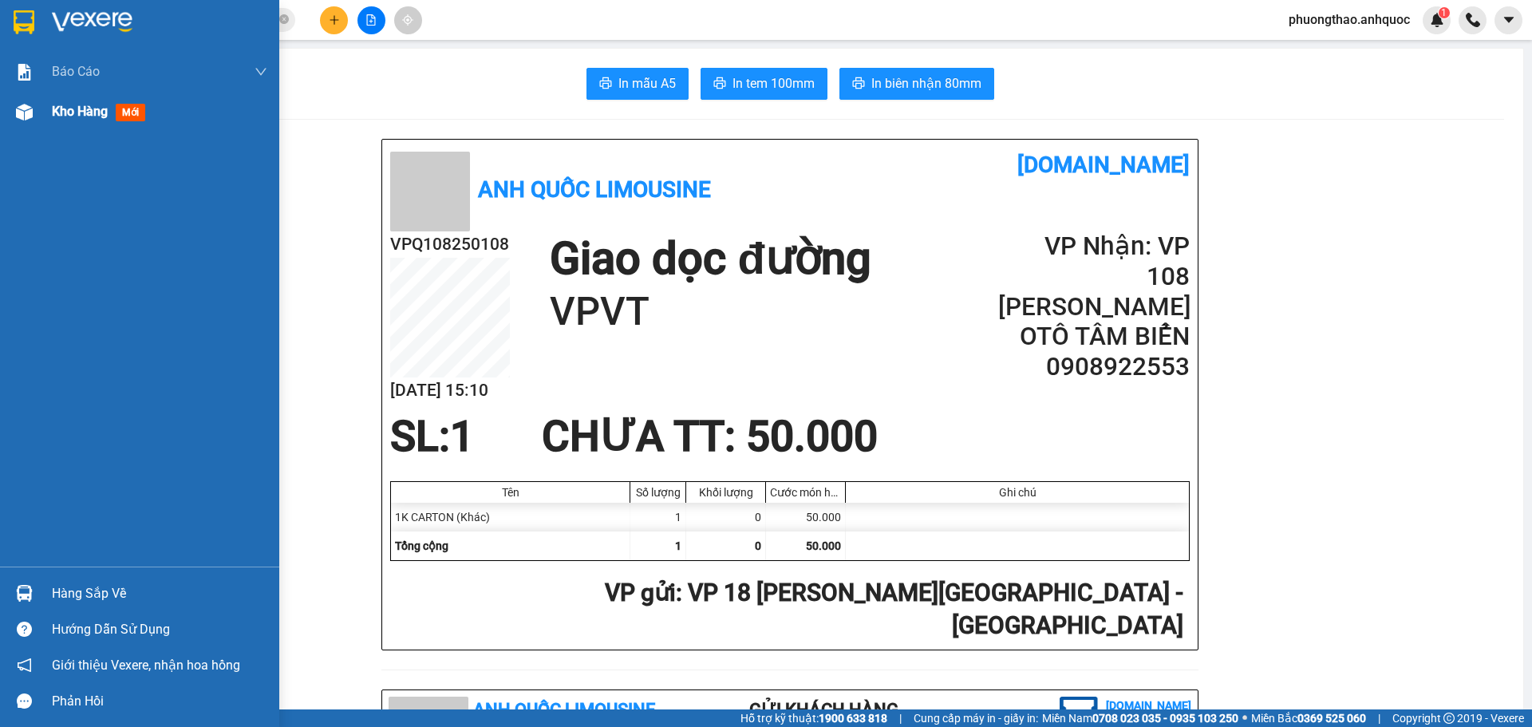
click at [25, 109] on img at bounding box center [24, 112] width 17 height 17
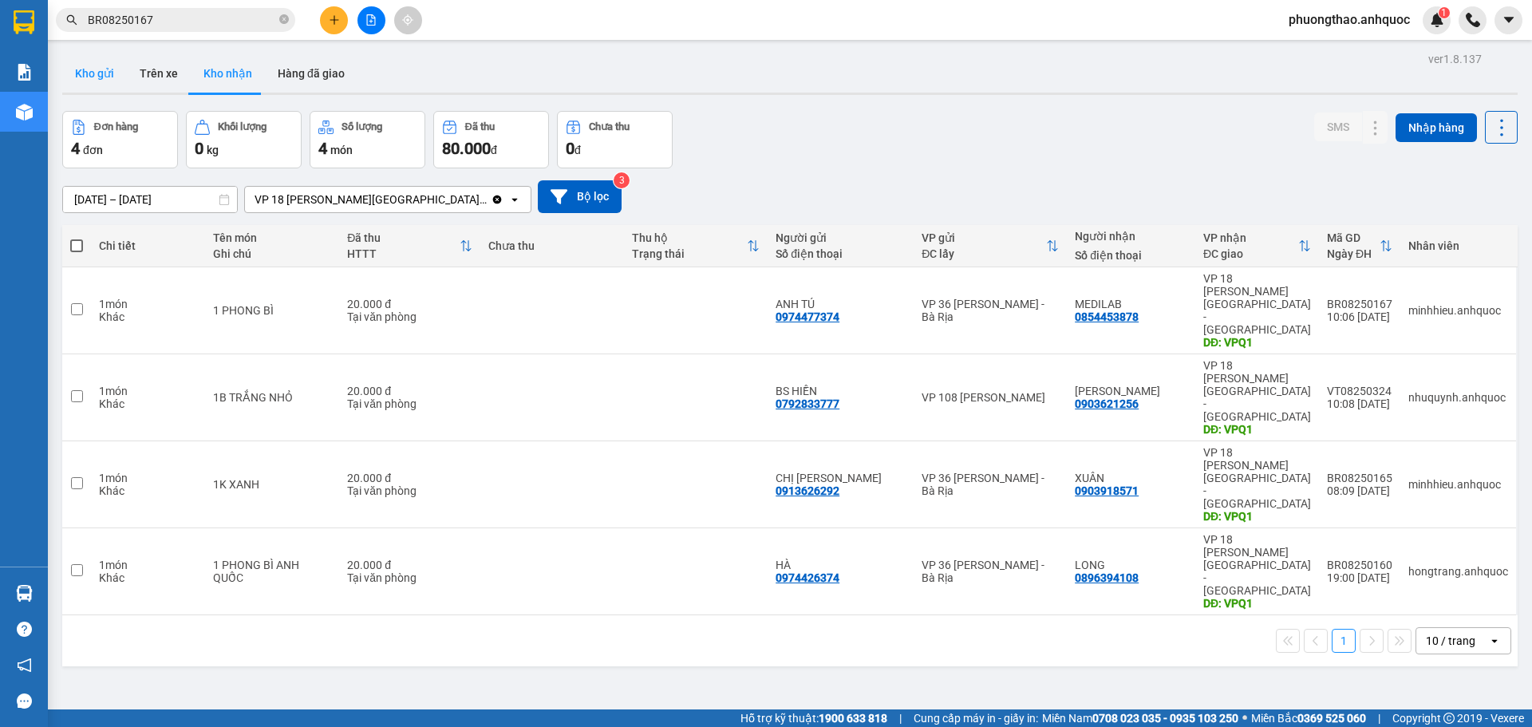
click at [92, 61] on button "Kho gửi" at bounding box center [94, 73] width 65 height 38
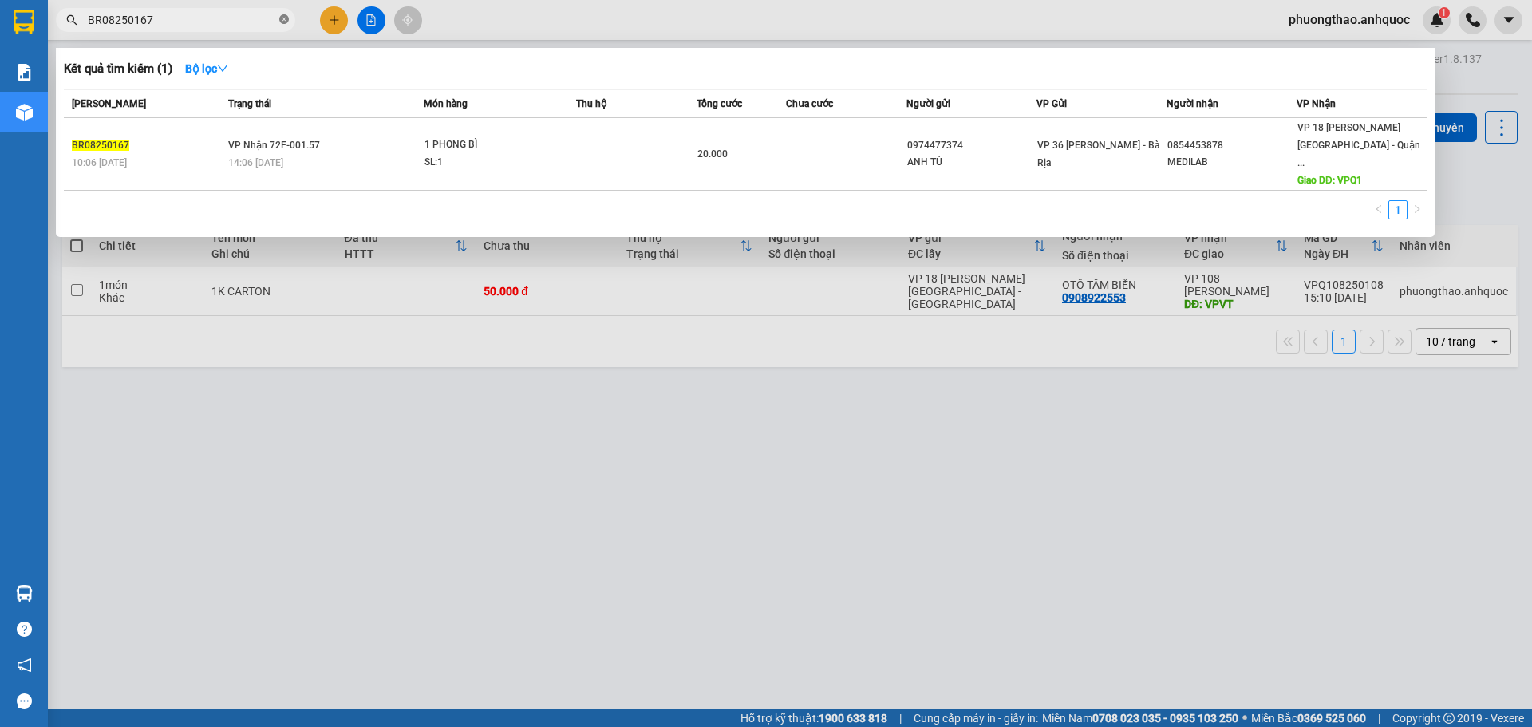
click at [284, 19] on icon "close-circle" at bounding box center [284, 19] width 10 height 10
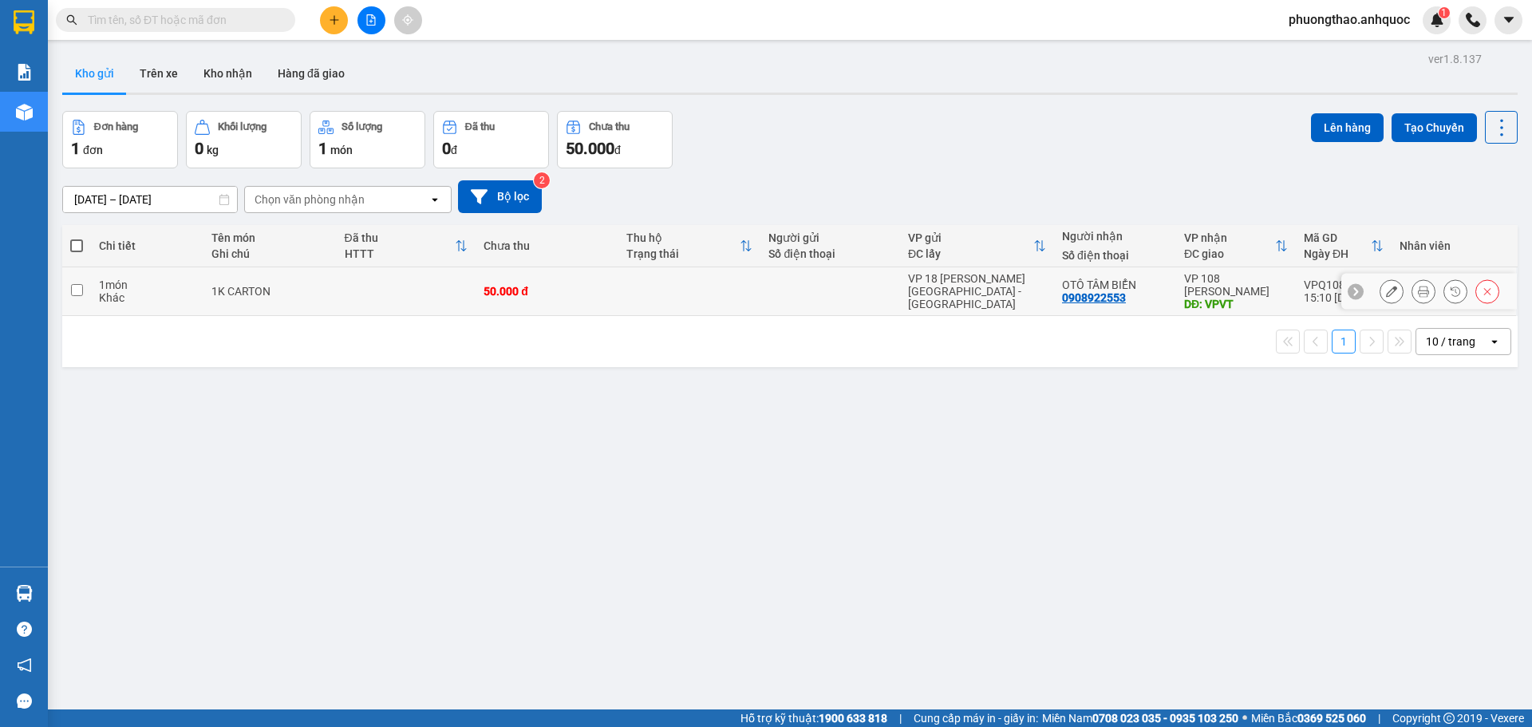
click at [347, 298] on td at bounding box center [407, 291] width 140 height 49
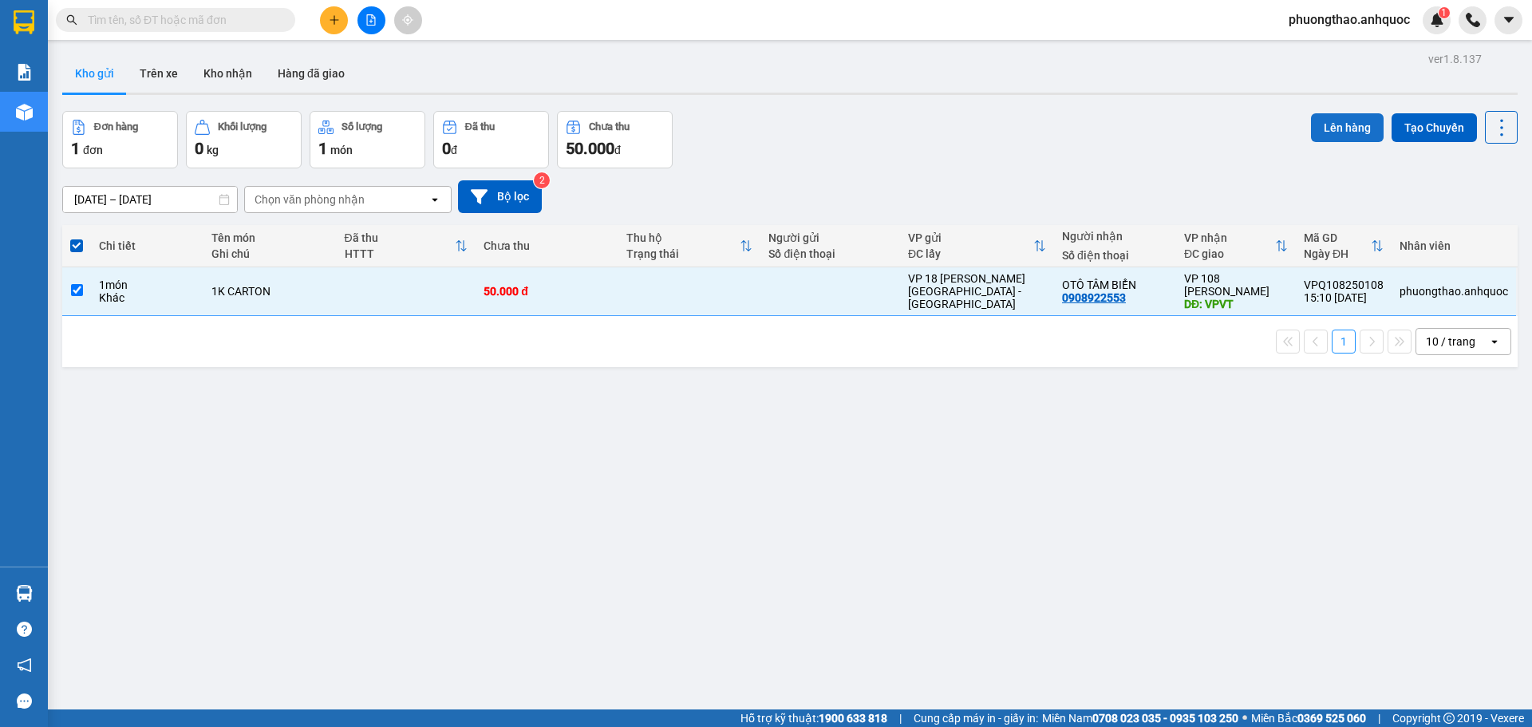
click at [1333, 128] on button "Lên hàng" at bounding box center [1347, 127] width 73 height 29
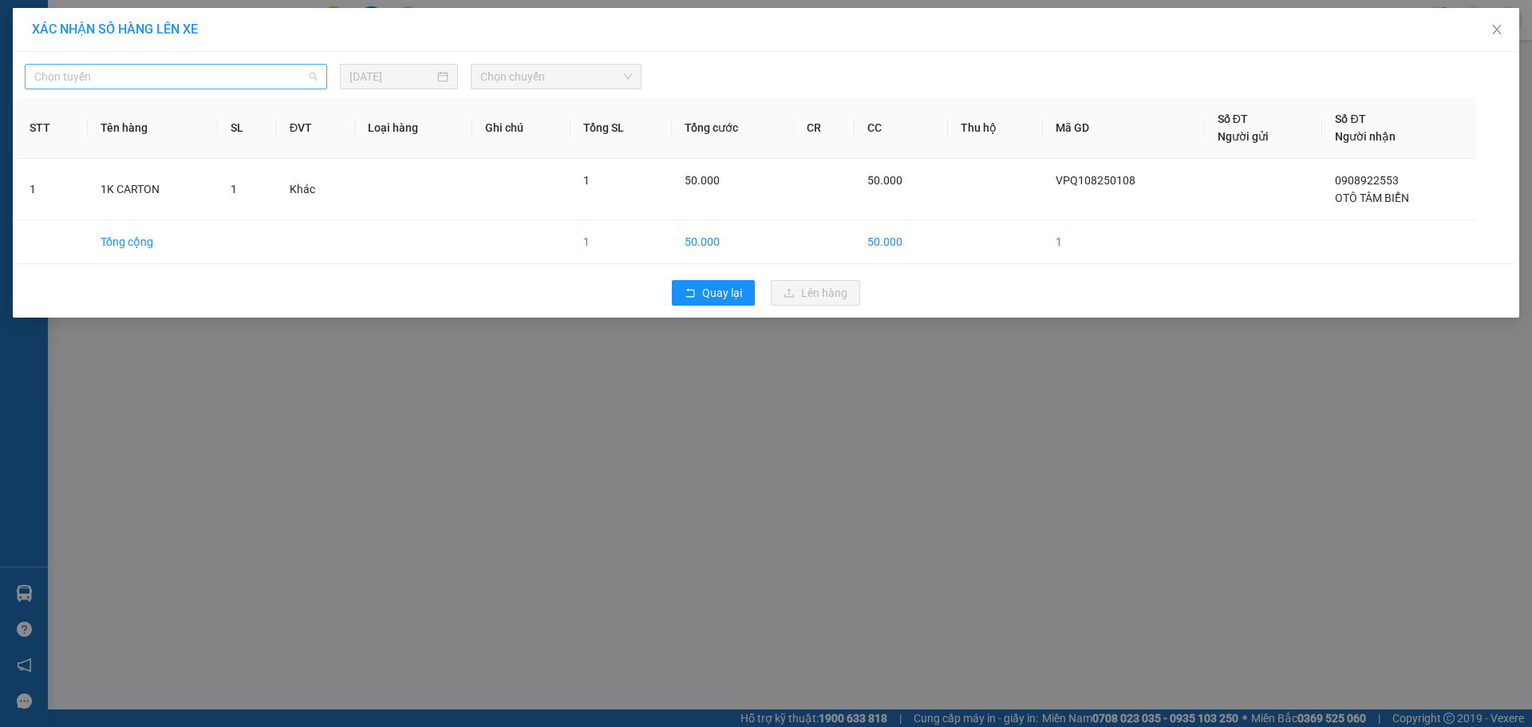
click at [247, 73] on span "Chọn tuyến" at bounding box center [175, 77] width 283 height 24
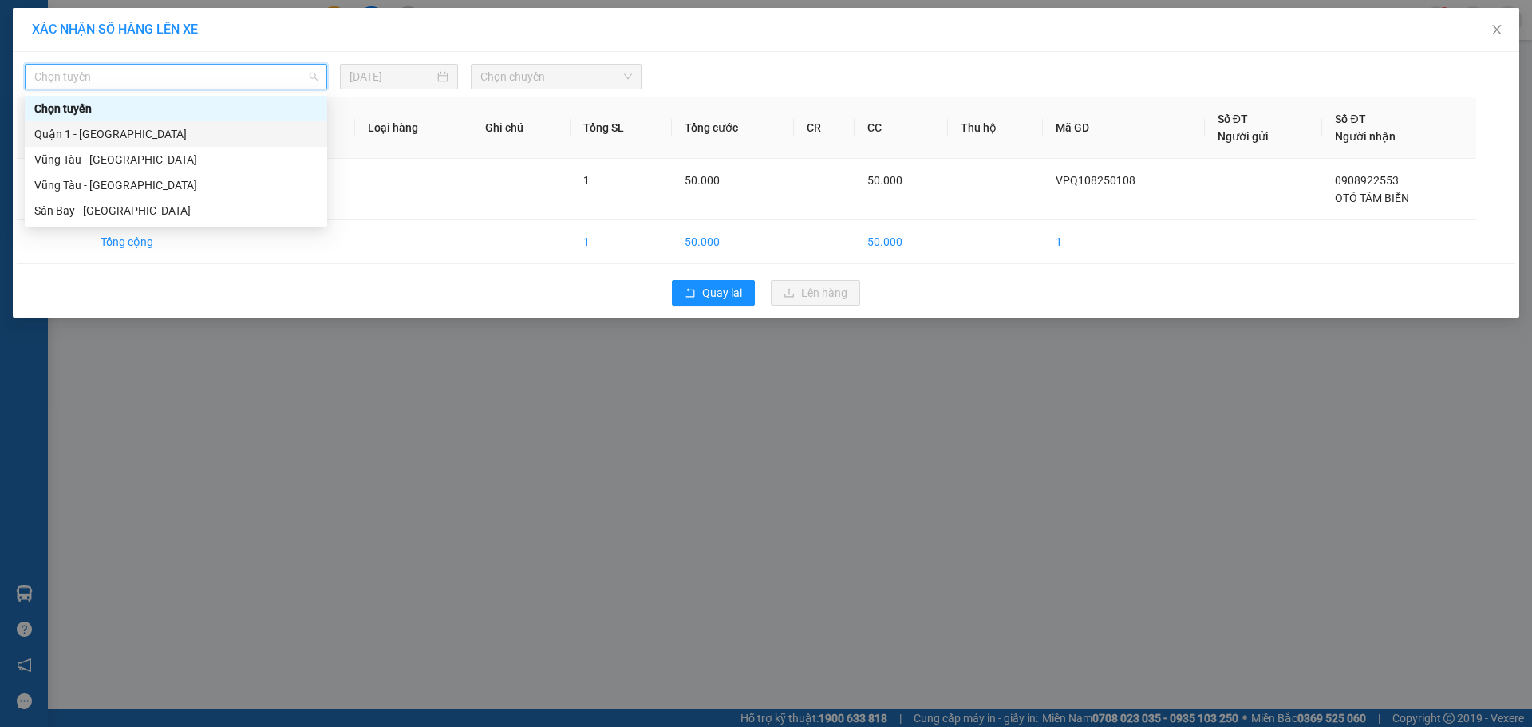
click at [260, 136] on div "Quận 1 - [GEOGRAPHIC_DATA]" at bounding box center [175, 134] width 283 height 18
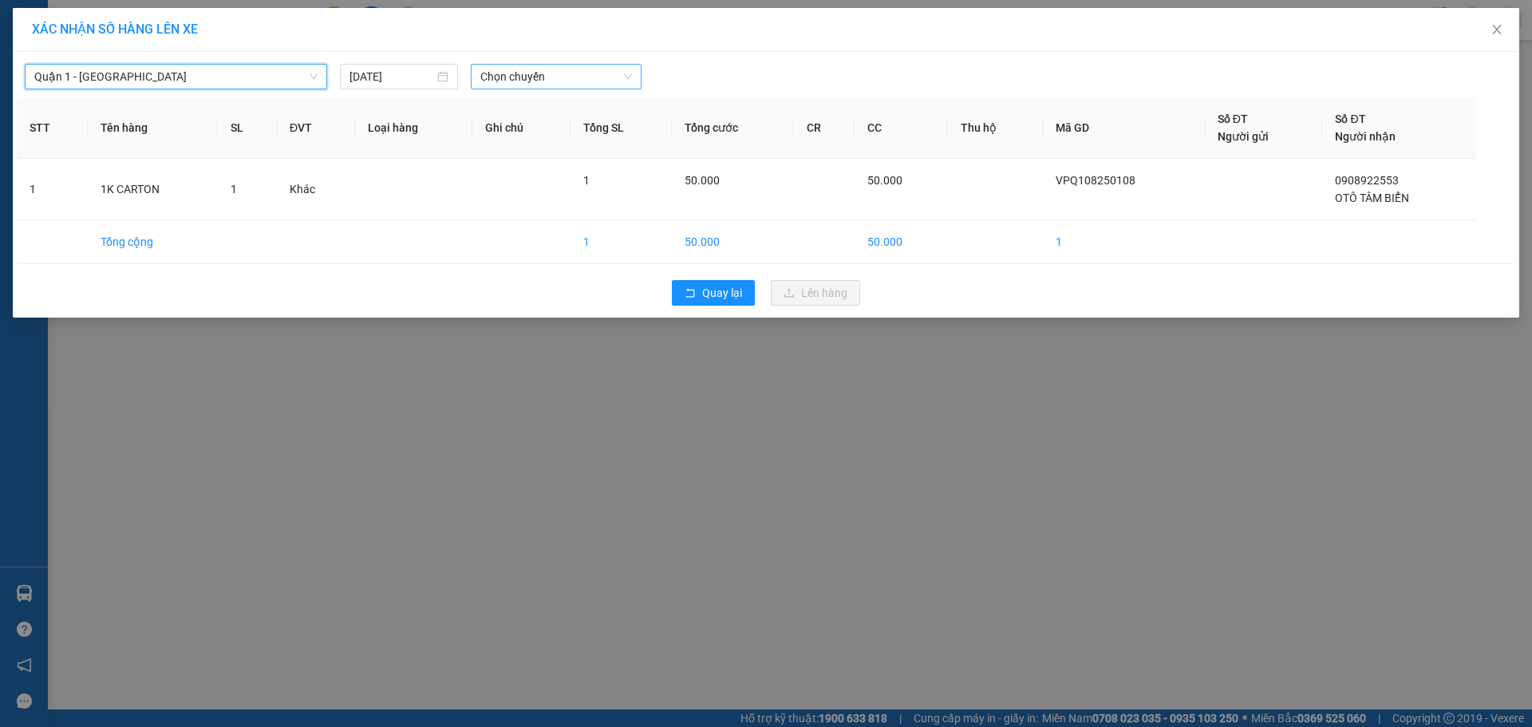
click at [503, 74] on span "Chọn chuyến" at bounding box center [556, 77] width 152 height 24
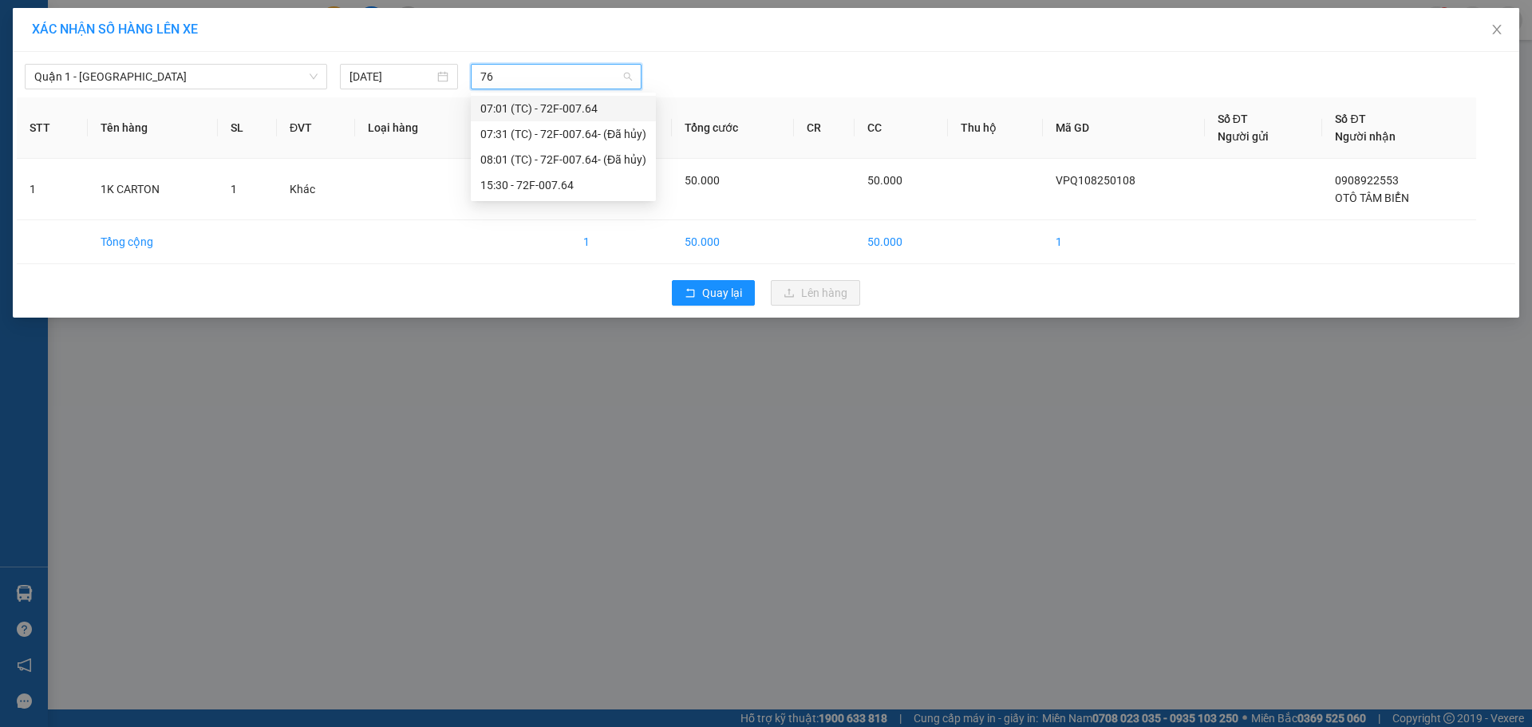
type input "764"
click at [560, 182] on div "15:30 - 72F-007.64" at bounding box center [563, 185] width 166 height 18
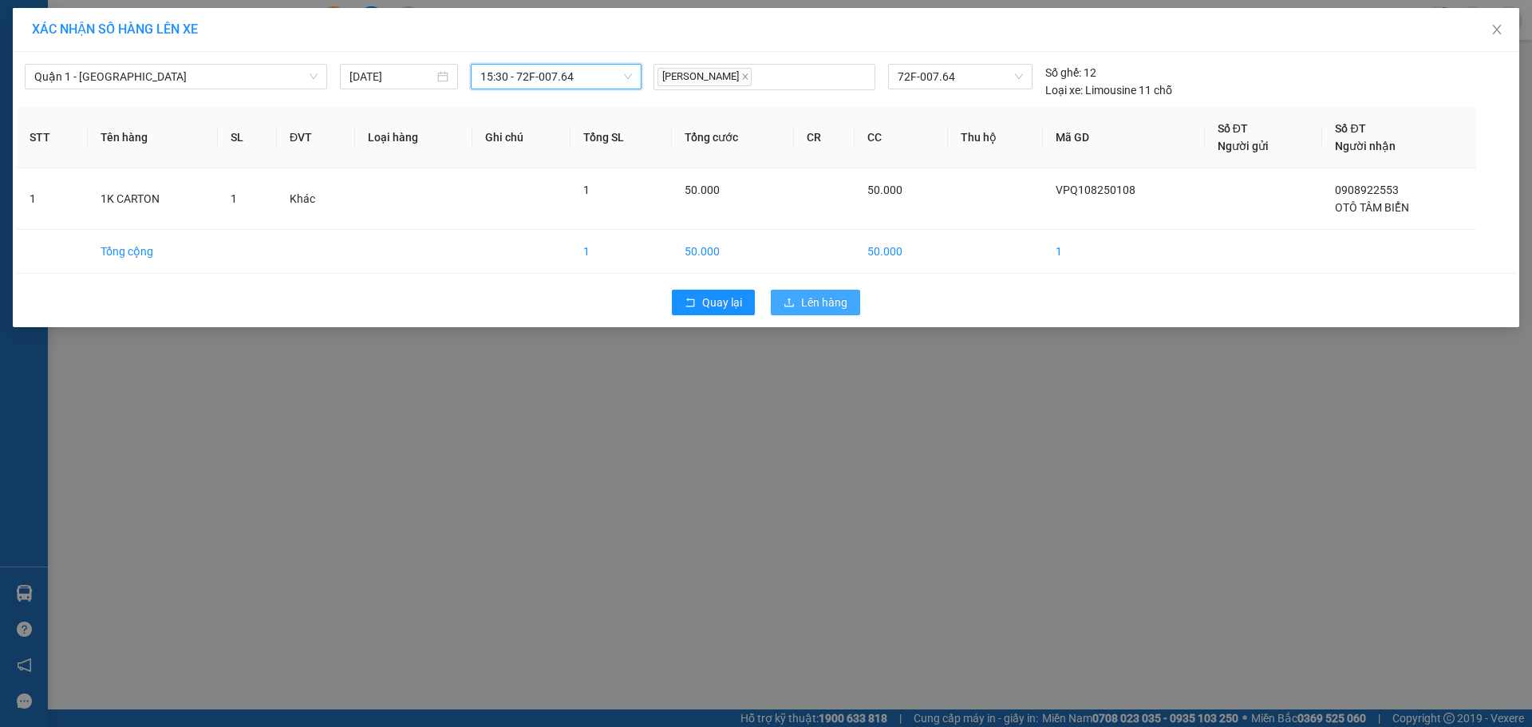
click at [807, 297] on span "Lên hàng" at bounding box center [824, 303] width 46 height 18
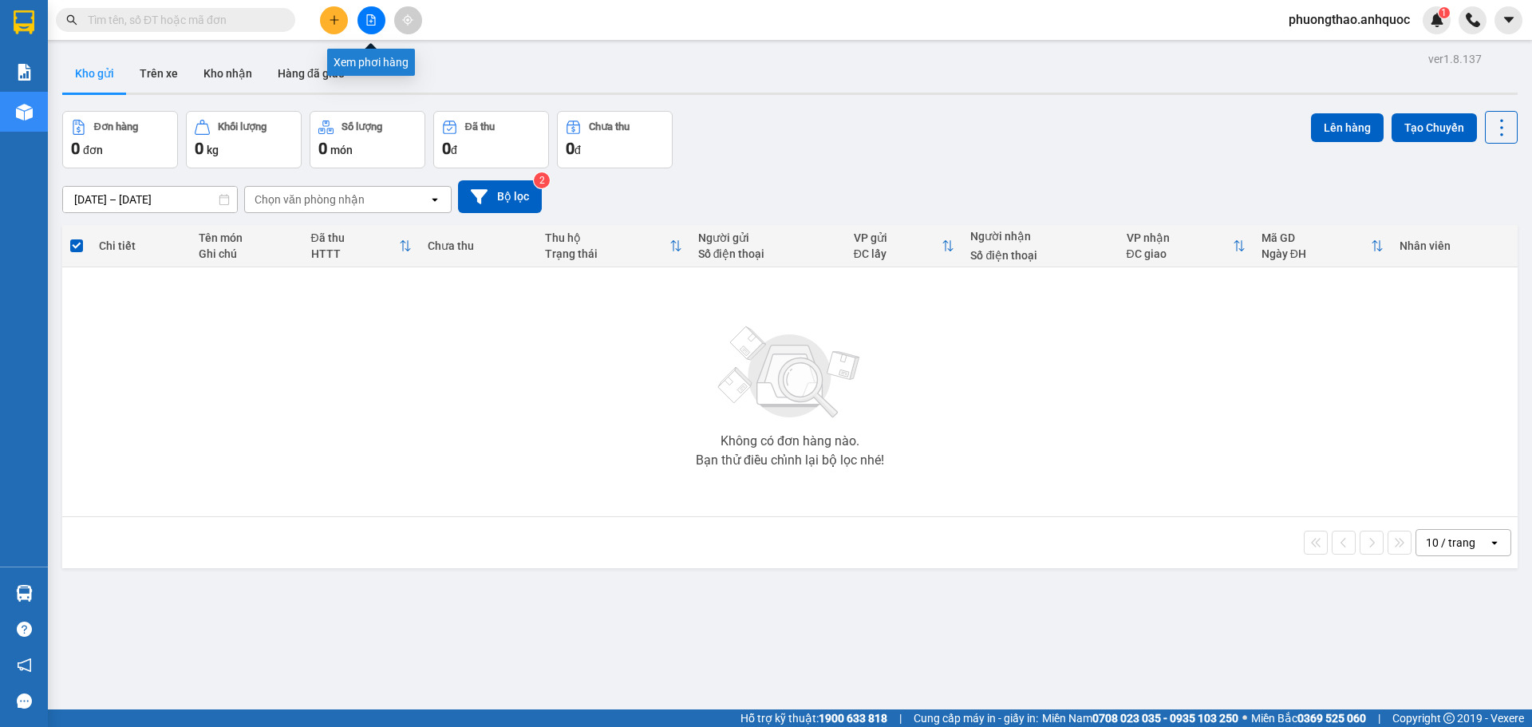
click at [373, 27] on button at bounding box center [372, 20] width 28 height 28
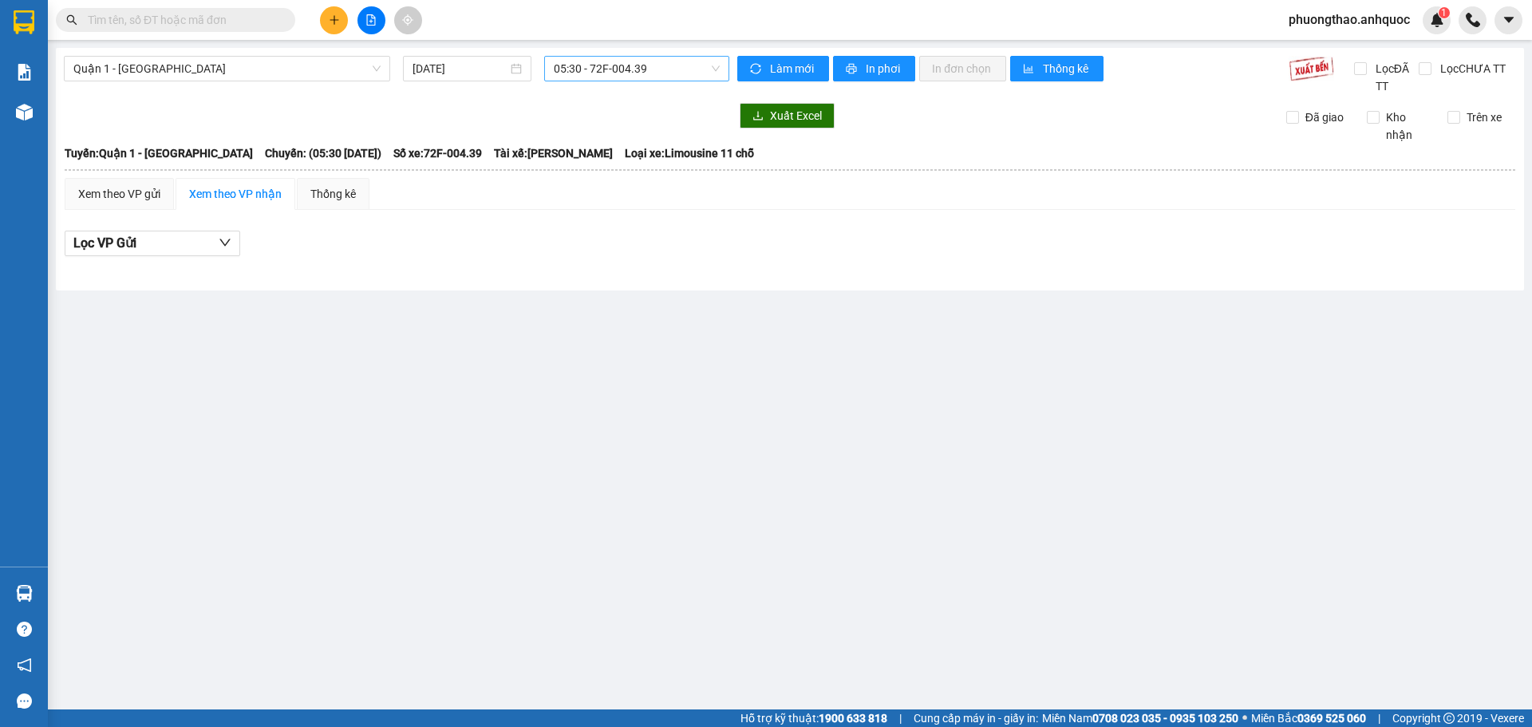
click at [644, 71] on span "05:30 - 72F-004.39" at bounding box center [637, 69] width 166 height 24
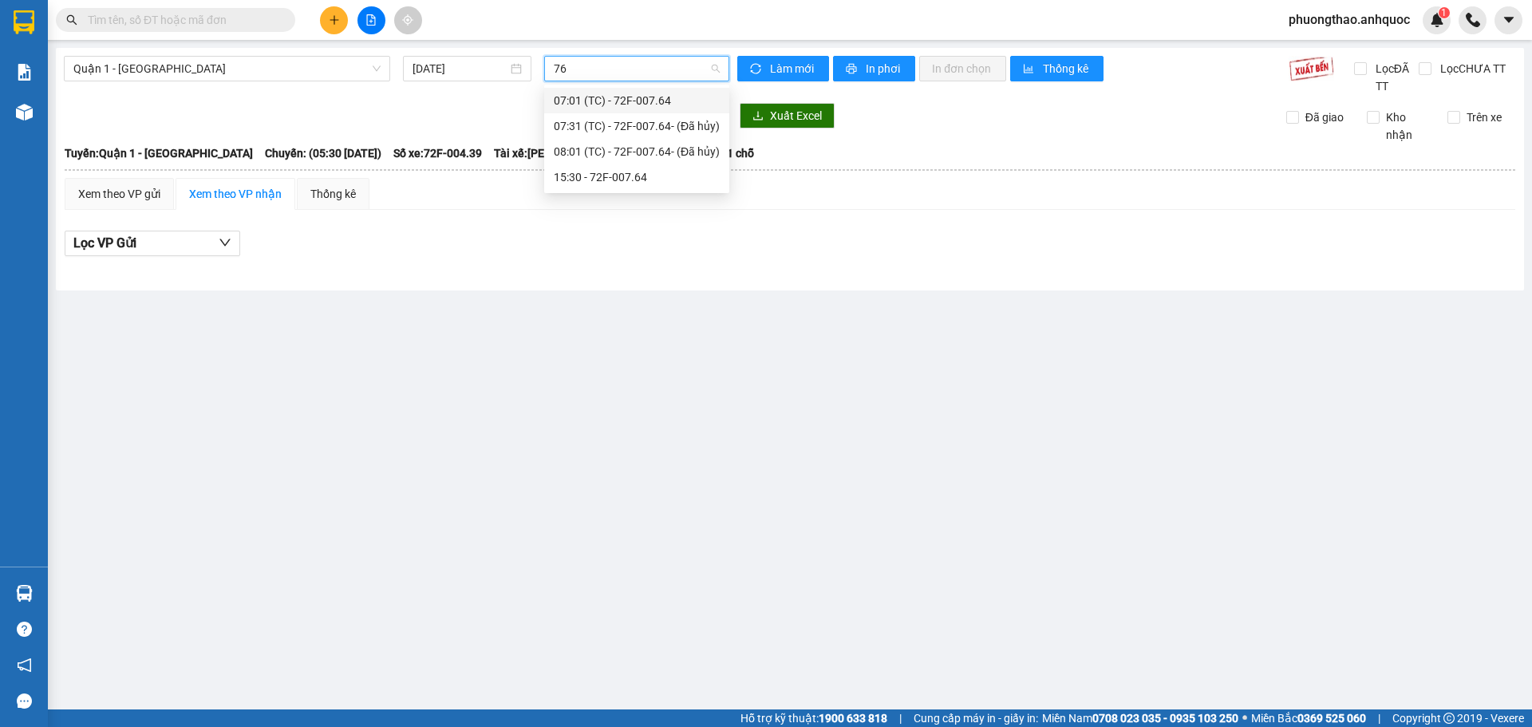
type input "764"
click at [654, 172] on div "15:30 - 72F-007.64" at bounding box center [637, 177] width 166 height 18
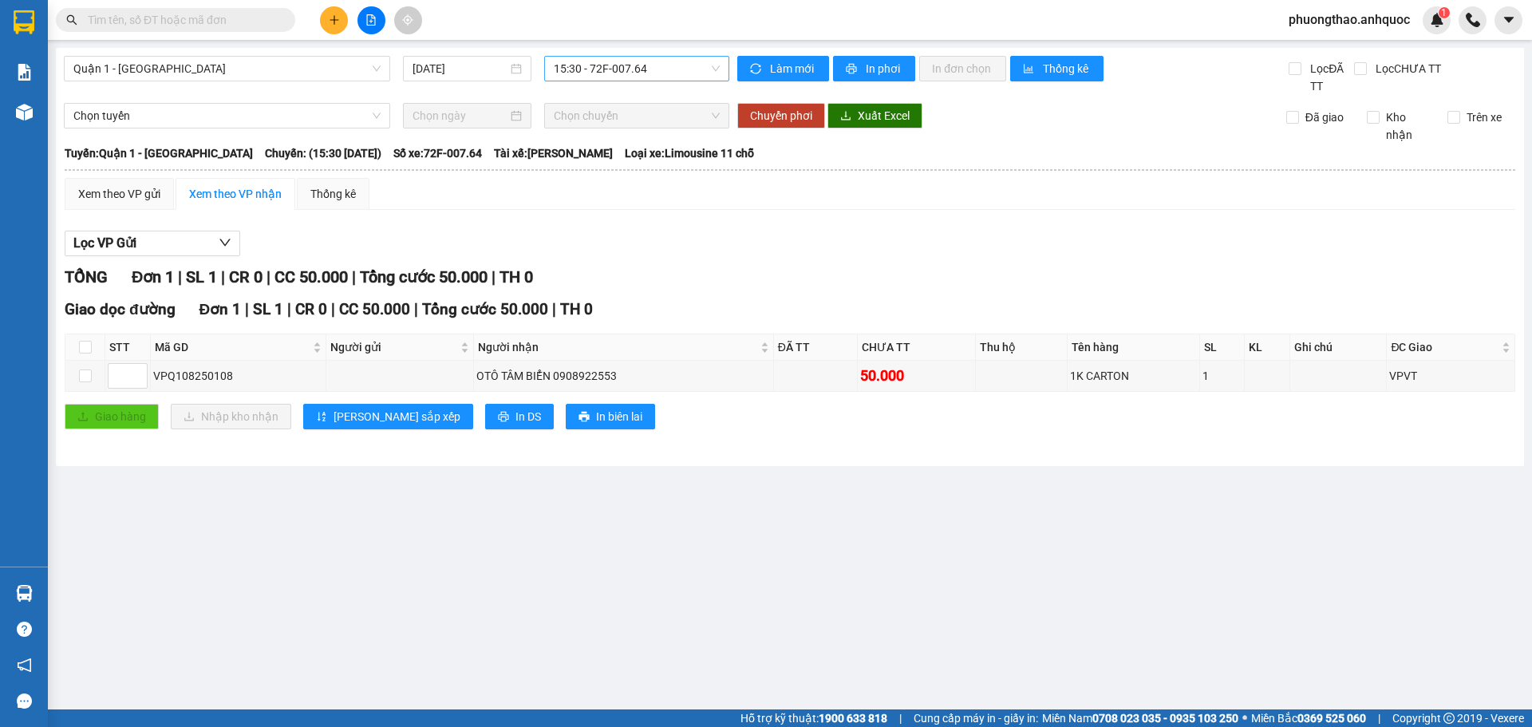
click at [413, 559] on main "Quận 1 - [GEOGRAPHIC_DATA] [DATE] 15:30 - 72F-007.64 Làm mới In phơi In đơn chọ…" at bounding box center [766, 354] width 1532 height 709
click at [894, 68] on span "In phơi" at bounding box center [884, 69] width 37 height 18
click at [294, 67] on span "Quận 1 - [GEOGRAPHIC_DATA]" at bounding box center [226, 69] width 307 height 24
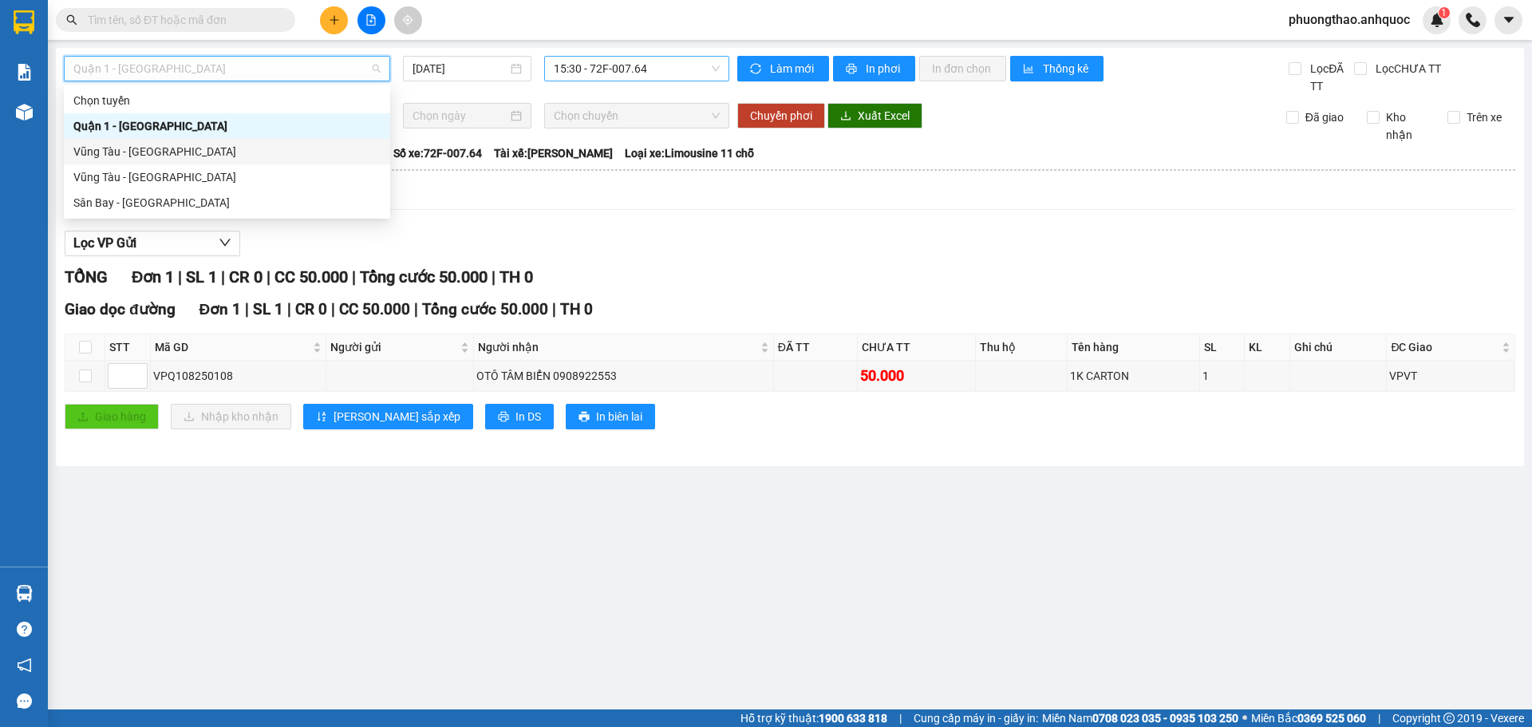
click at [285, 154] on div "Vũng Tàu - [GEOGRAPHIC_DATA]" at bounding box center [226, 152] width 307 height 18
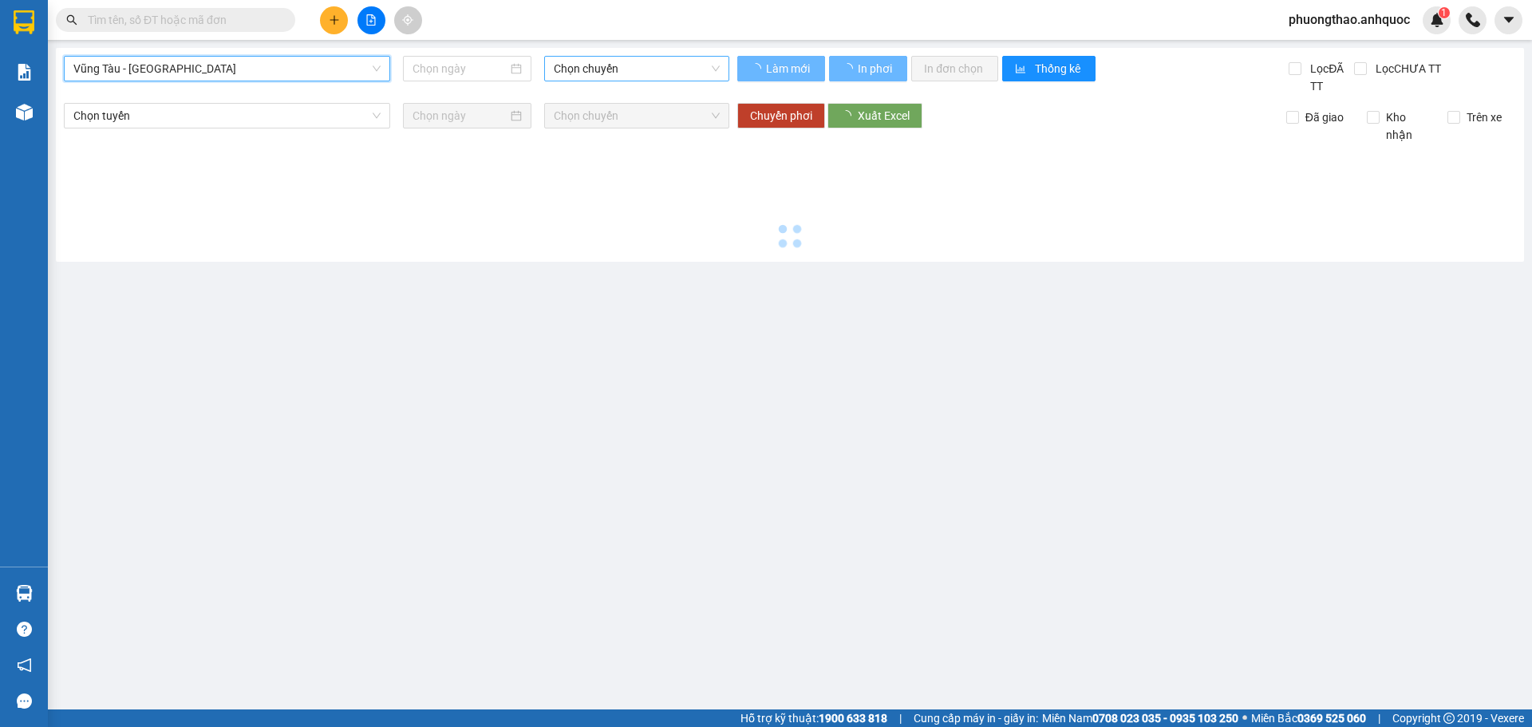
type input "[DATE]"
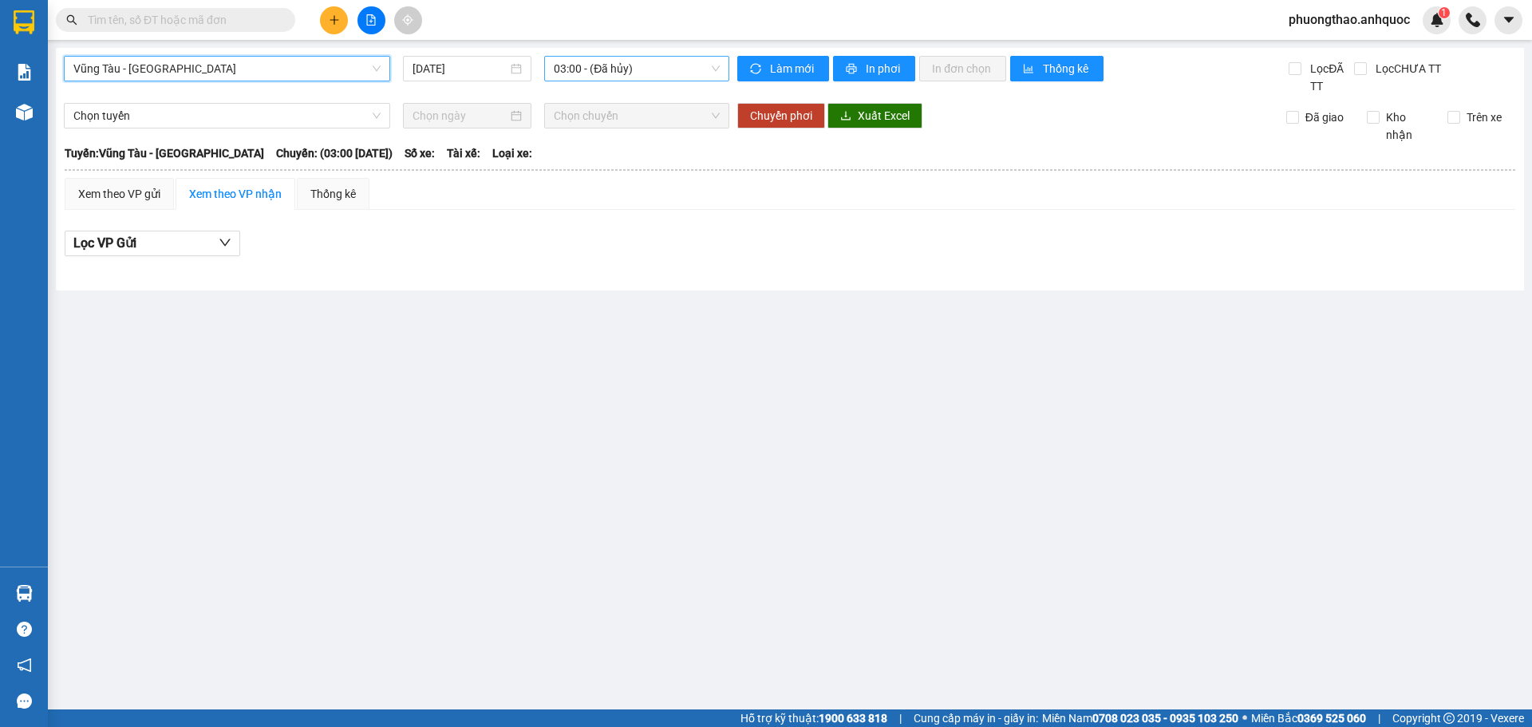
click at [581, 73] on span "03:00 - (Đã hủy)" at bounding box center [637, 69] width 166 height 24
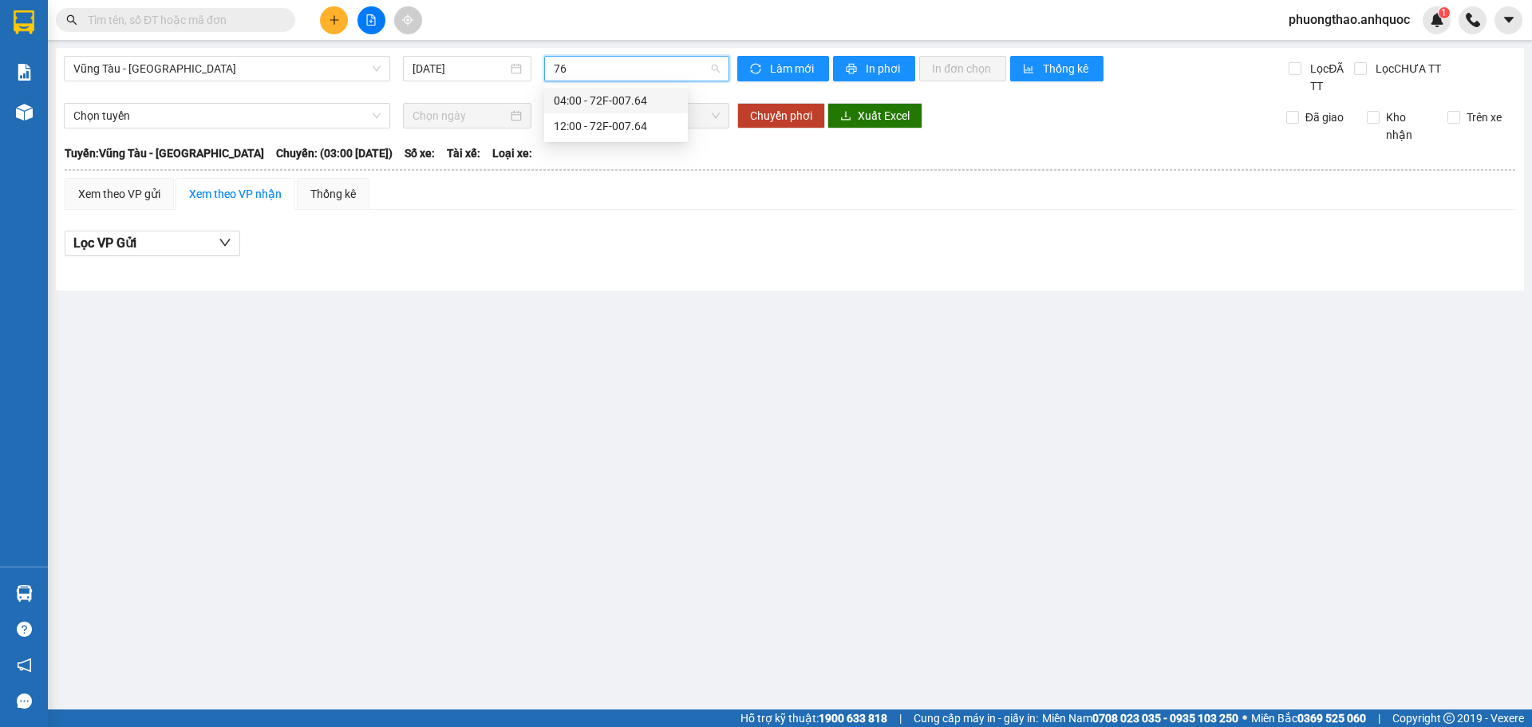
type input "764"
click at [578, 128] on div "12:00 - 72F-007.64" at bounding box center [616, 126] width 124 height 18
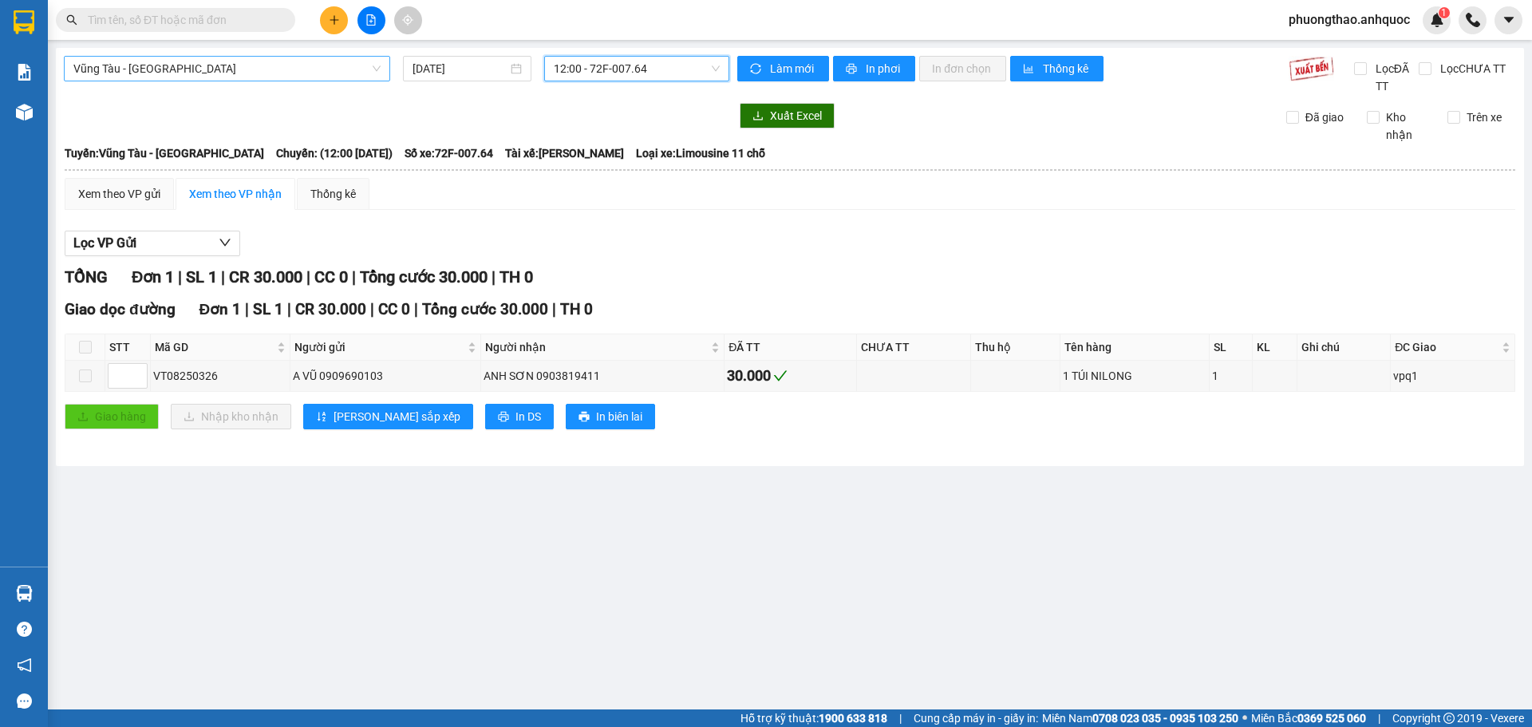
click at [223, 71] on span "Vũng Tàu - [GEOGRAPHIC_DATA]" at bounding box center [226, 69] width 307 height 24
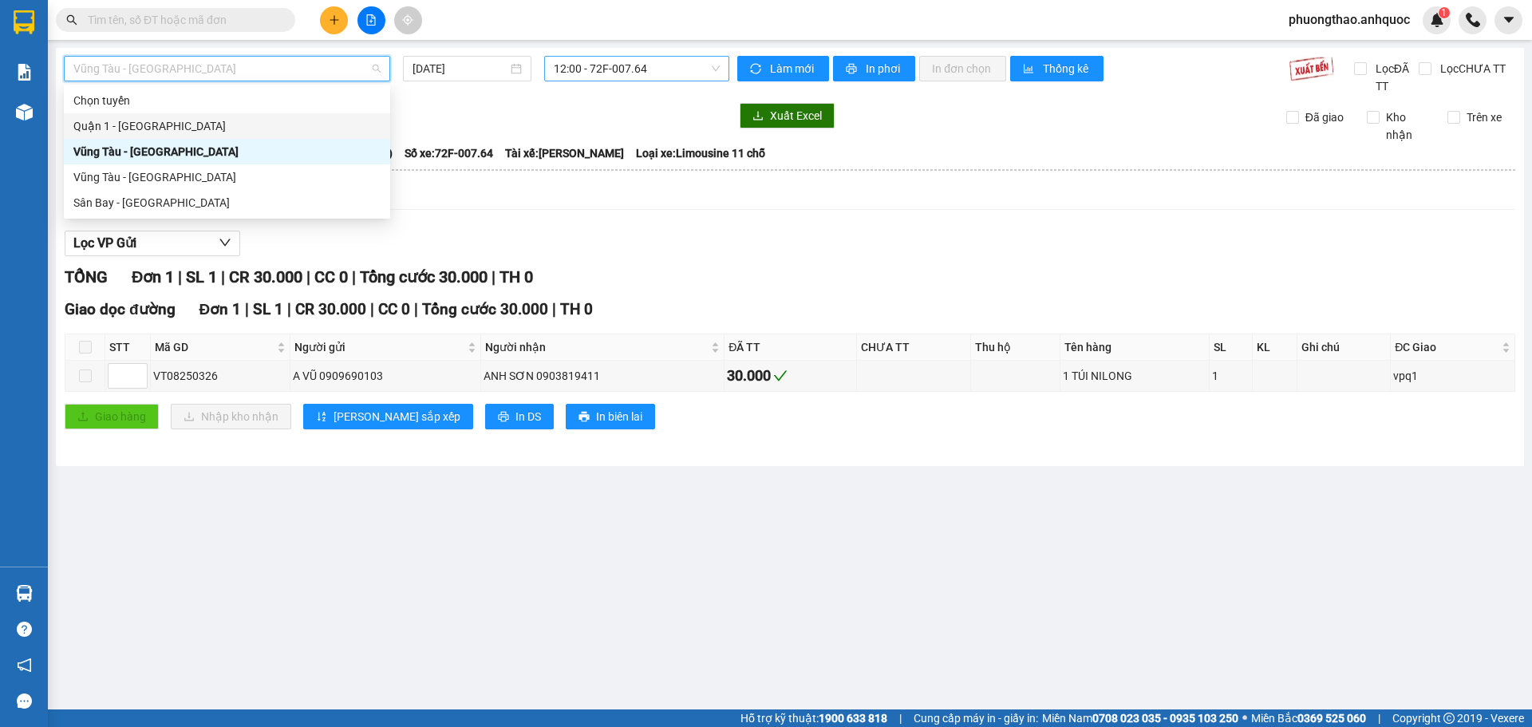
click at [233, 117] on div "Quận 1 - [GEOGRAPHIC_DATA]" at bounding box center [227, 126] width 326 height 26
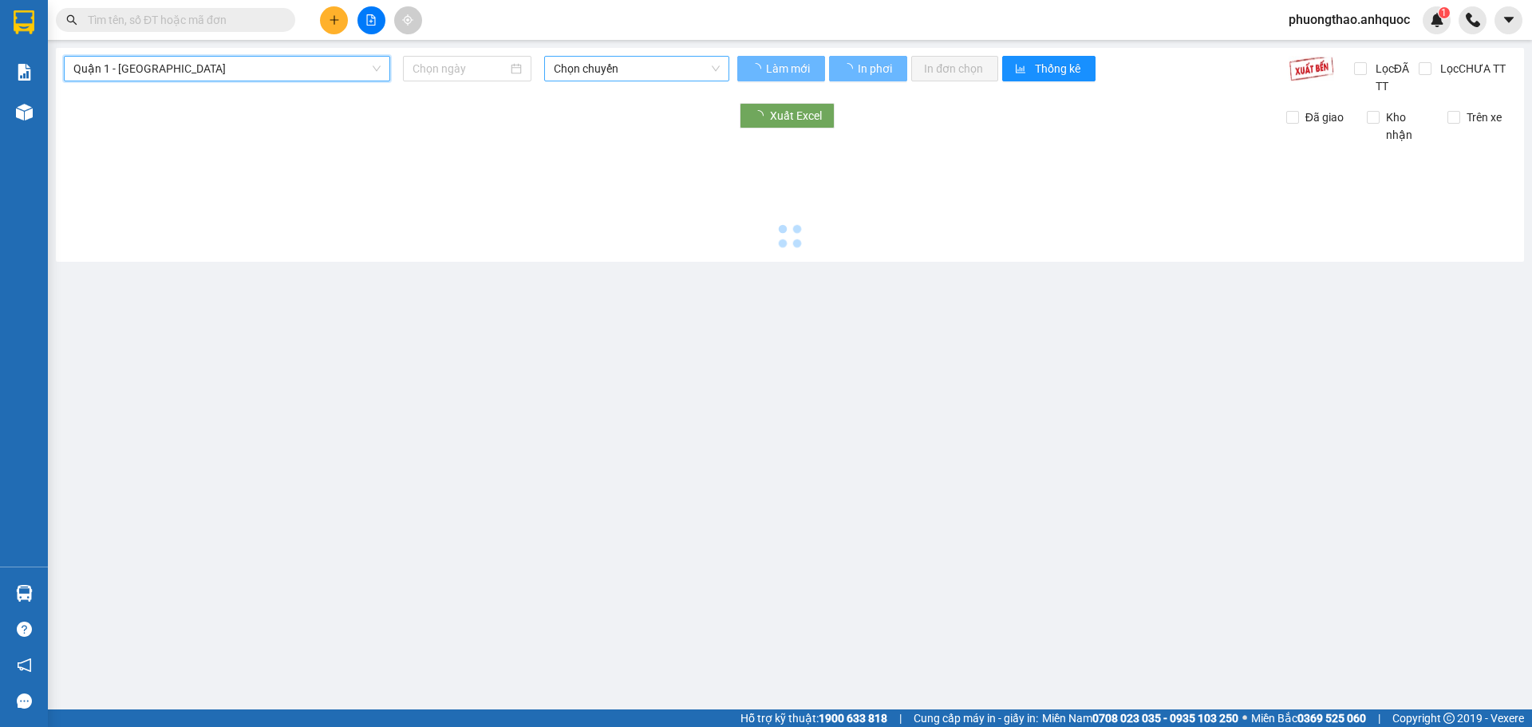
type input "[DATE]"
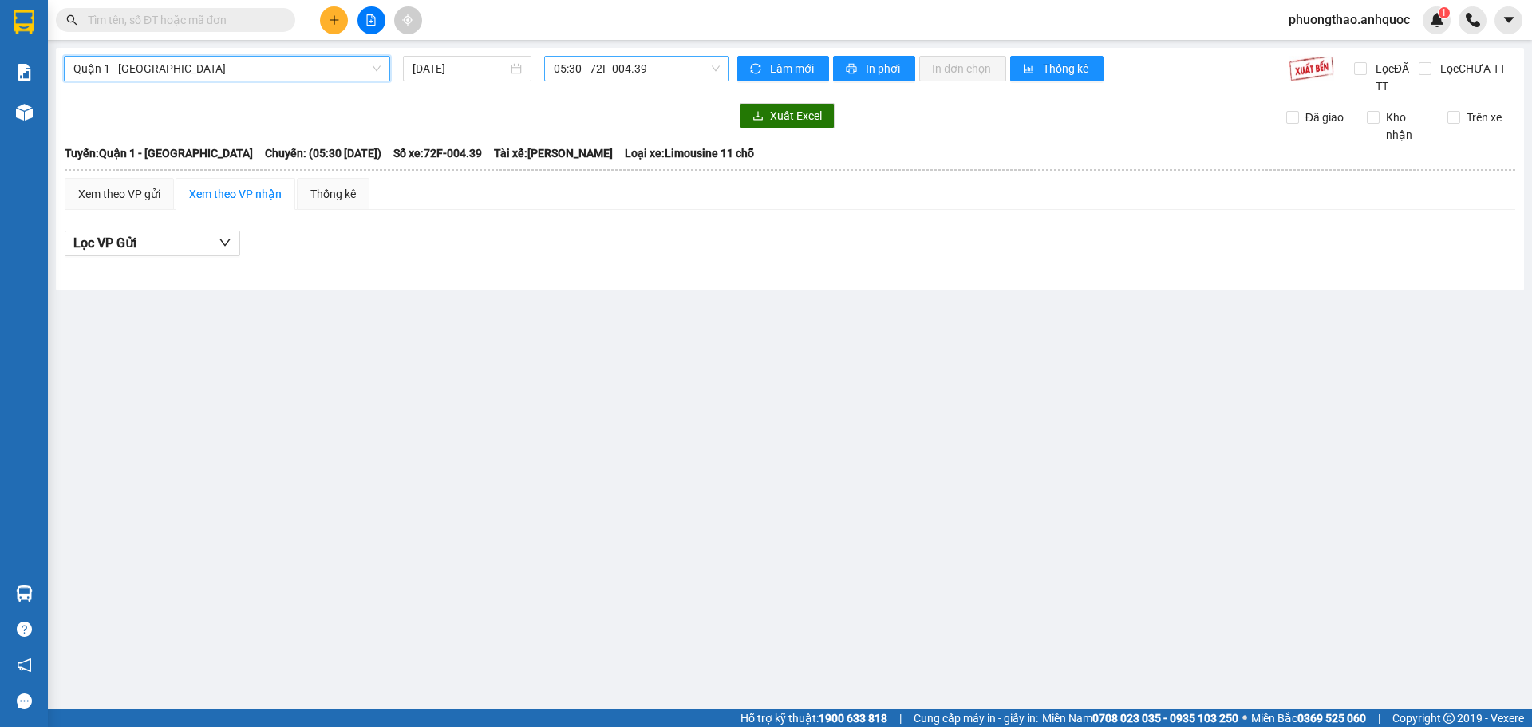
click at [666, 61] on span "05:30 - 72F-004.39" at bounding box center [637, 69] width 166 height 24
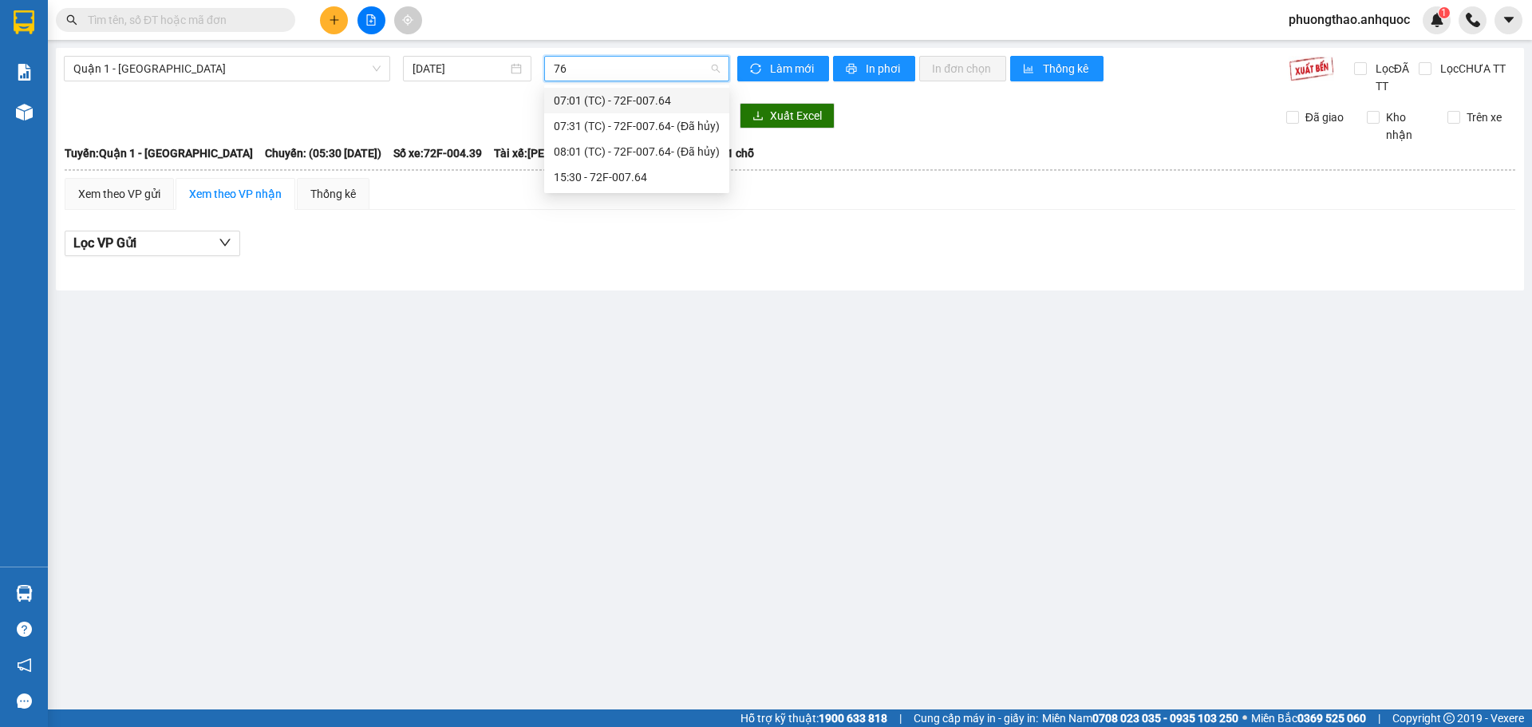
type input "764"
click at [637, 172] on div "15:30 - 72F-007.64" at bounding box center [637, 177] width 166 height 18
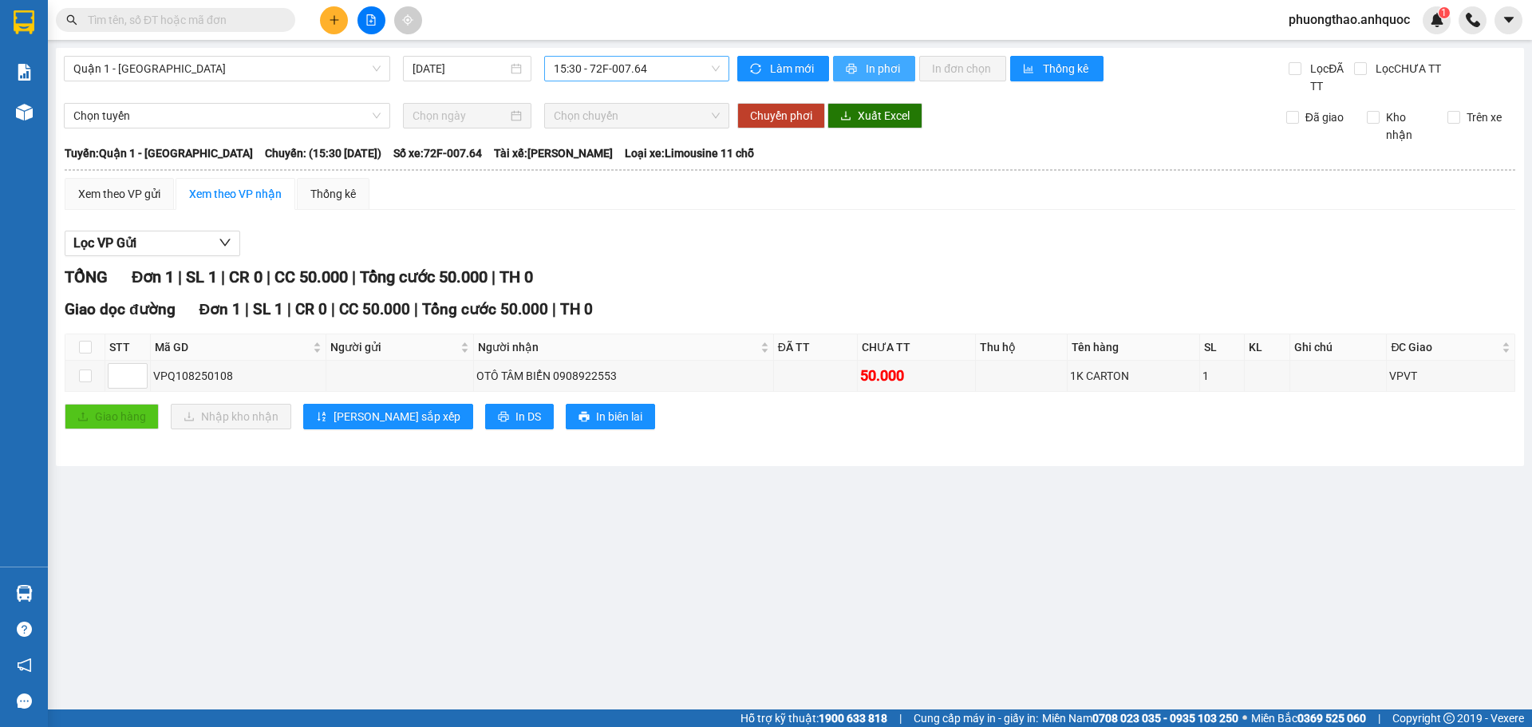
click at [878, 73] on span "In phơi" at bounding box center [884, 69] width 37 height 18
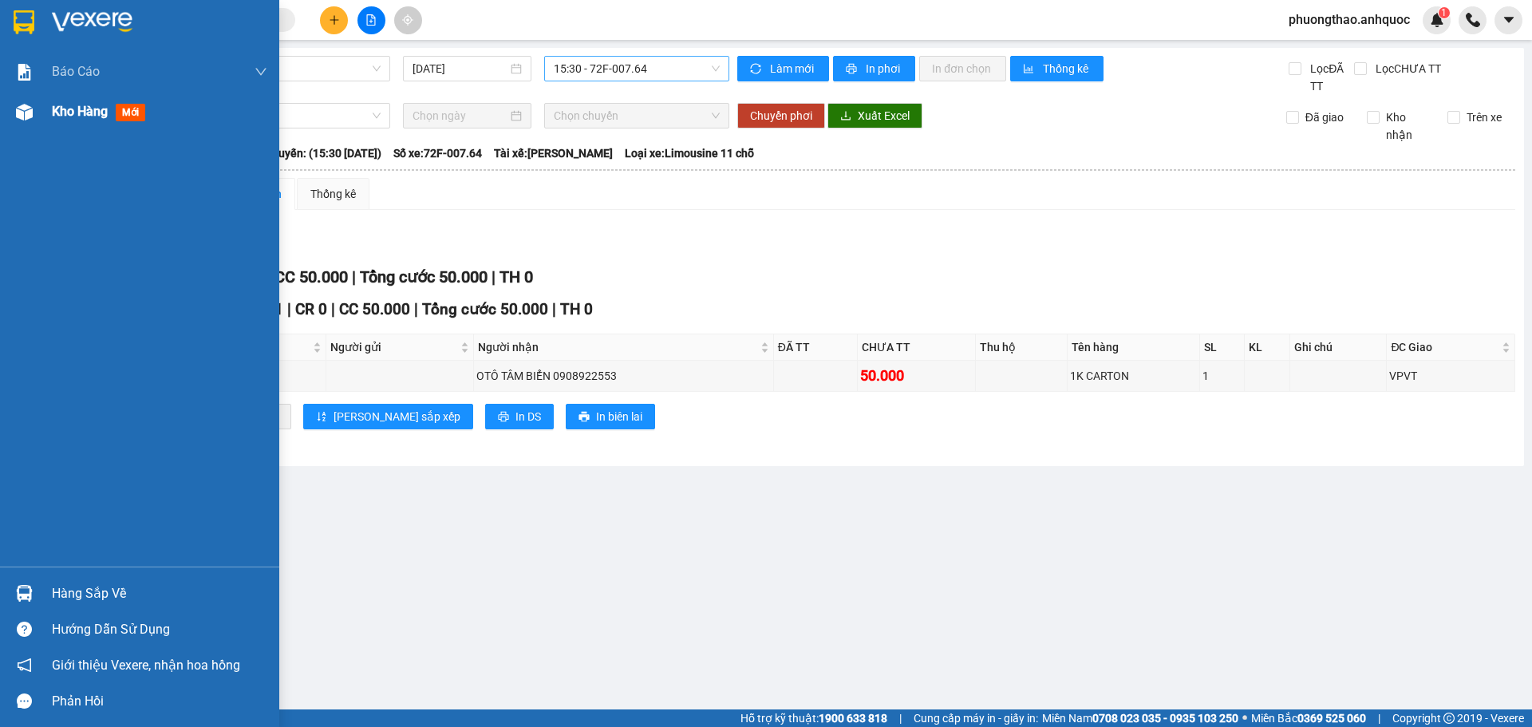
click at [31, 114] on img at bounding box center [24, 112] width 17 height 17
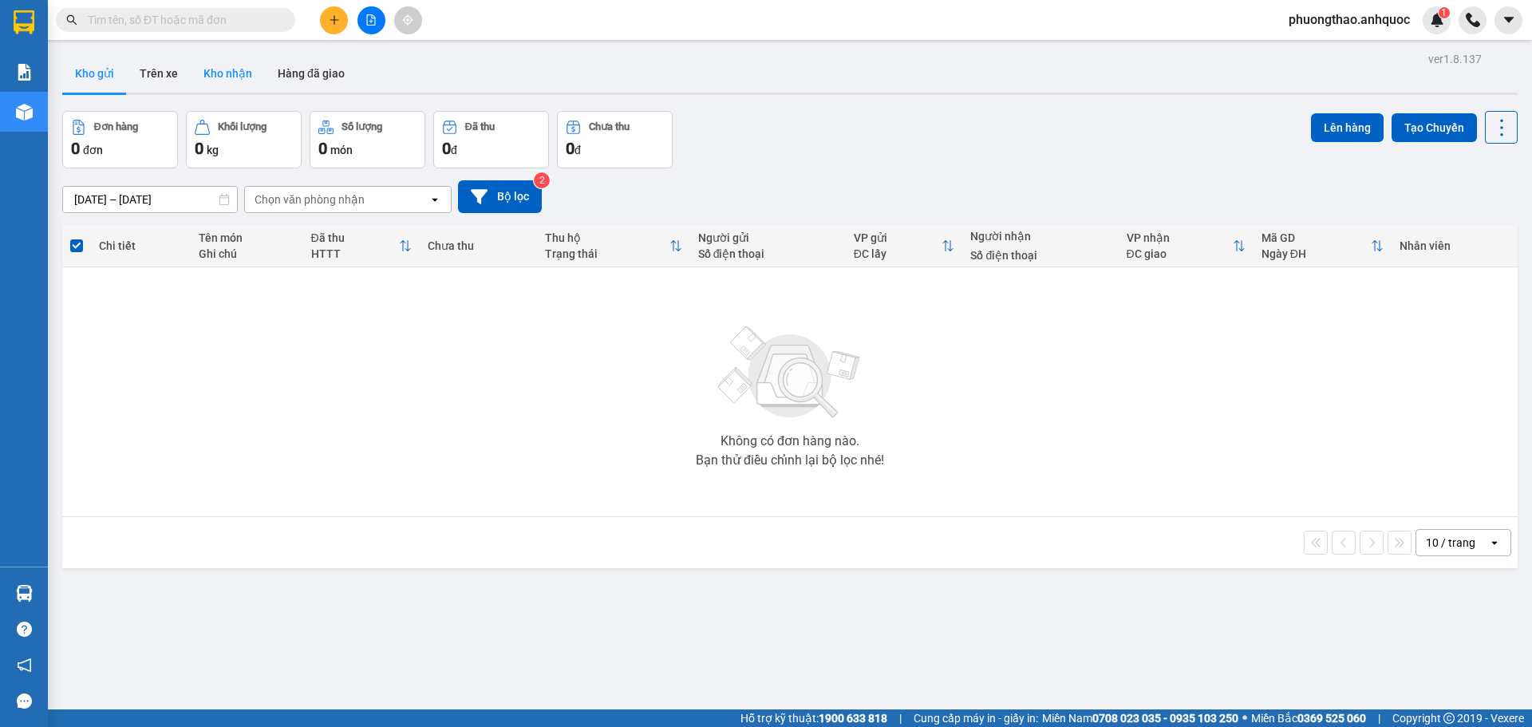
click at [227, 69] on button "Kho nhận" at bounding box center [228, 73] width 74 height 38
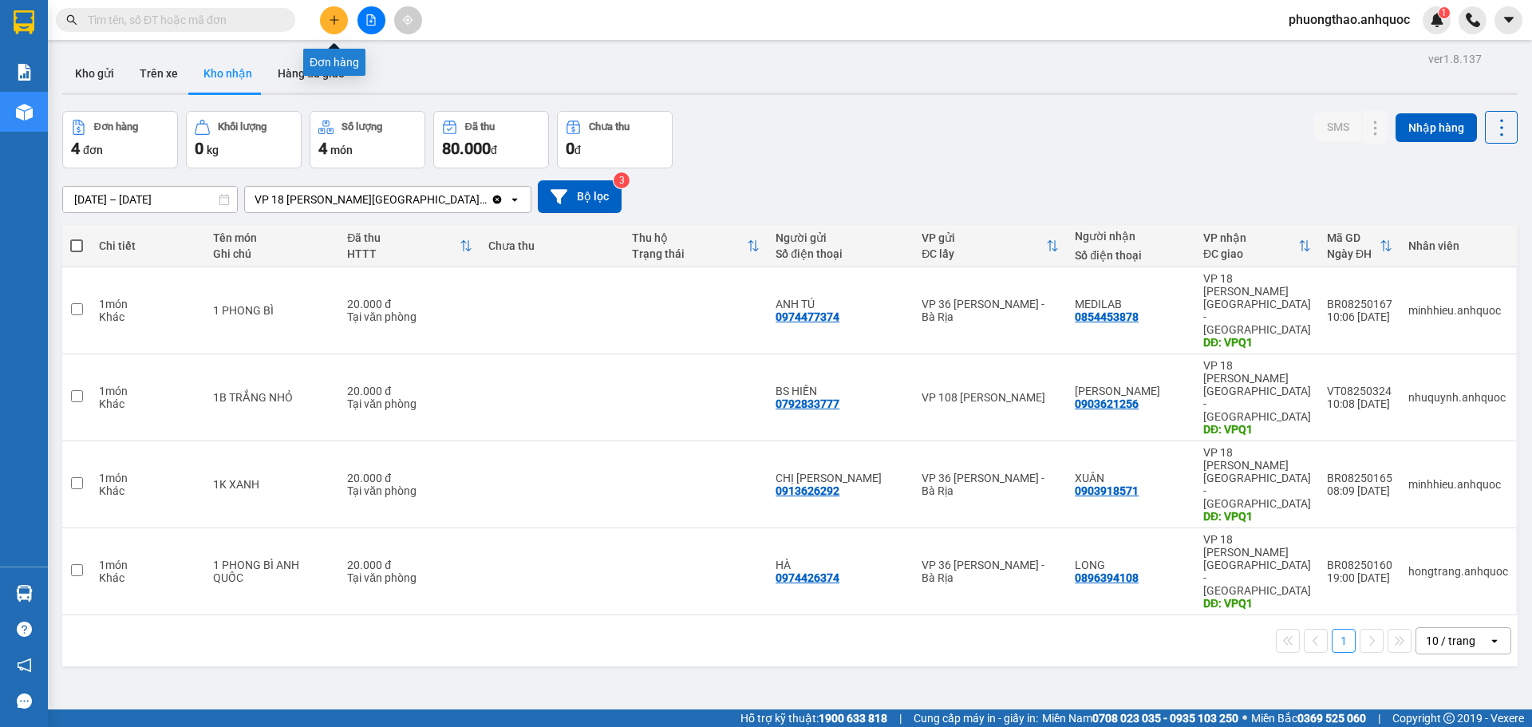
click at [337, 21] on icon "plus" at bounding box center [334, 19] width 11 height 11
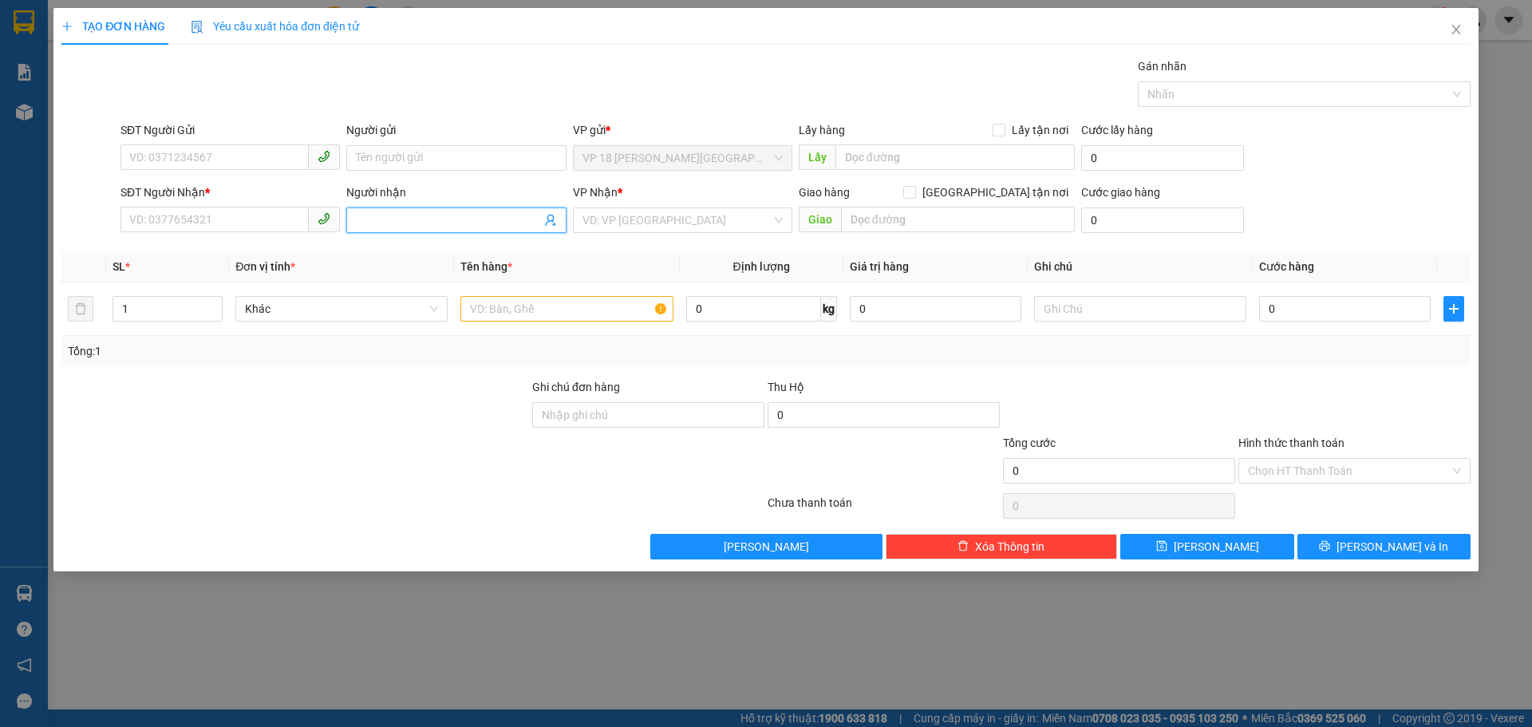
click at [389, 211] on input "Người nhận" at bounding box center [448, 220] width 184 height 18
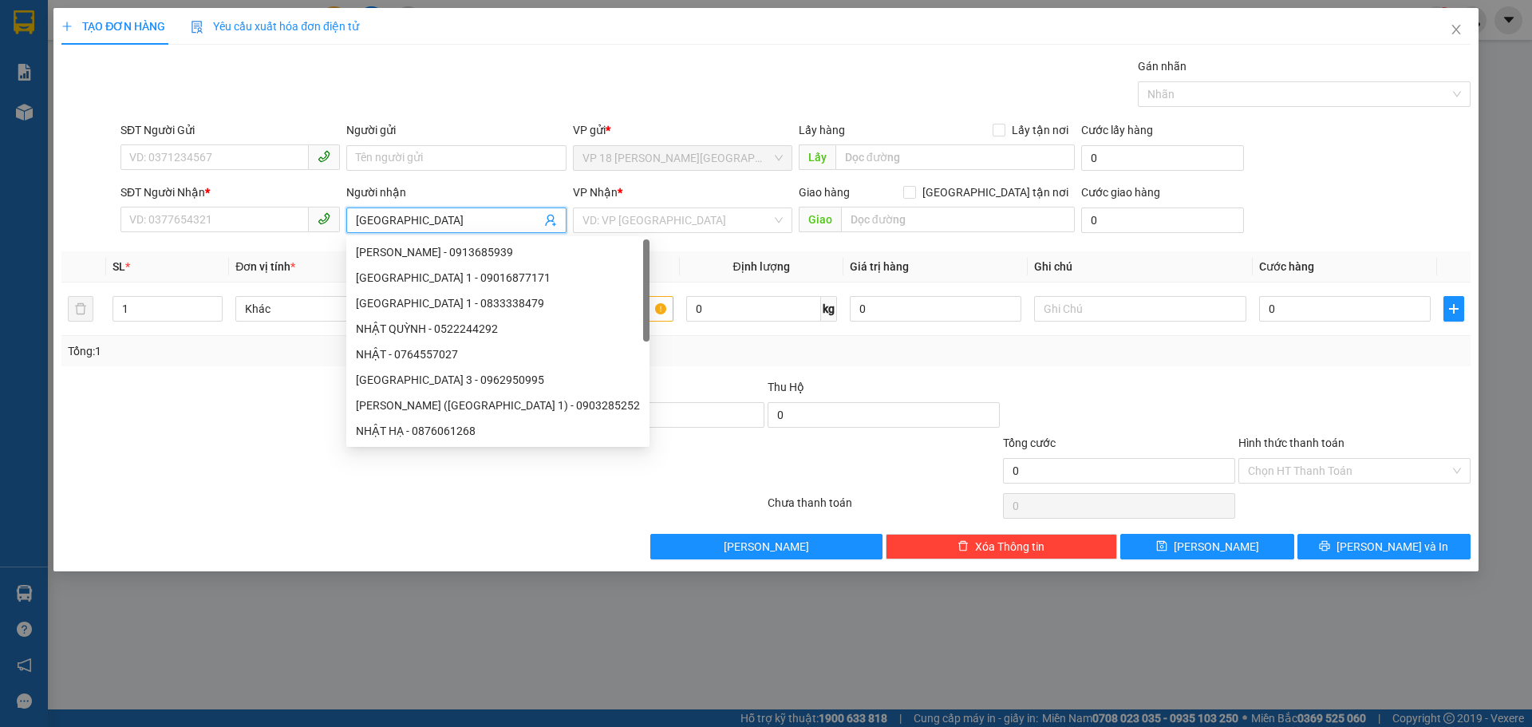
type input "NHẬT MỸ 3"
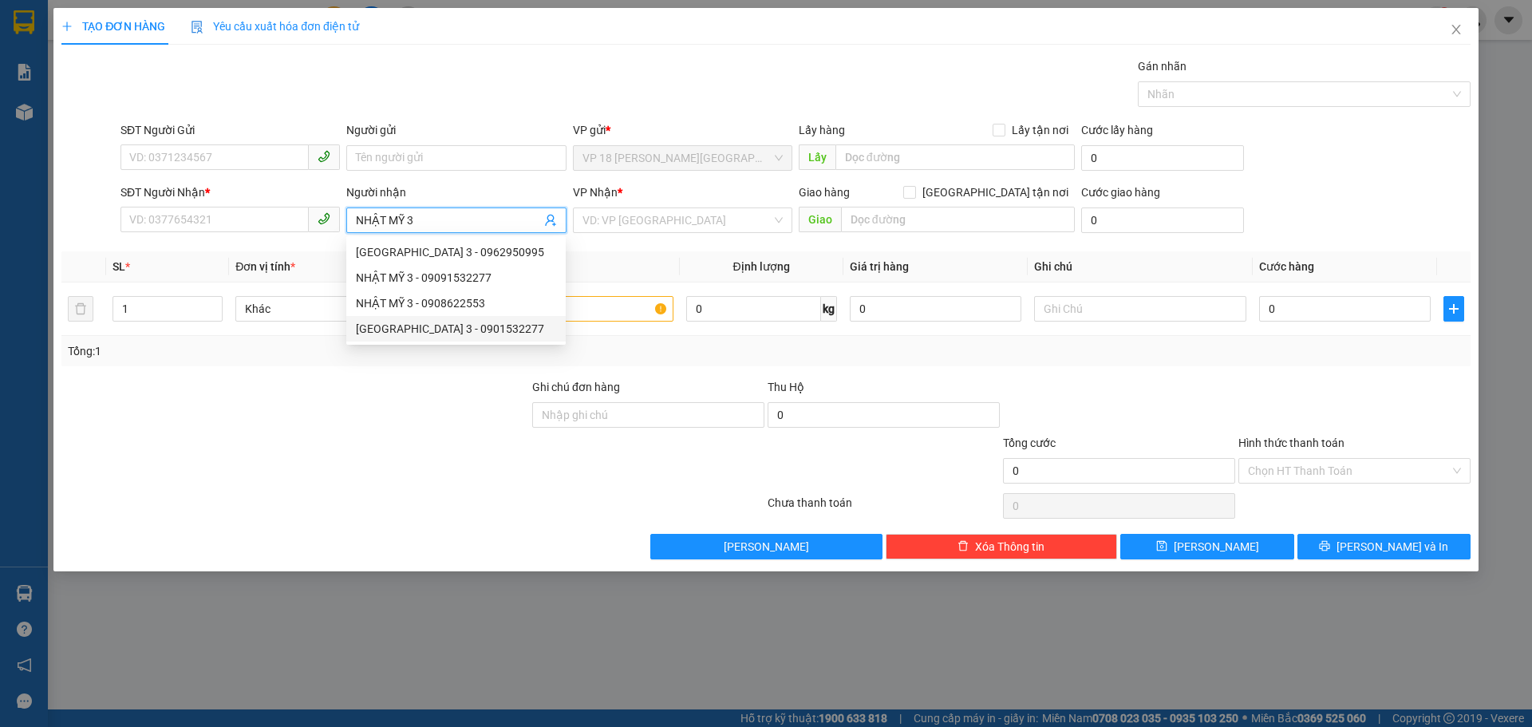
click at [464, 332] on div "[GEOGRAPHIC_DATA] 3 - 0901532277" at bounding box center [456, 329] width 200 height 18
type input "0901532277"
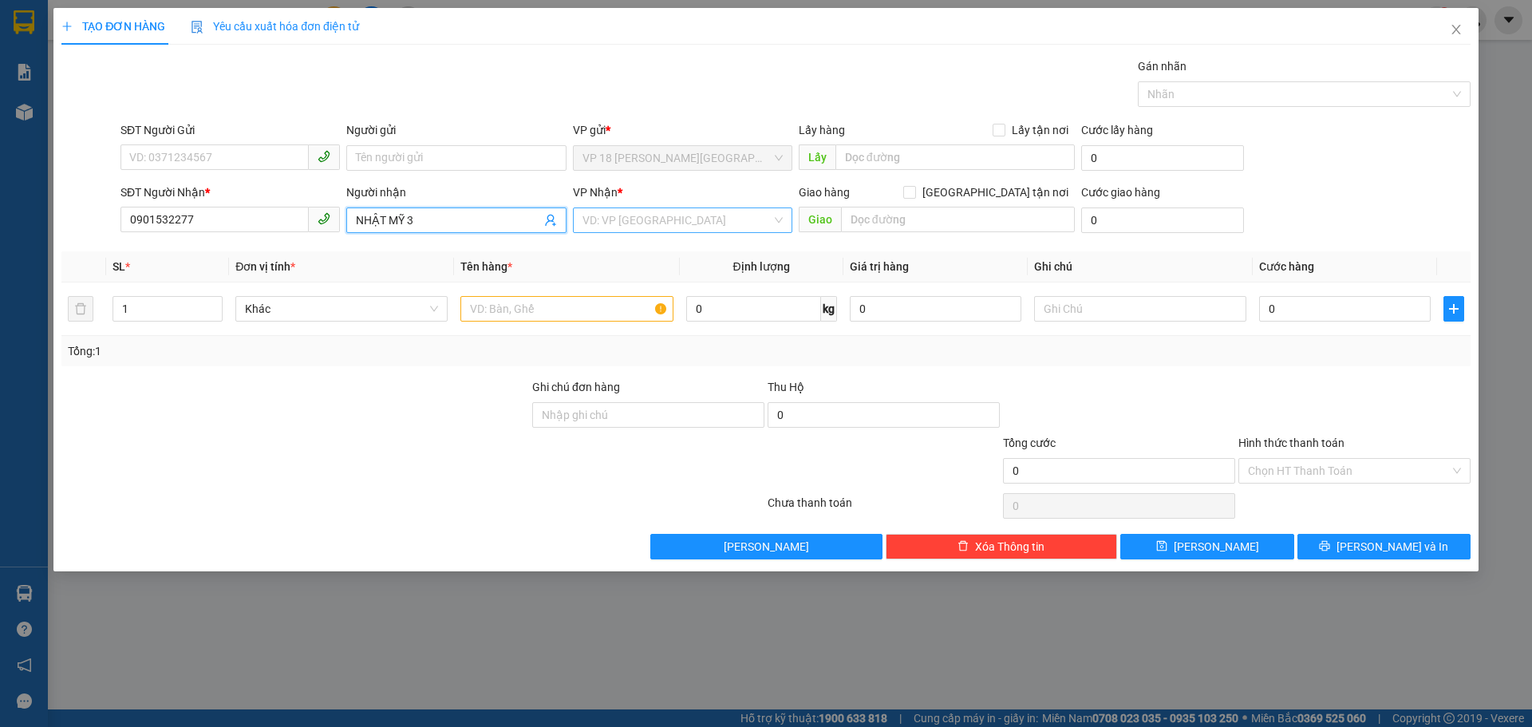
type input "NHẬT MỸ 3"
click at [593, 222] on input "search" at bounding box center [677, 220] width 189 height 24
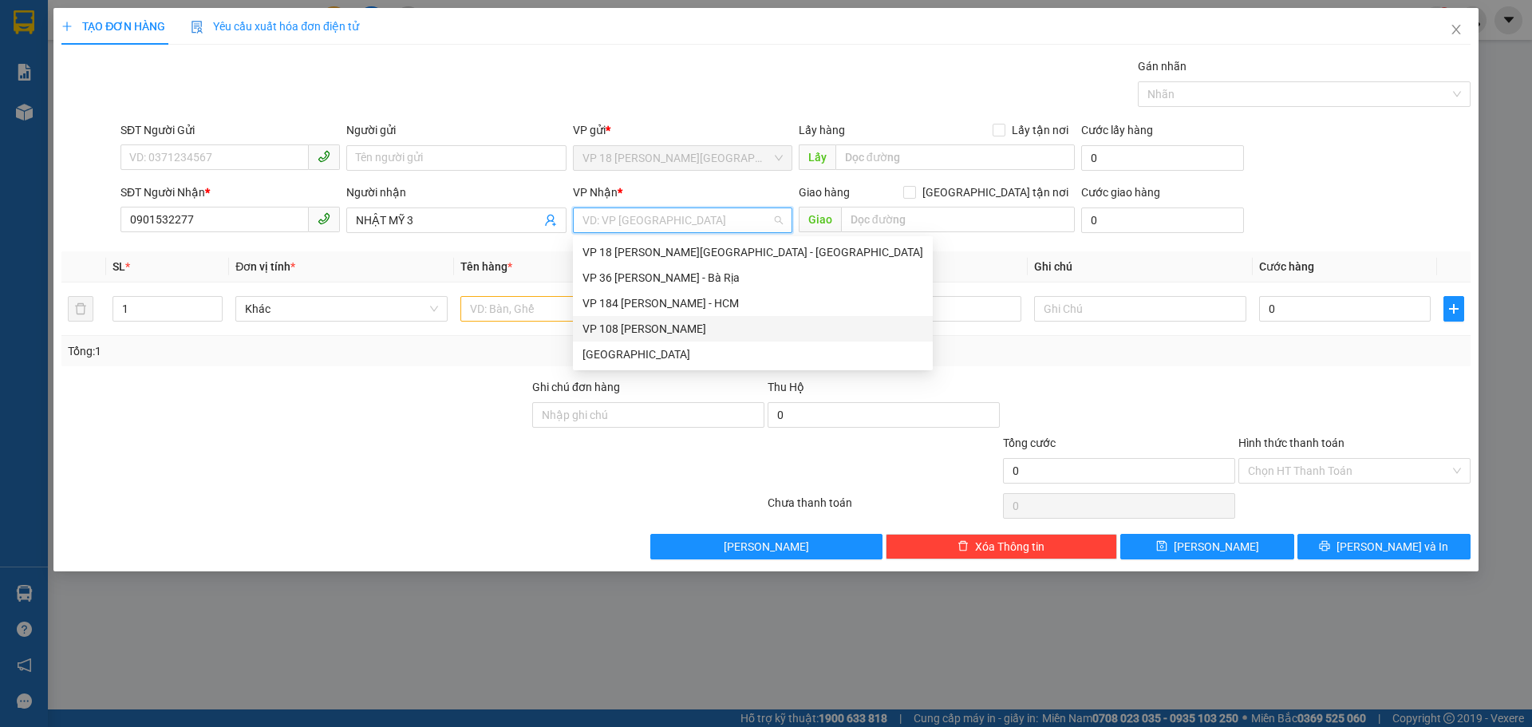
click at [640, 327] on div "VP 108 [PERSON_NAME]" at bounding box center [753, 329] width 341 height 18
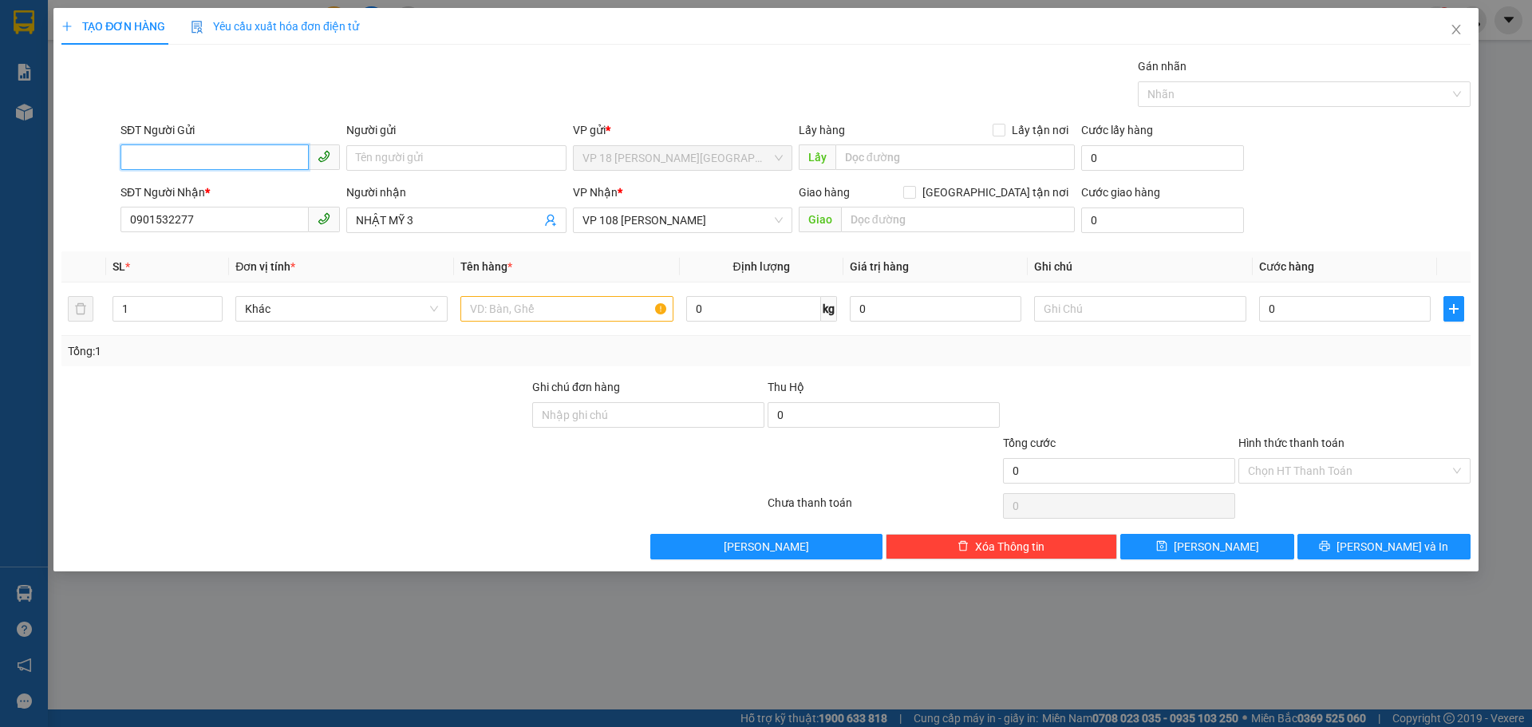
click at [220, 156] on input "SĐT Người Gửi" at bounding box center [215, 157] width 188 height 26
type input "0938309080"
click at [225, 195] on div "0938309080 - ANH THIỆN" at bounding box center [230, 190] width 200 height 18
type input "ANH THIỆN"
type input "30.000"
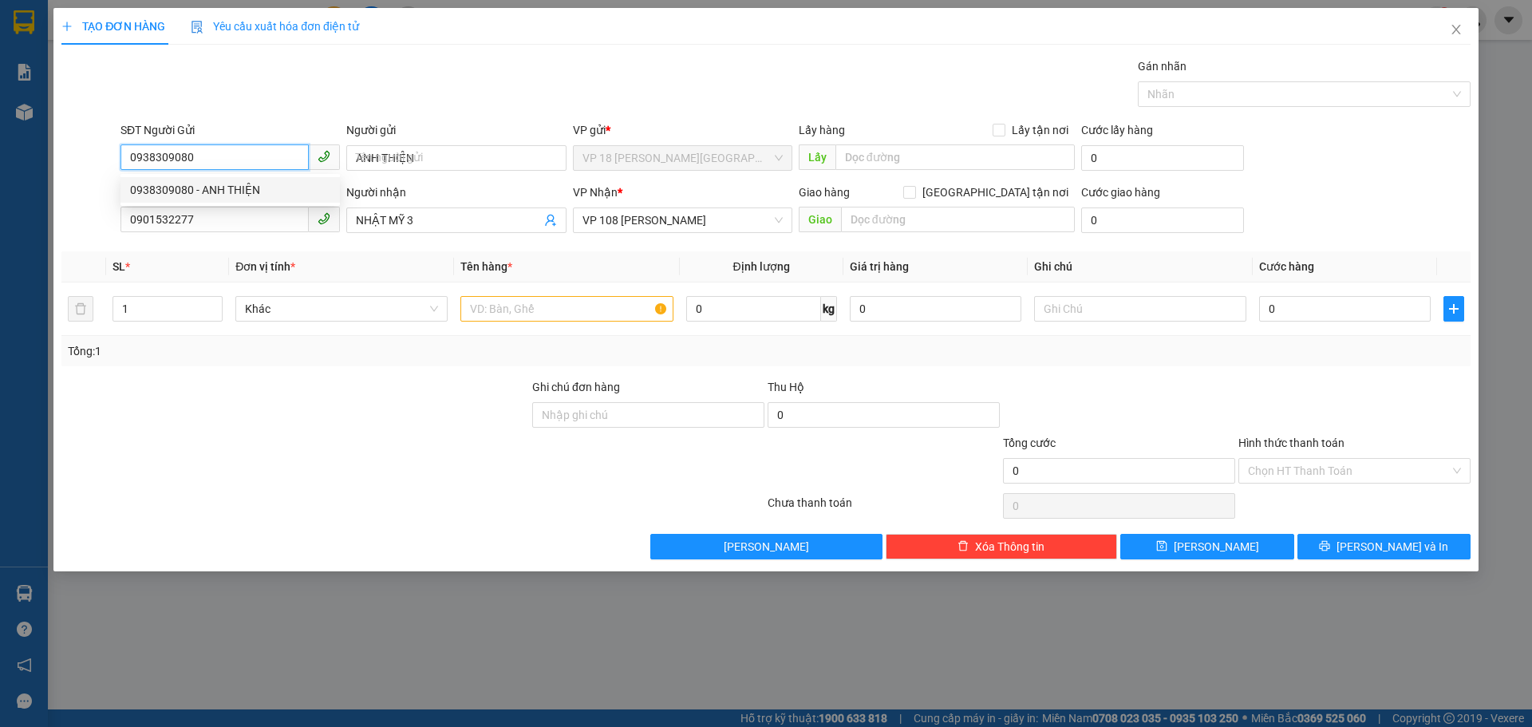
type input "30.000"
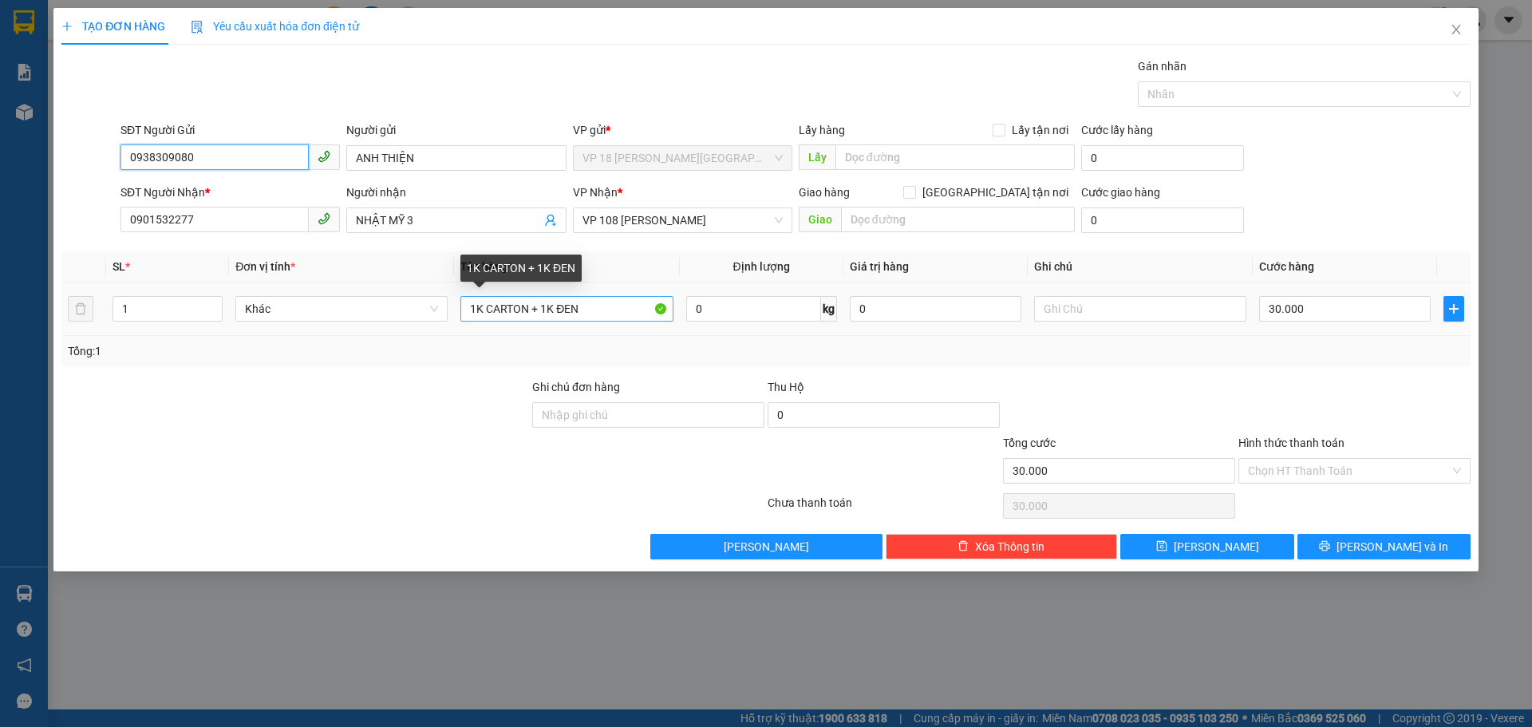
type input "0938309080"
drag, startPoint x: 596, startPoint y: 308, endPoint x: 435, endPoint y: 310, distance: 161.2
click at [435, 310] on tr "1 Khác 1K CARTON + 1K ĐEN 0 kg 0 30.000" at bounding box center [765, 308] width 1409 height 53
type input "1K CARTON"
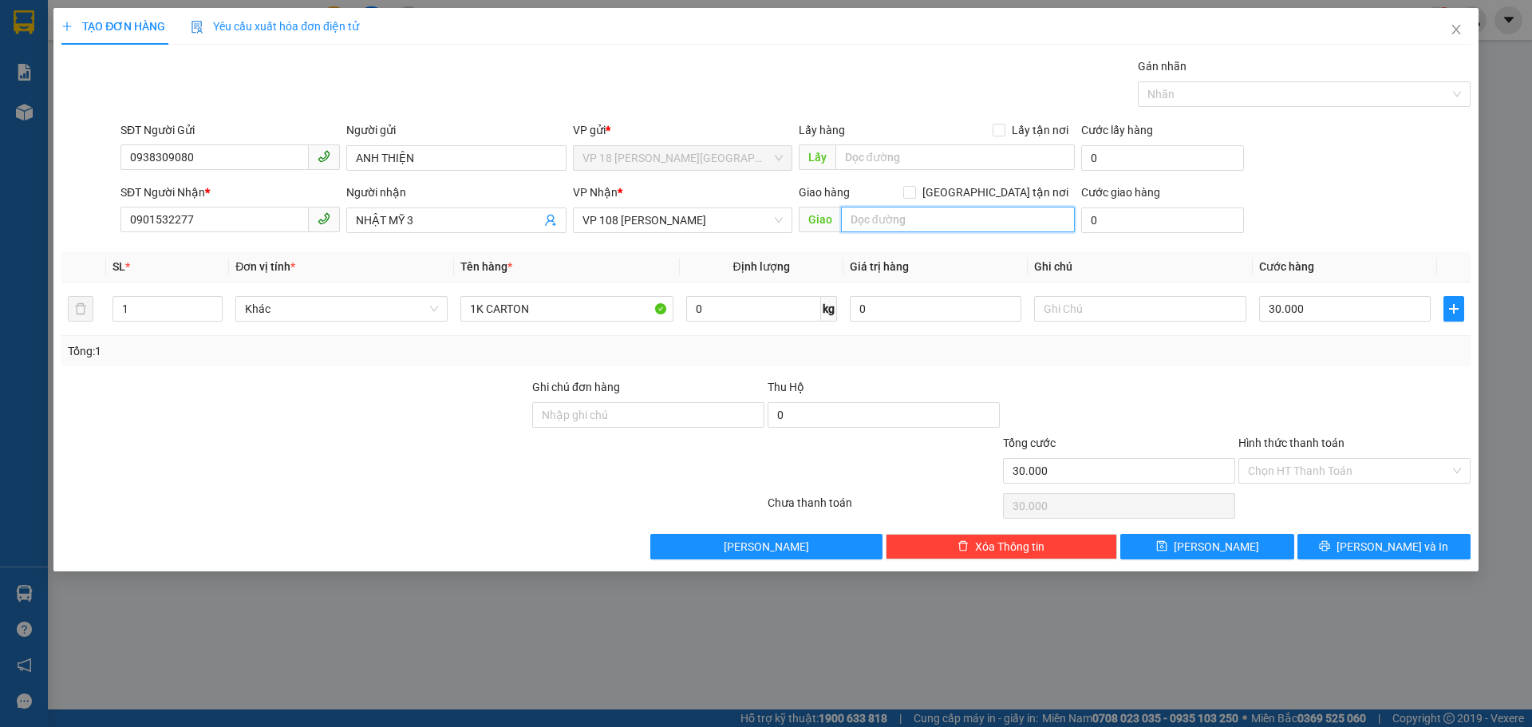
click at [937, 224] on input "text" at bounding box center [958, 220] width 234 height 26
type input "CẦU [PERSON_NAME]"
click at [1345, 541] on button "[PERSON_NAME] và In" at bounding box center [1384, 547] width 173 height 26
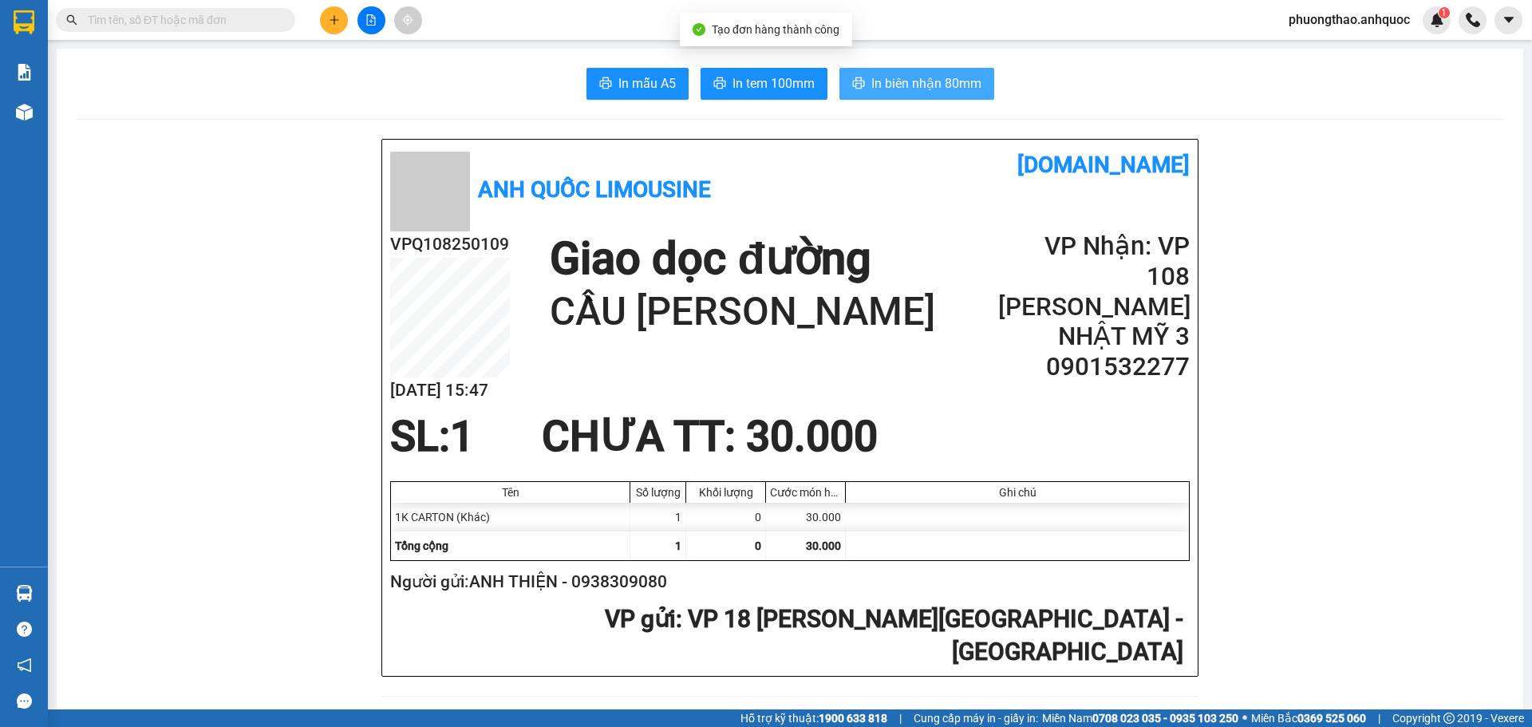
click at [903, 83] on span "In biên nhận 80mm" at bounding box center [926, 83] width 110 height 20
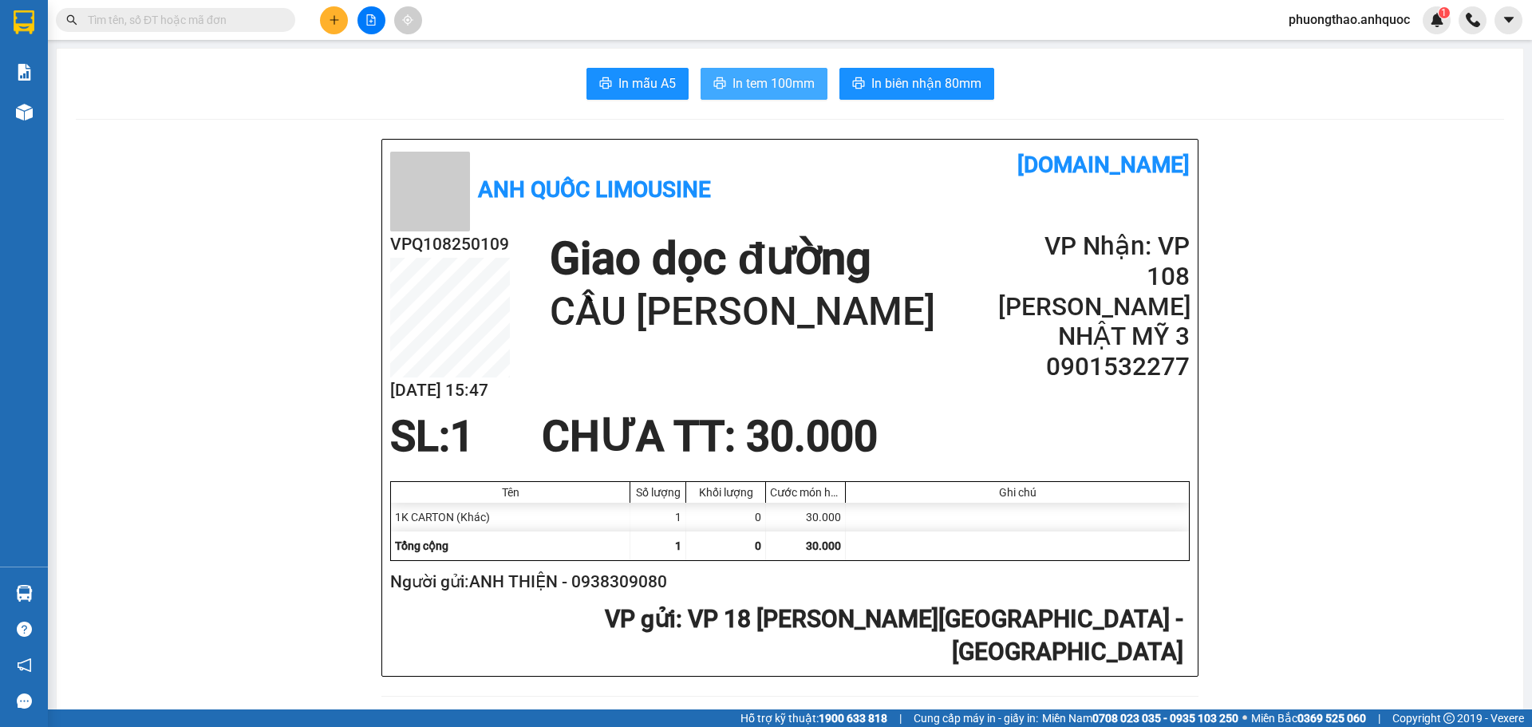
click at [791, 81] on span "In tem 100mm" at bounding box center [774, 83] width 82 height 20
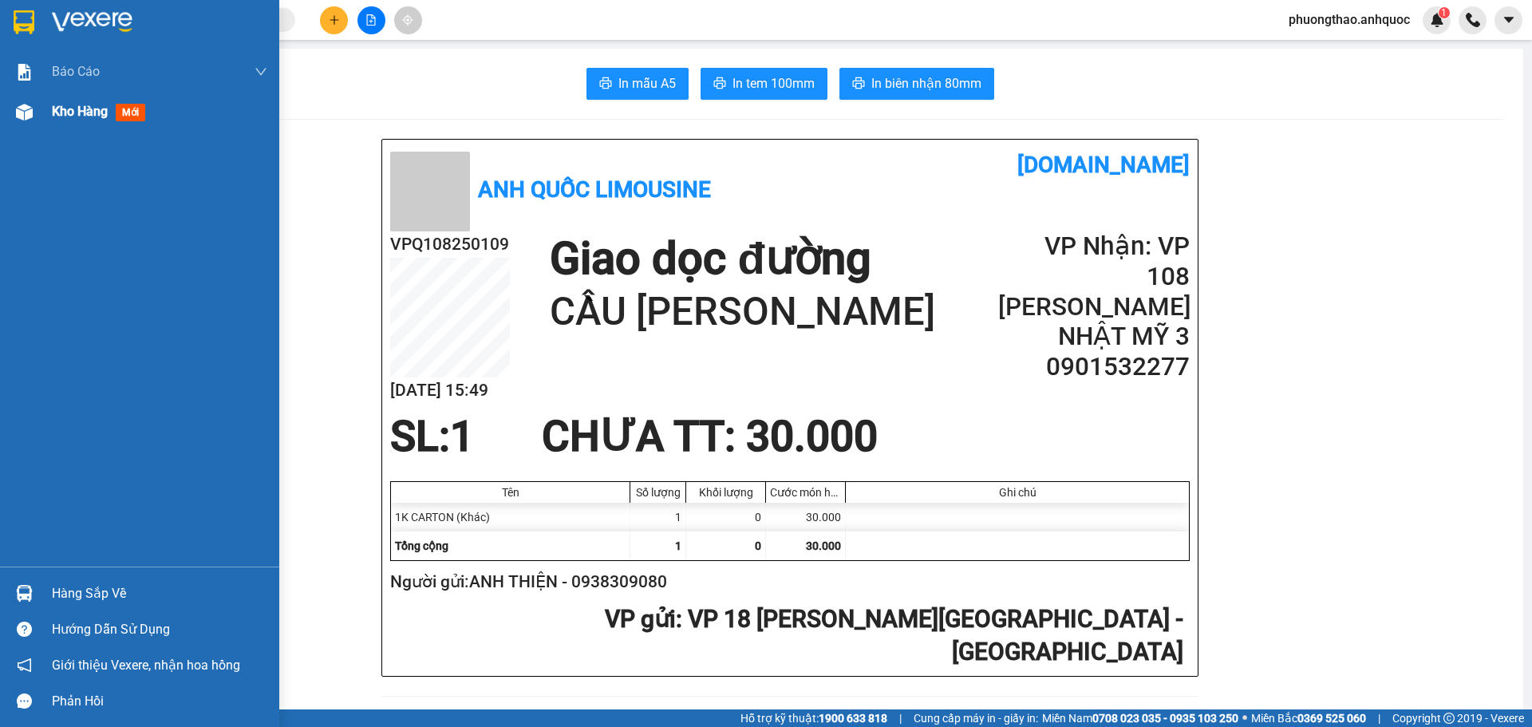
click at [41, 120] on div "Kho hàng mới" at bounding box center [139, 112] width 279 height 40
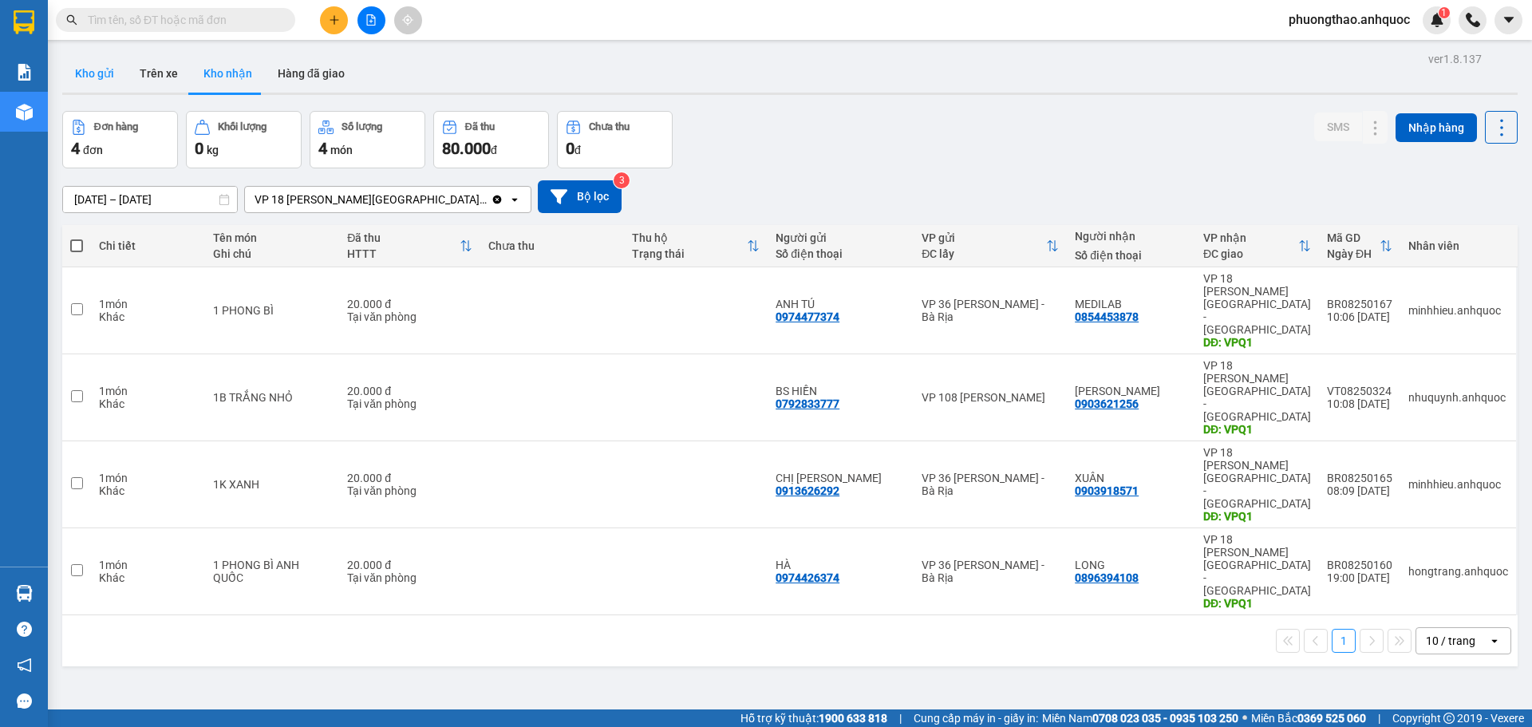
click at [103, 73] on button "Kho gửi" at bounding box center [94, 73] width 65 height 38
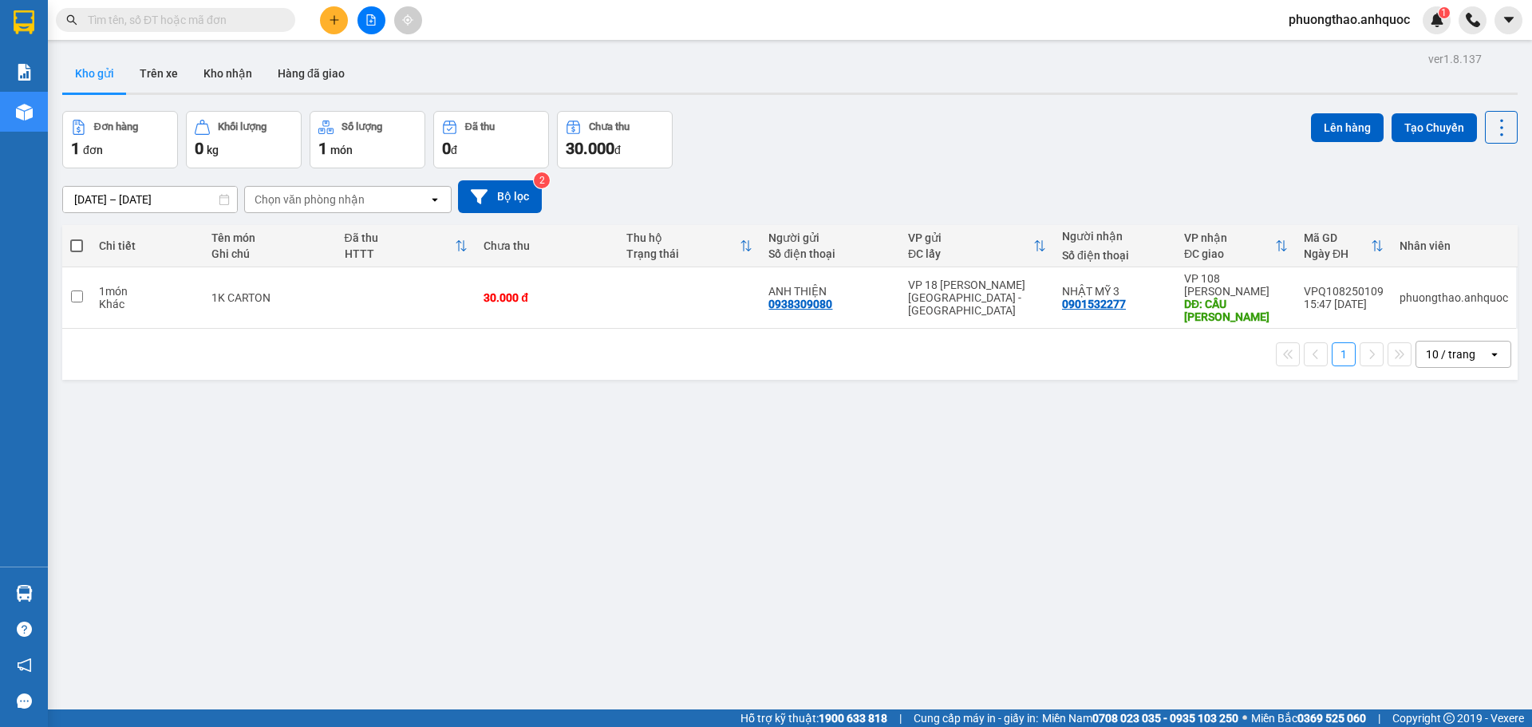
click at [422, 532] on div "ver 1.8.137 Kho gửi Trên xe Kho nhận Hàng đã giao Đơn hàng 1 đơn Khối lượng 0 k…" at bounding box center [790, 411] width 1468 height 727
